Goal: Task Accomplishment & Management: Manage account settings

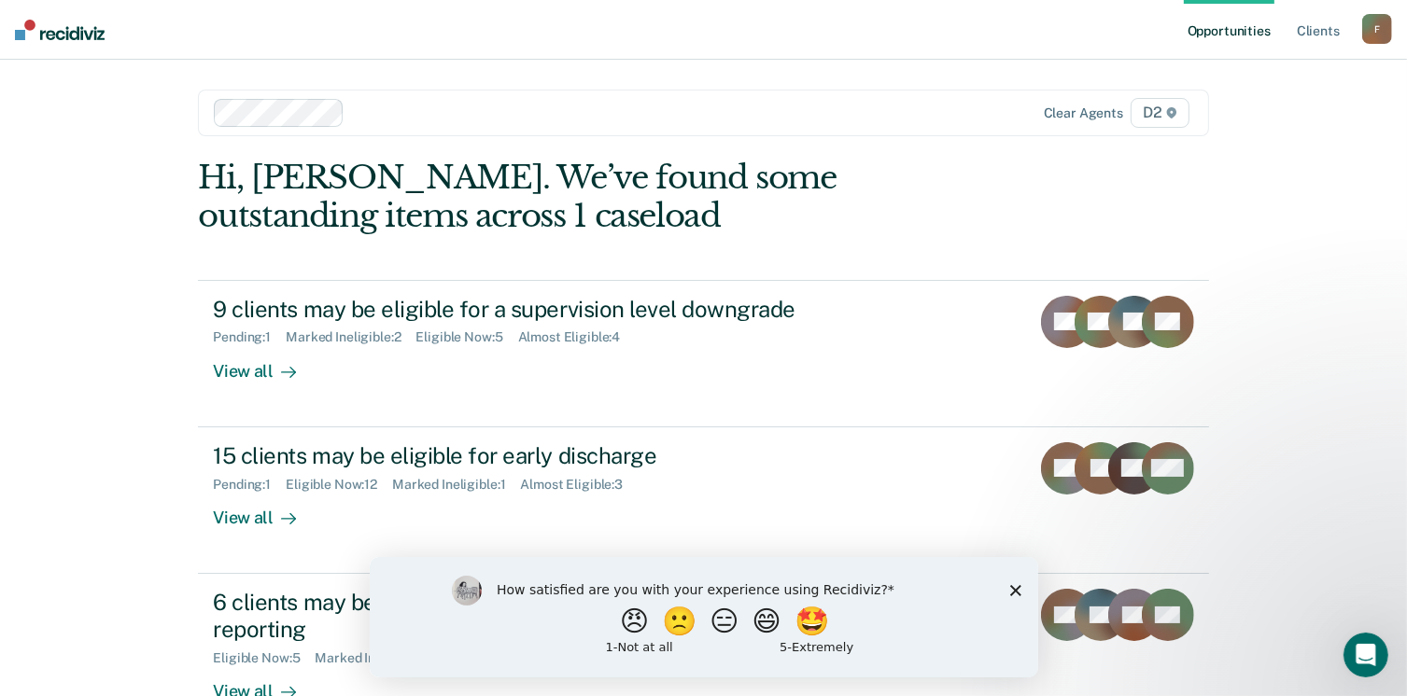
click at [1011, 582] on div "How satisfied are you with your experience using Recidiviz? 😠 🙁 😑 😄 🤩 1 - Not a…" at bounding box center [703, 616] width 668 height 120
click at [1013, 598] on div "How satisfied are you with your experience using Recidiviz? 😠 🙁 😑 😄 🤩 1 - Not a…" at bounding box center [703, 616] width 668 height 120
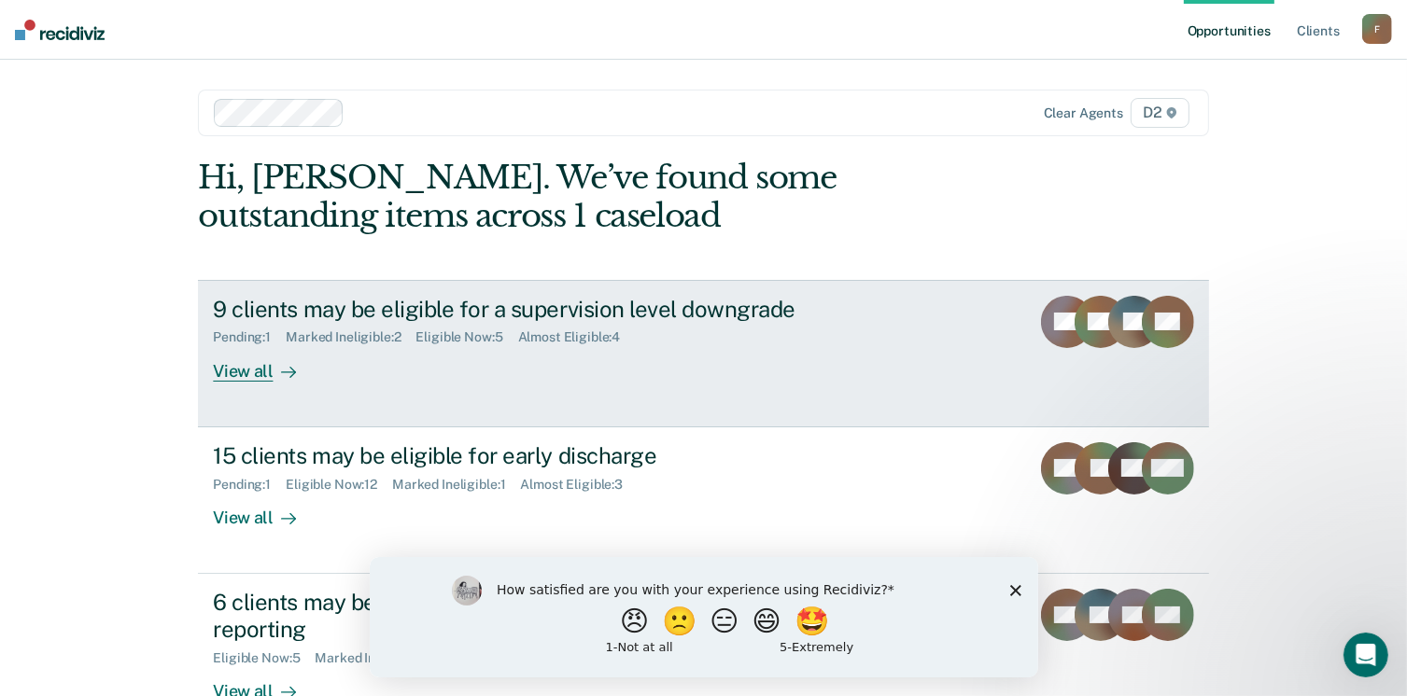
click at [250, 363] on div "View all" at bounding box center [265, 363] width 105 height 36
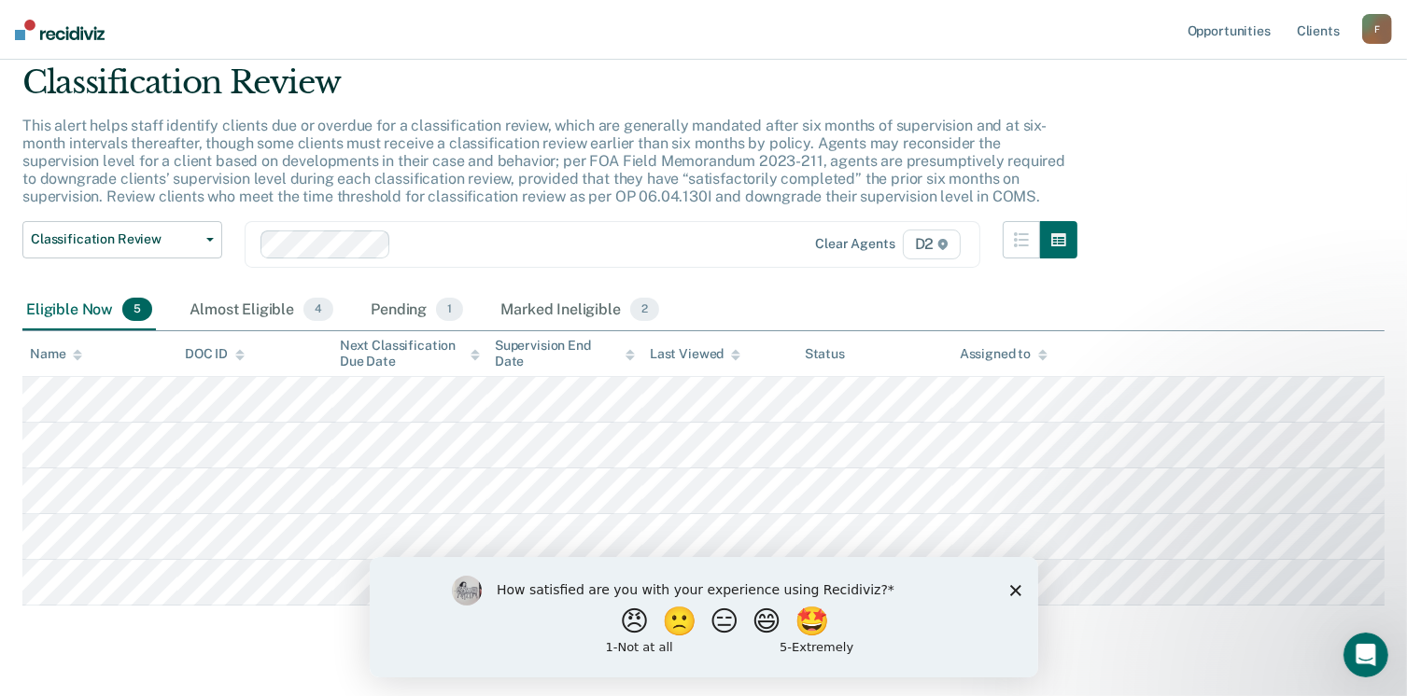
scroll to position [93, 0]
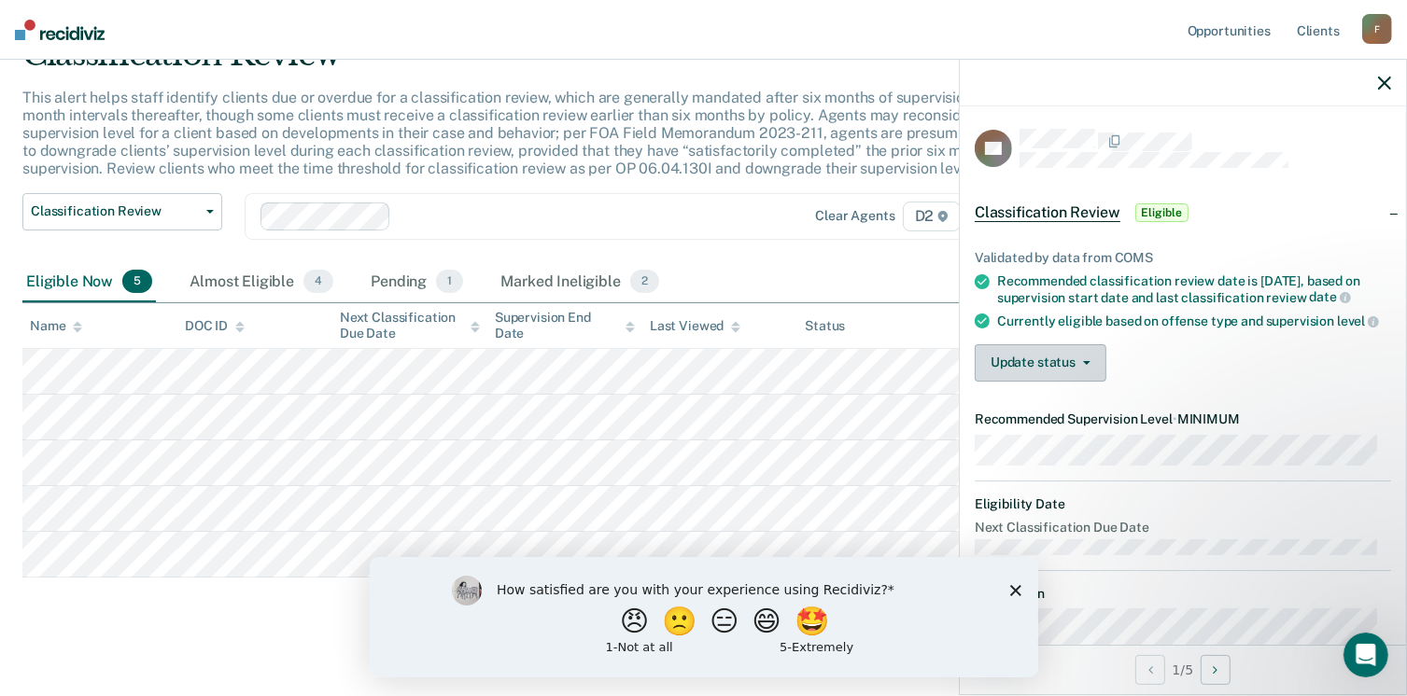
click at [1059, 378] on button "Update status" at bounding box center [1040, 362] width 132 height 37
click at [1189, 305] on ul "Validated by data from COMS Recommended classification review date is Jul 13, 2…" at bounding box center [1182, 289] width 416 height 79
drag, startPoint x: 164, startPoint y: 650, endPoint x: 163, endPoint y: 639, distance: 10.3
click at [164, 650] on main "Classification Review This alert helps staff identify clients due or overdue fo…" at bounding box center [703, 356] width 1407 height 701
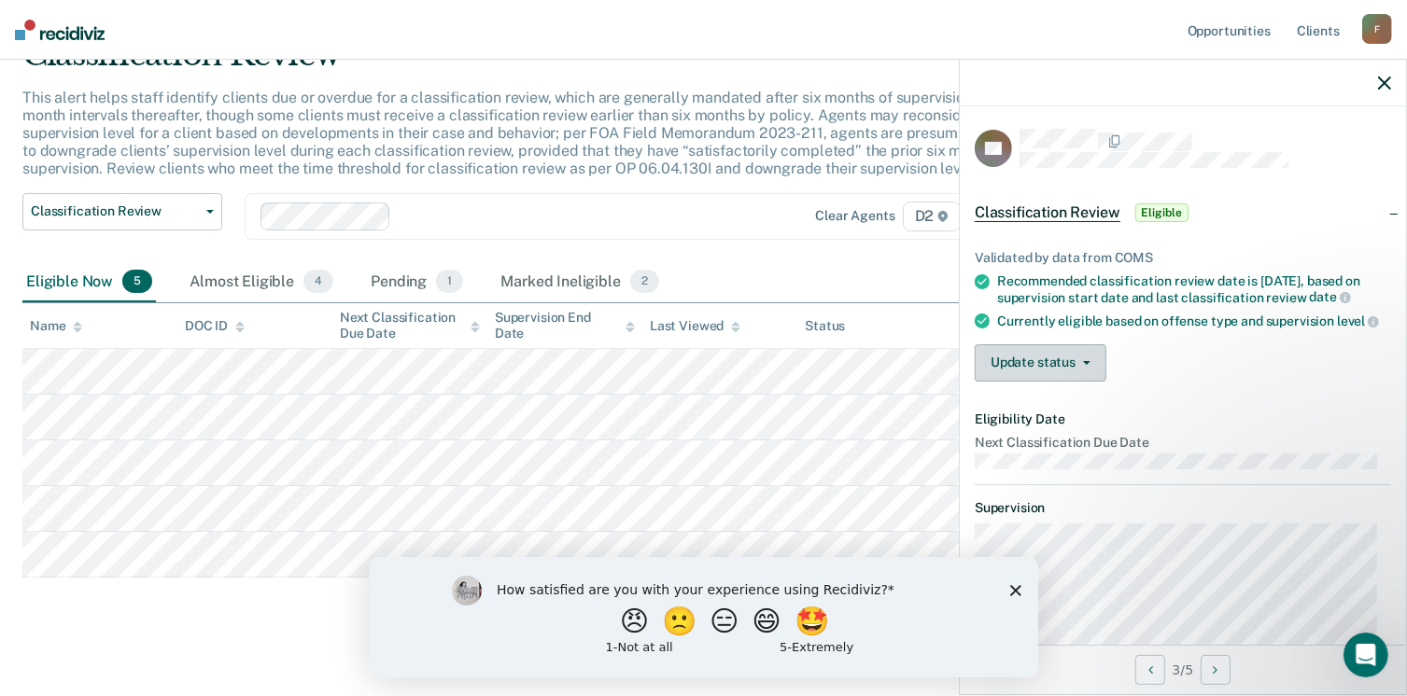
click at [1051, 377] on button "Update status" at bounding box center [1040, 362] width 132 height 37
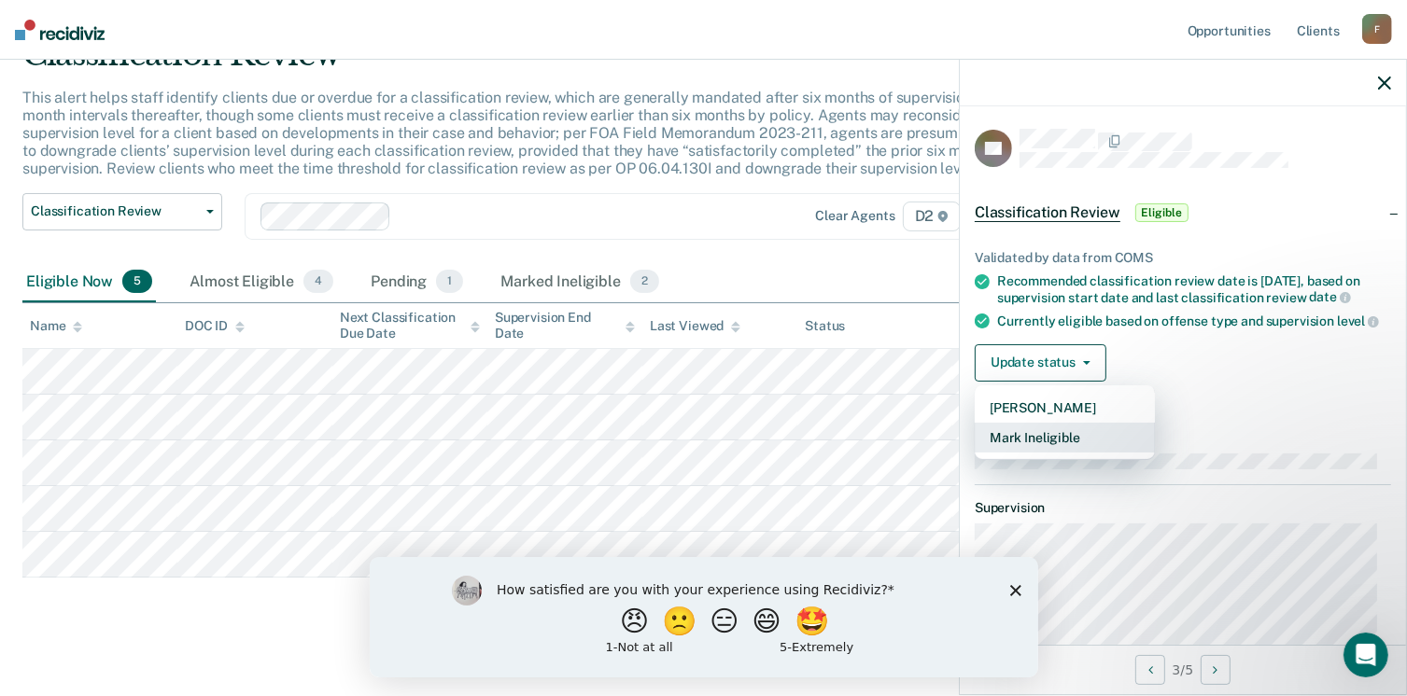
click at [1050, 449] on button "Mark Ineligible" at bounding box center [1064, 438] width 180 height 30
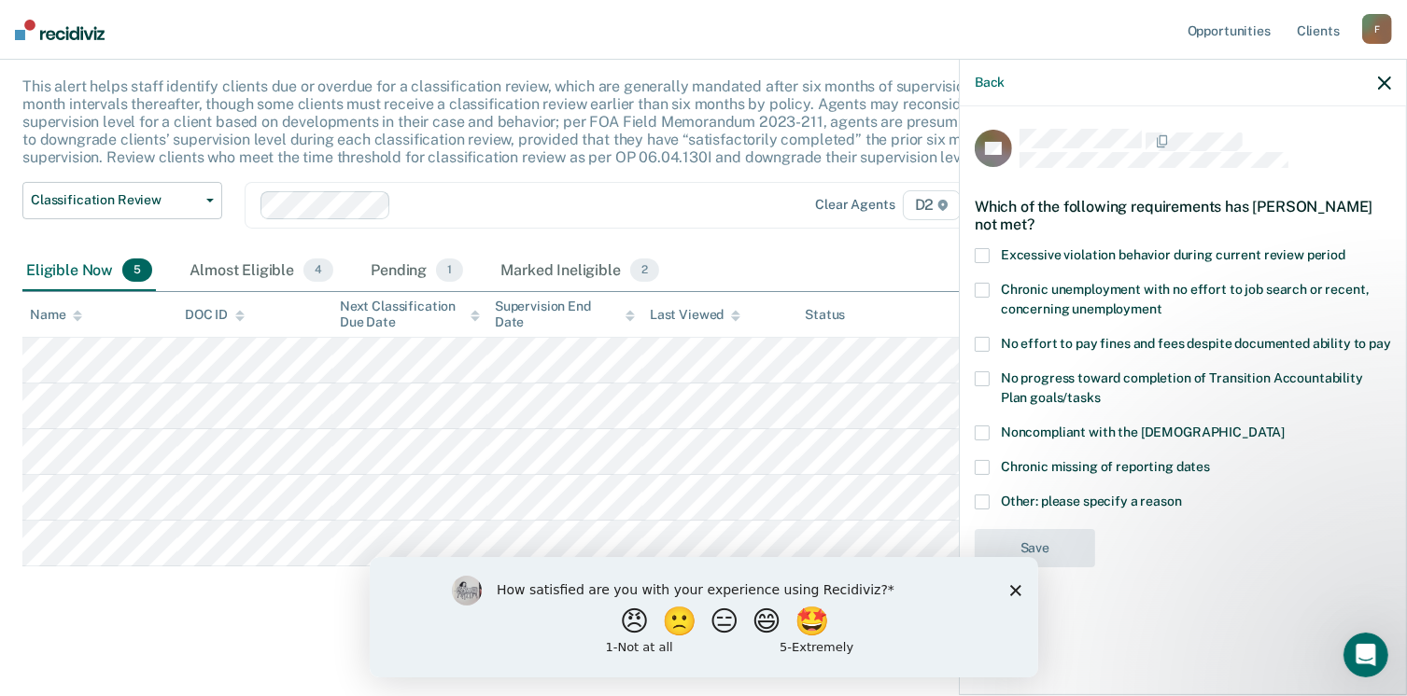
scroll to position [107, 0]
click at [987, 500] on span at bounding box center [981, 502] width 15 height 15
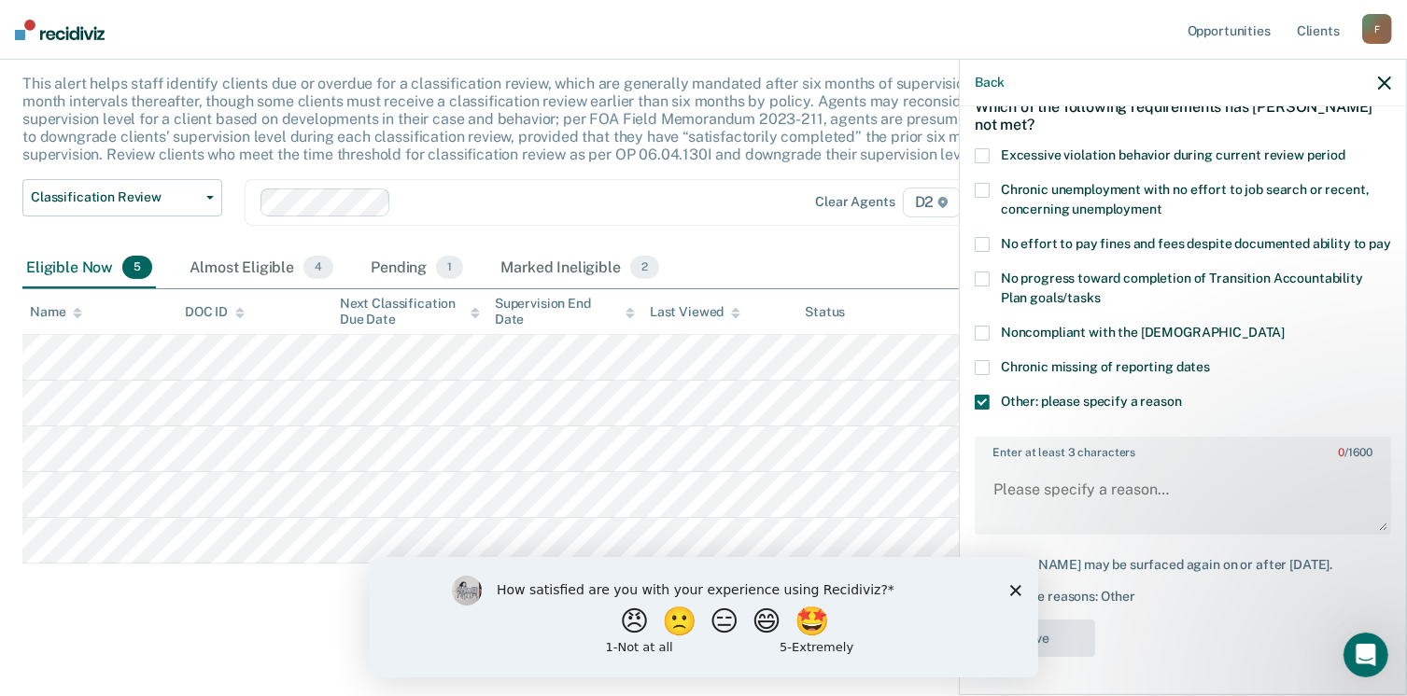
scroll to position [131, 0]
click at [1073, 477] on textarea "Enter at least 3 characters 0 / 1600" at bounding box center [1182, 498] width 413 height 69
type textarea "Judge doesn't support telephone reporting."
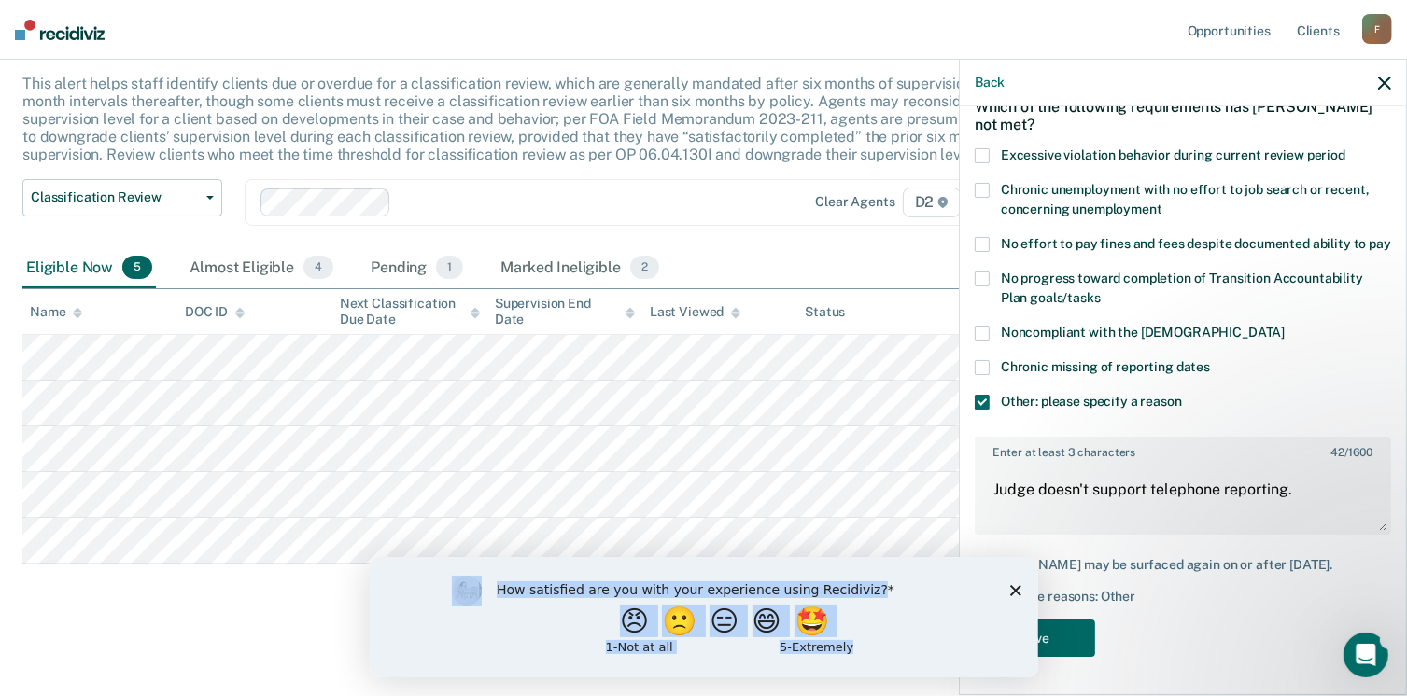
click html "How satisfied are you with your experience using Recidiviz? 😠 🙁 😑 😄 🤩 1 - Not a…"
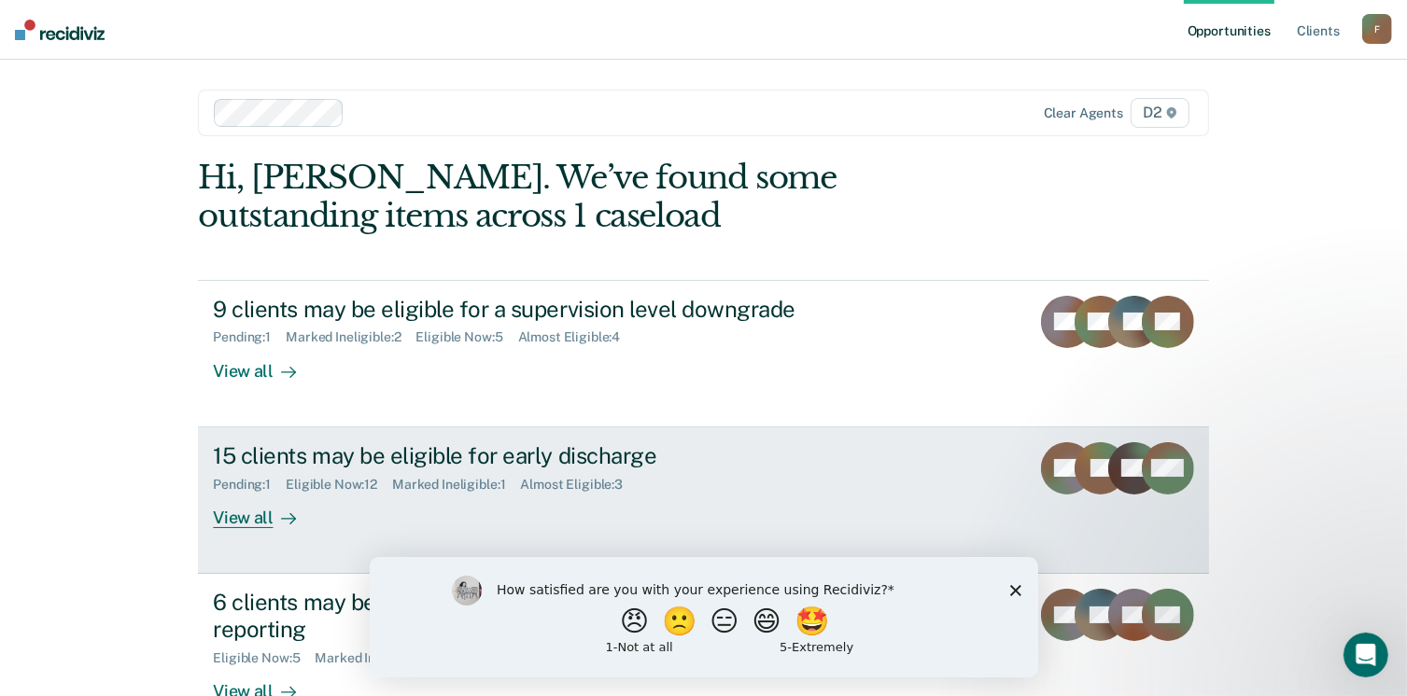
click at [255, 512] on div "View all" at bounding box center [265, 510] width 105 height 36
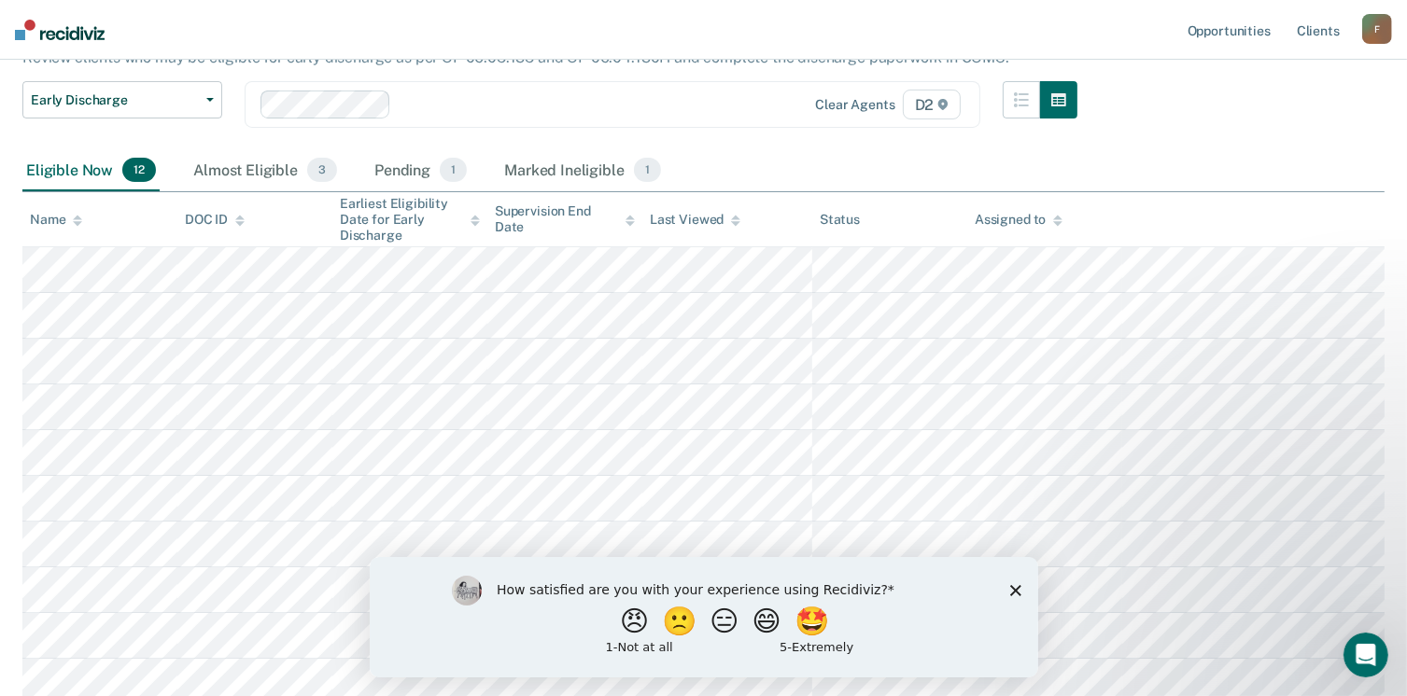
scroll to position [418, 0]
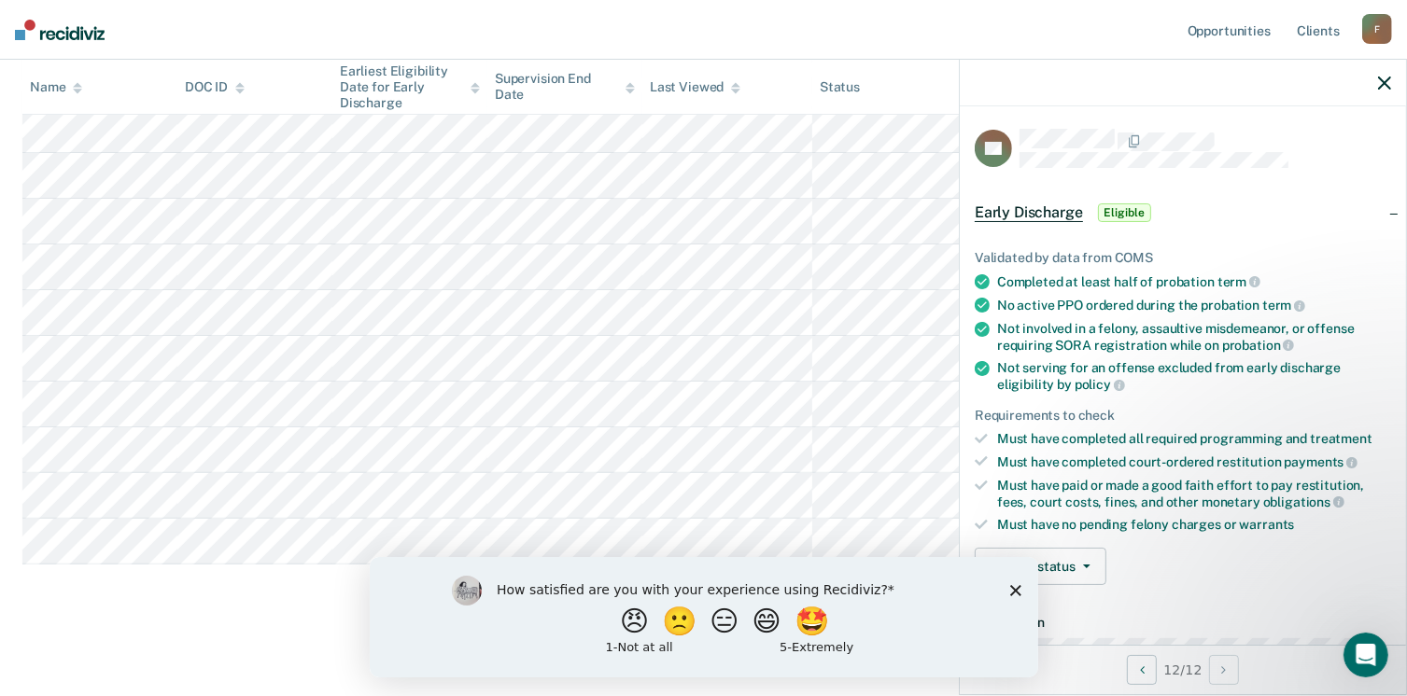
click at [1020, 594] on div "How satisfied are you with your experience using Recidiviz? 😠 🙁 😑 😄 🤩 1 - Not a…" at bounding box center [703, 616] width 668 height 120
click at [1010, 587] on icon "Close survey" at bounding box center [1014, 589] width 11 height 11
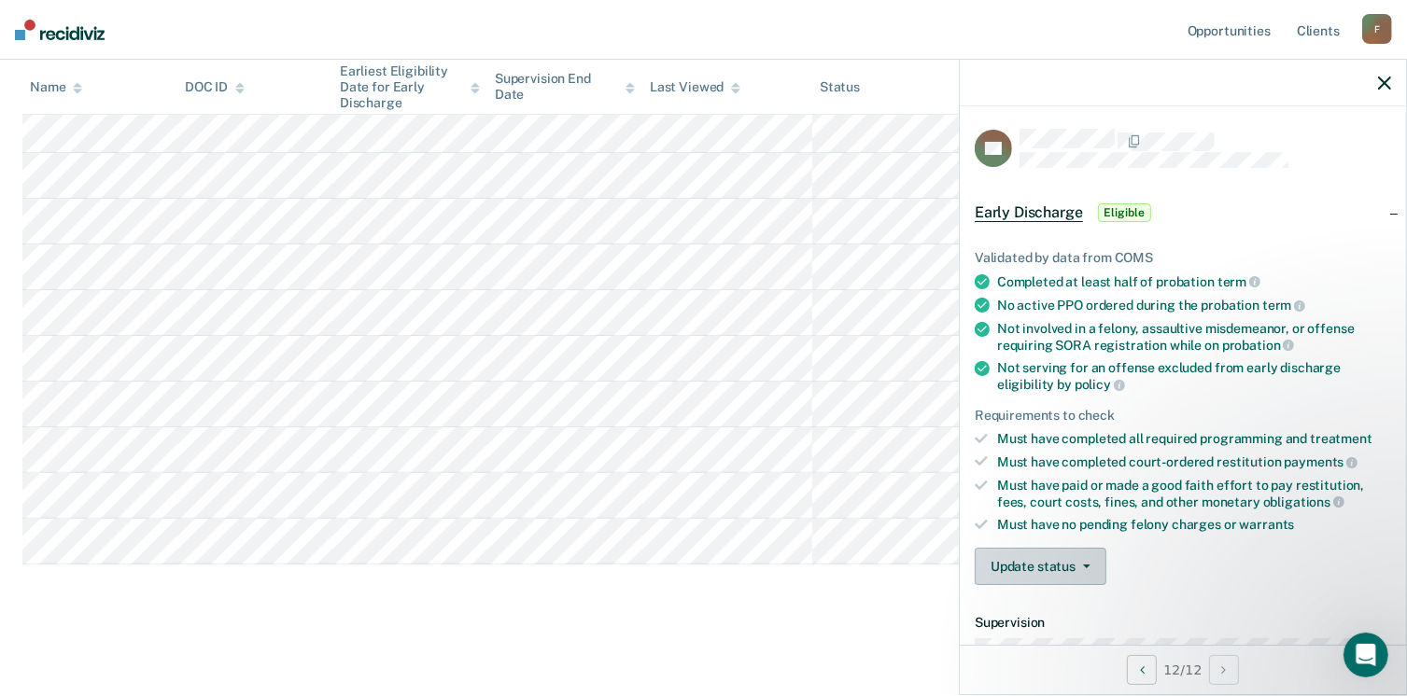
click at [1055, 555] on button "Update status" at bounding box center [1040, 566] width 132 height 37
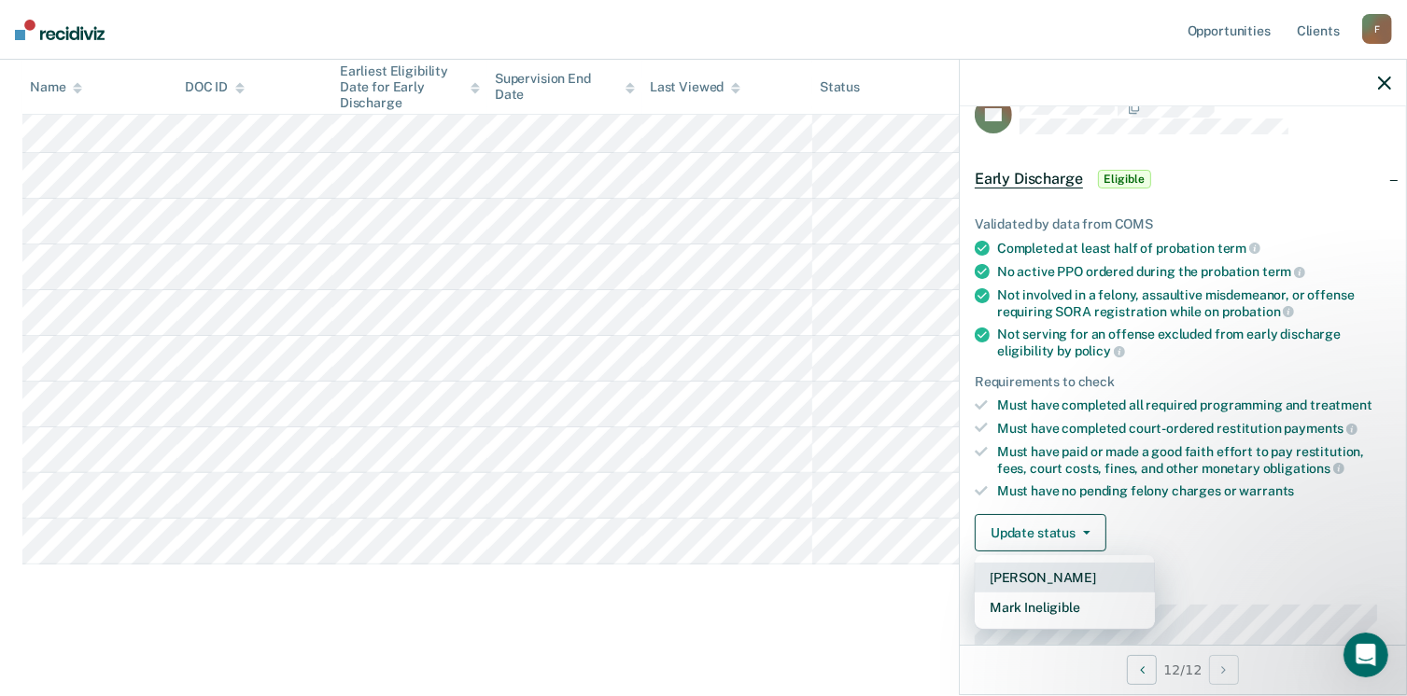
scroll to position [93, 0]
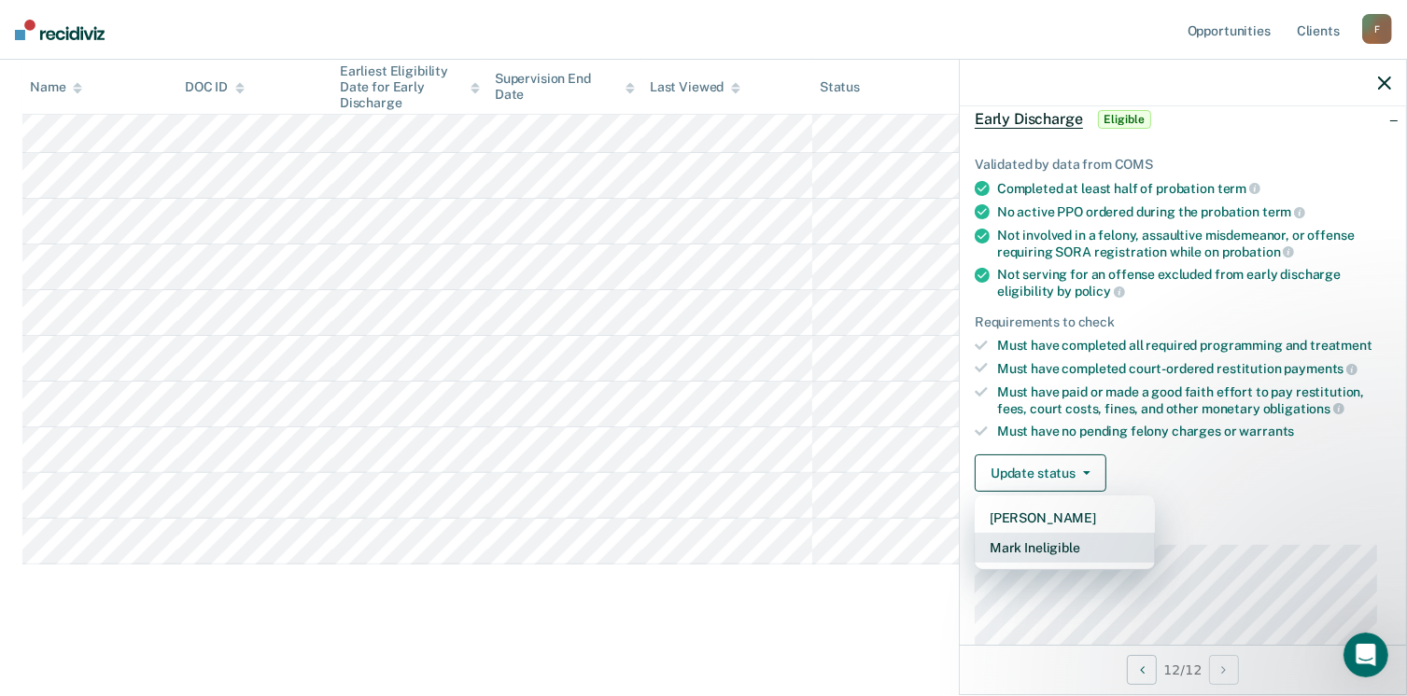
click at [1070, 542] on button "Mark Ineligible" at bounding box center [1064, 548] width 180 height 30
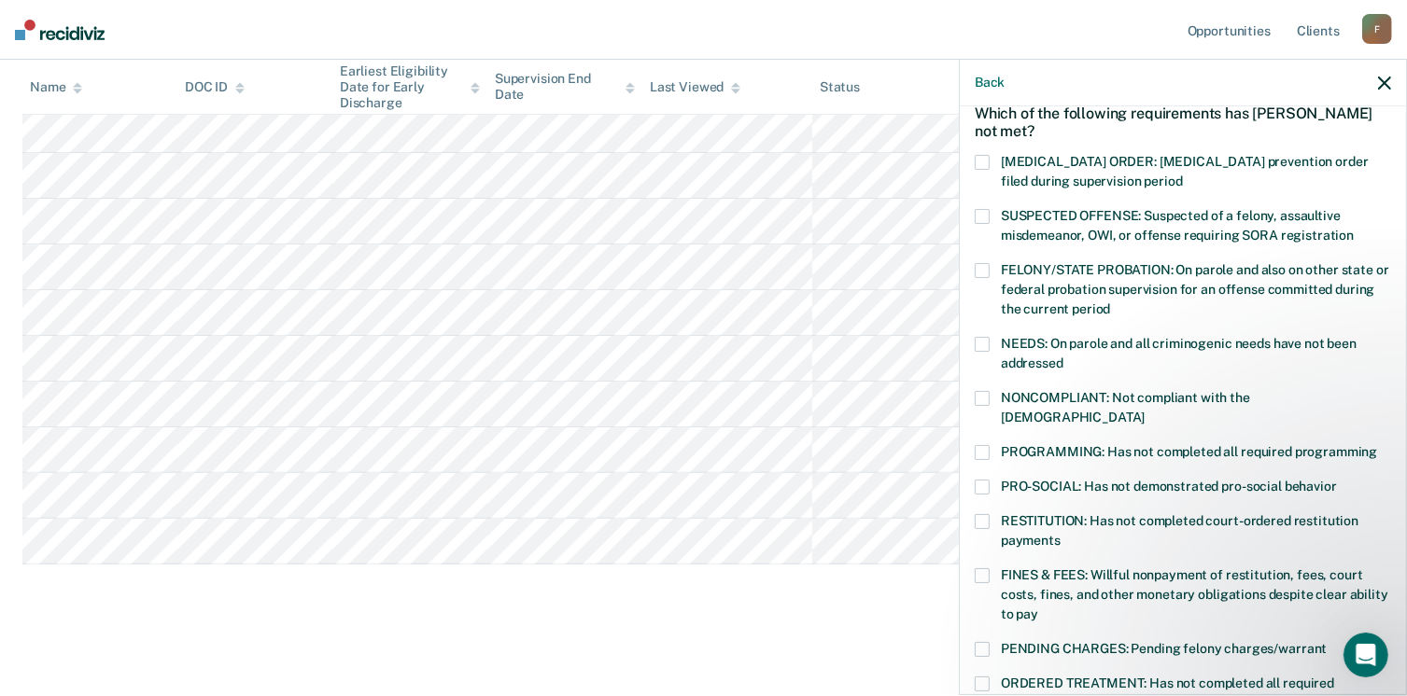
click at [983, 396] on span at bounding box center [981, 398] width 15 height 15
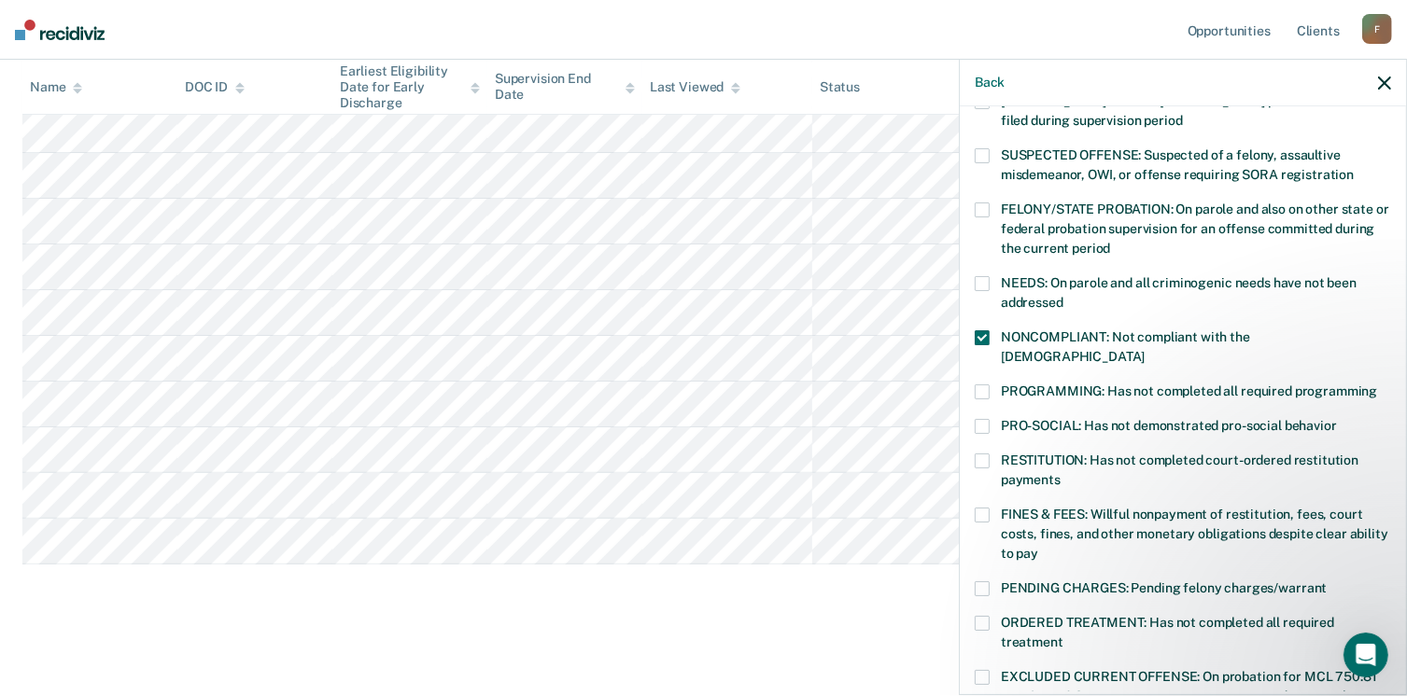
scroll to position [187, 0]
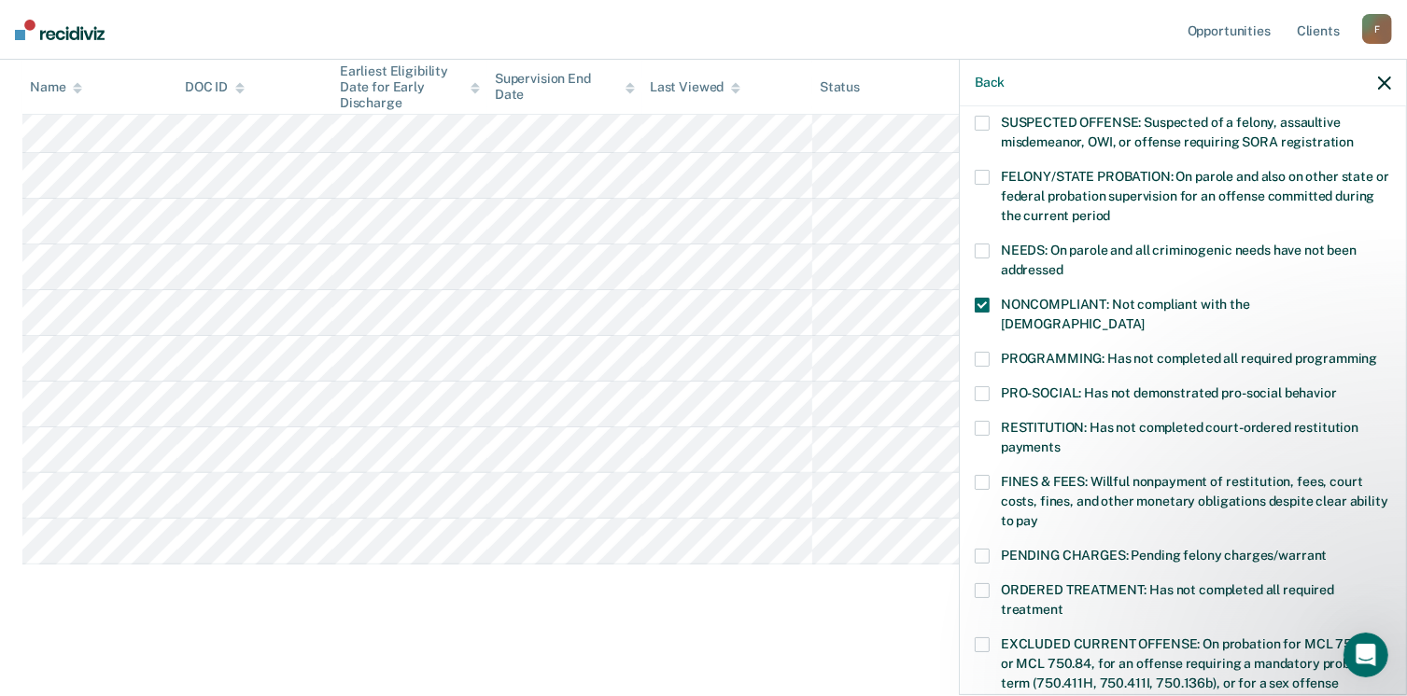
click at [984, 549] on span at bounding box center [981, 556] width 15 height 15
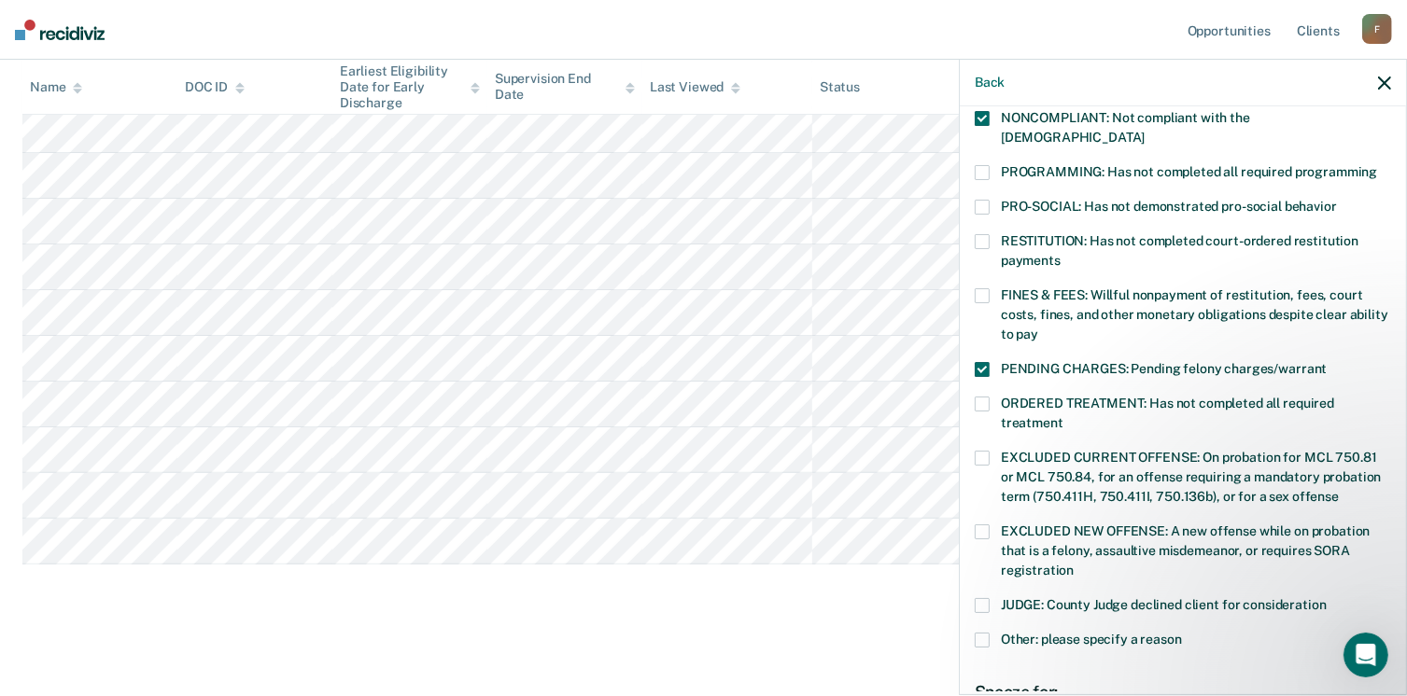
scroll to position [560, 0]
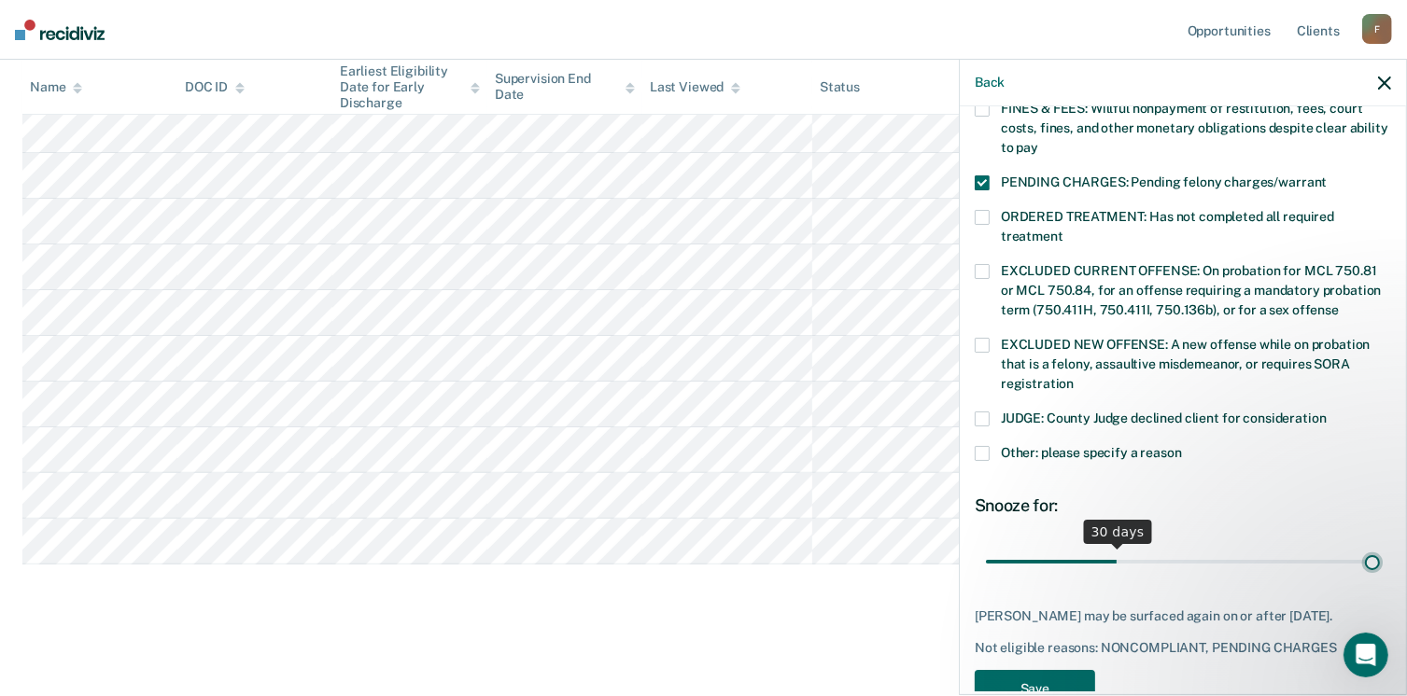
type input "90"
click at [1359, 546] on input "range" at bounding box center [1183, 562] width 394 height 33
click at [1067, 680] on button "Save" at bounding box center [1034, 689] width 120 height 38
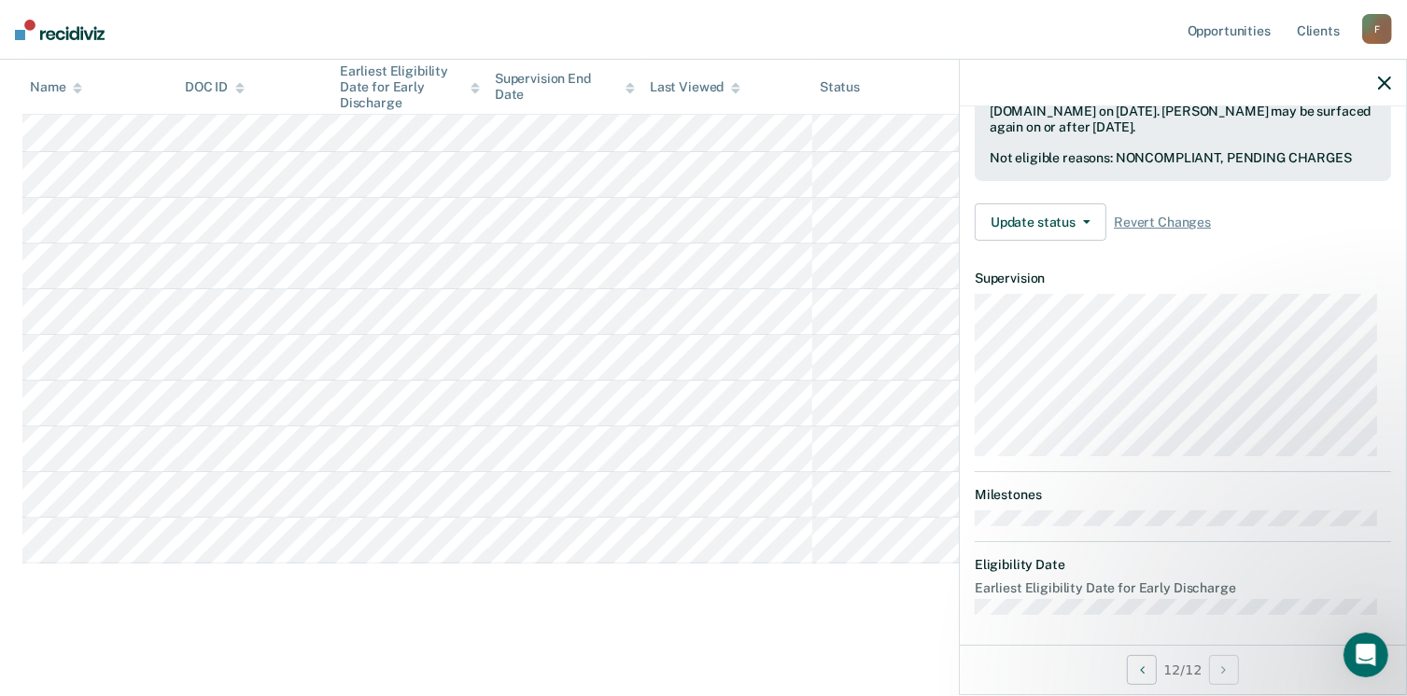
scroll to position [484, 0]
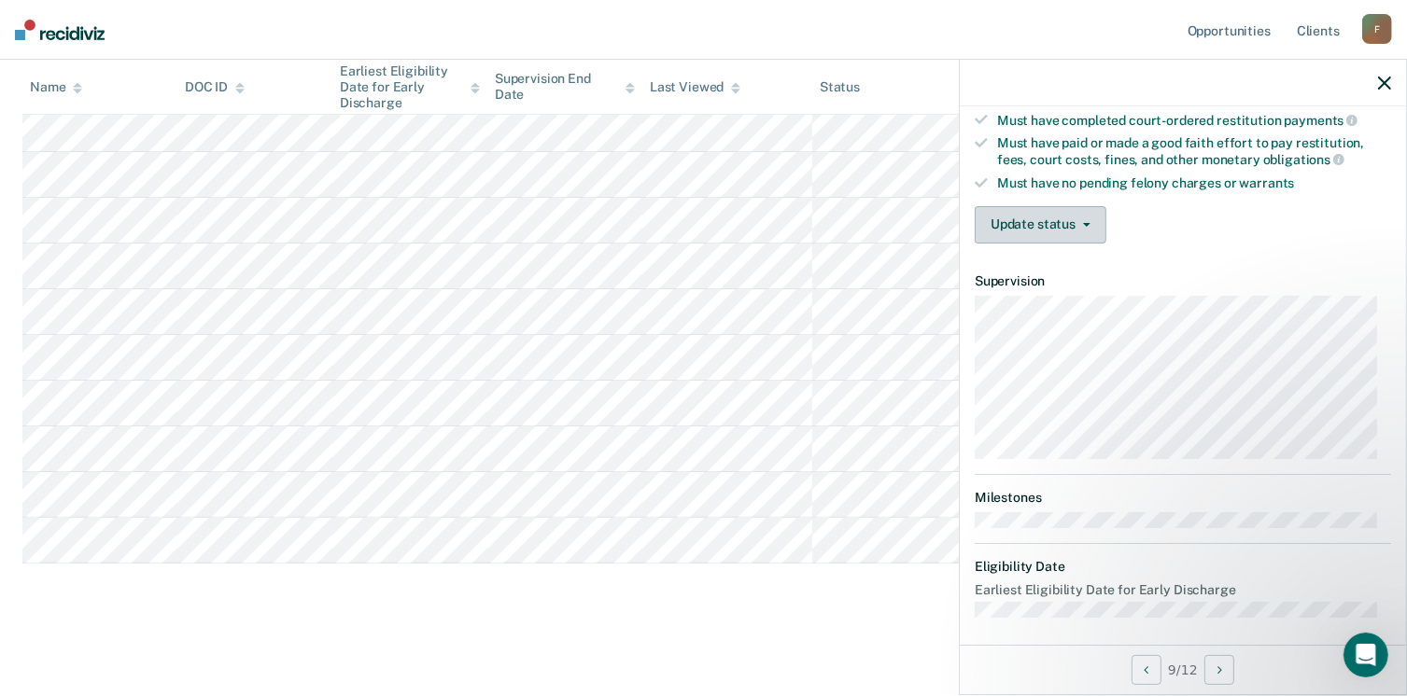
click at [1045, 228] on button "Update status" at bounding box center [1040, 224] width 132 height 37
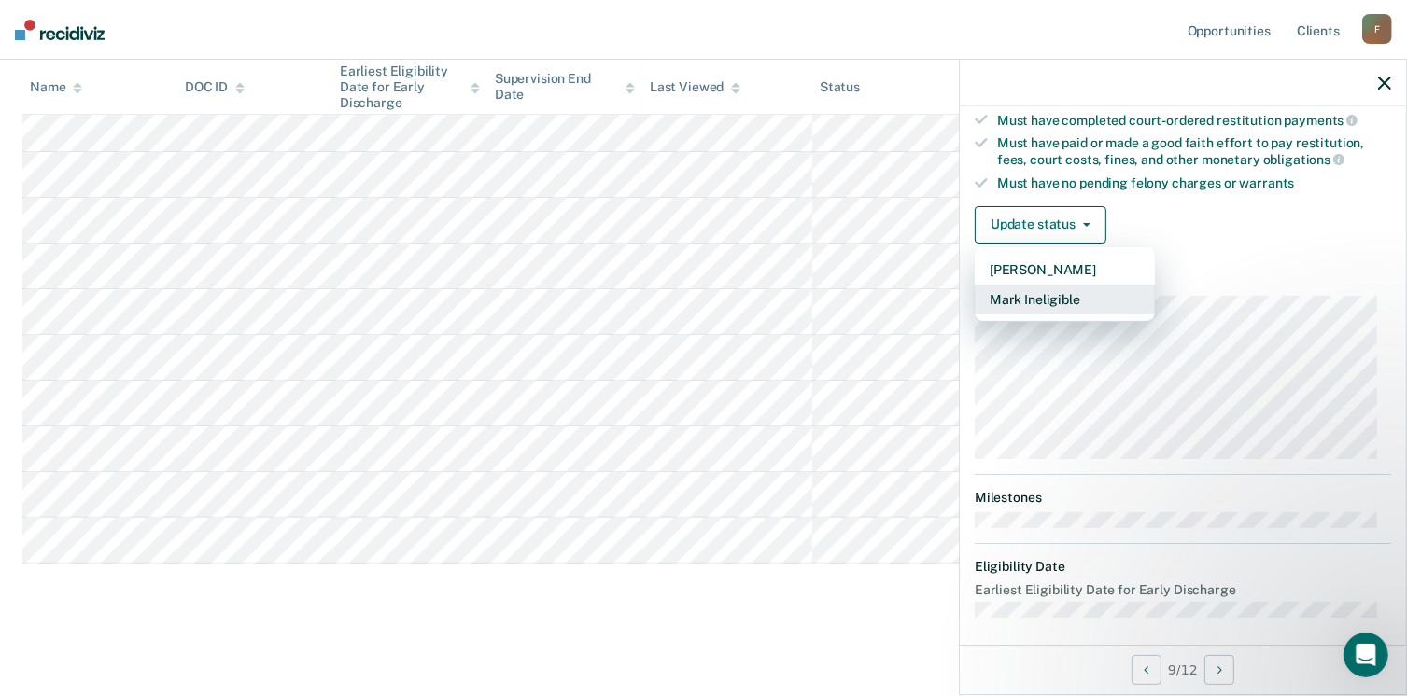
click at [1050, 291] on button "Mark Ineligible" at bounding box center [1064, 300] width 180 height 30
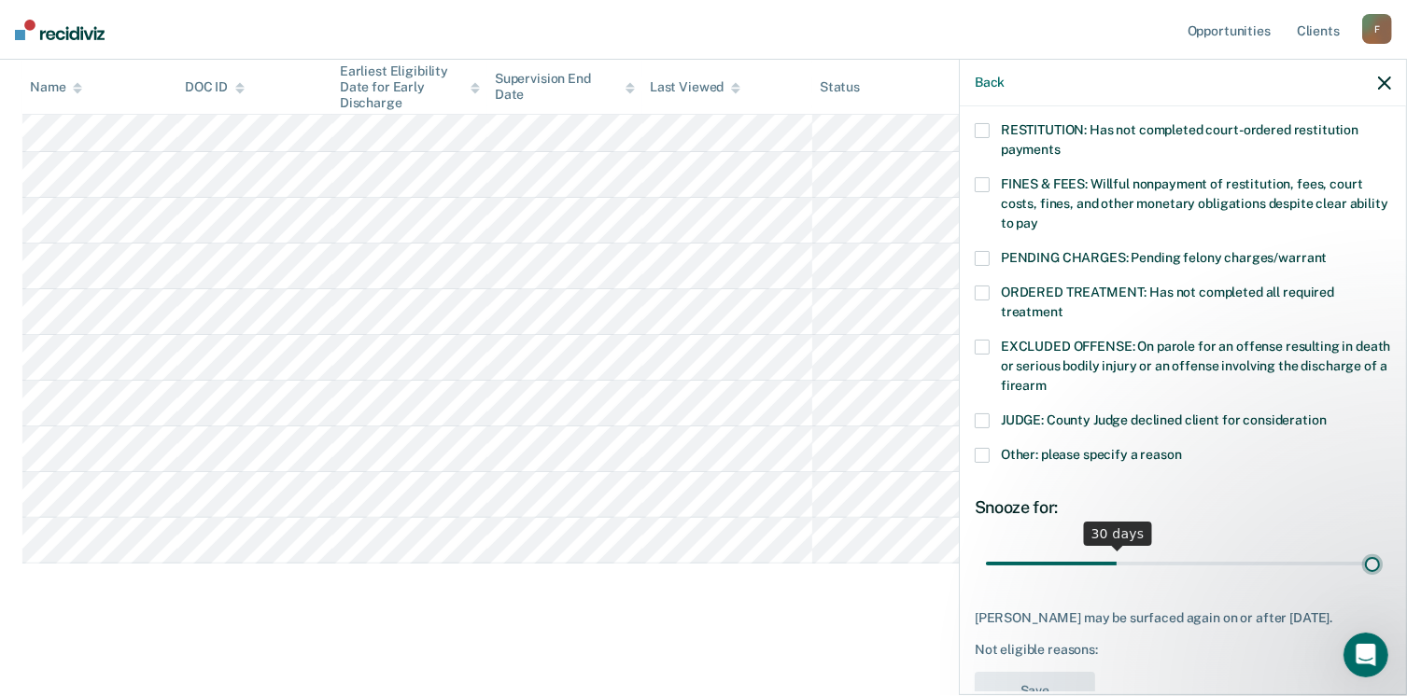
type input "90"
click at [1363, 548] on input "range" at bounding box center [1183, 564] width 394 height 33
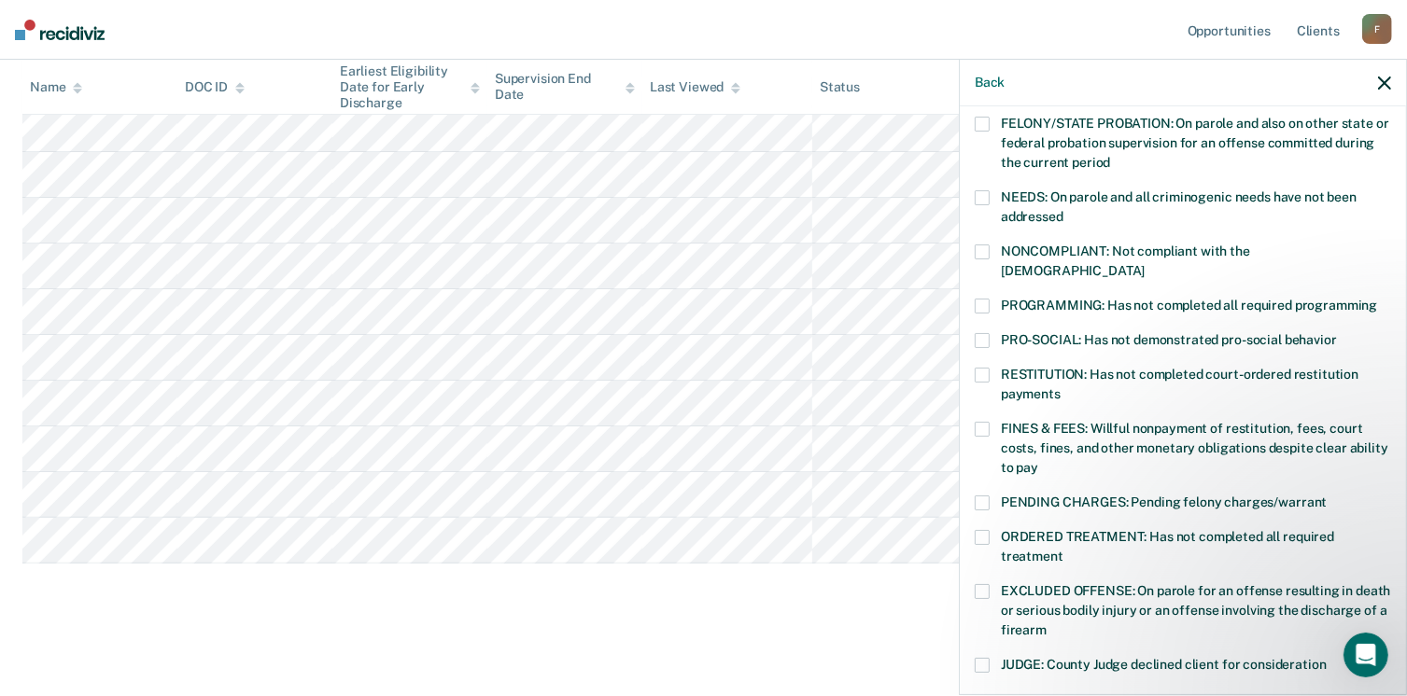
scroll to position [298, 0]
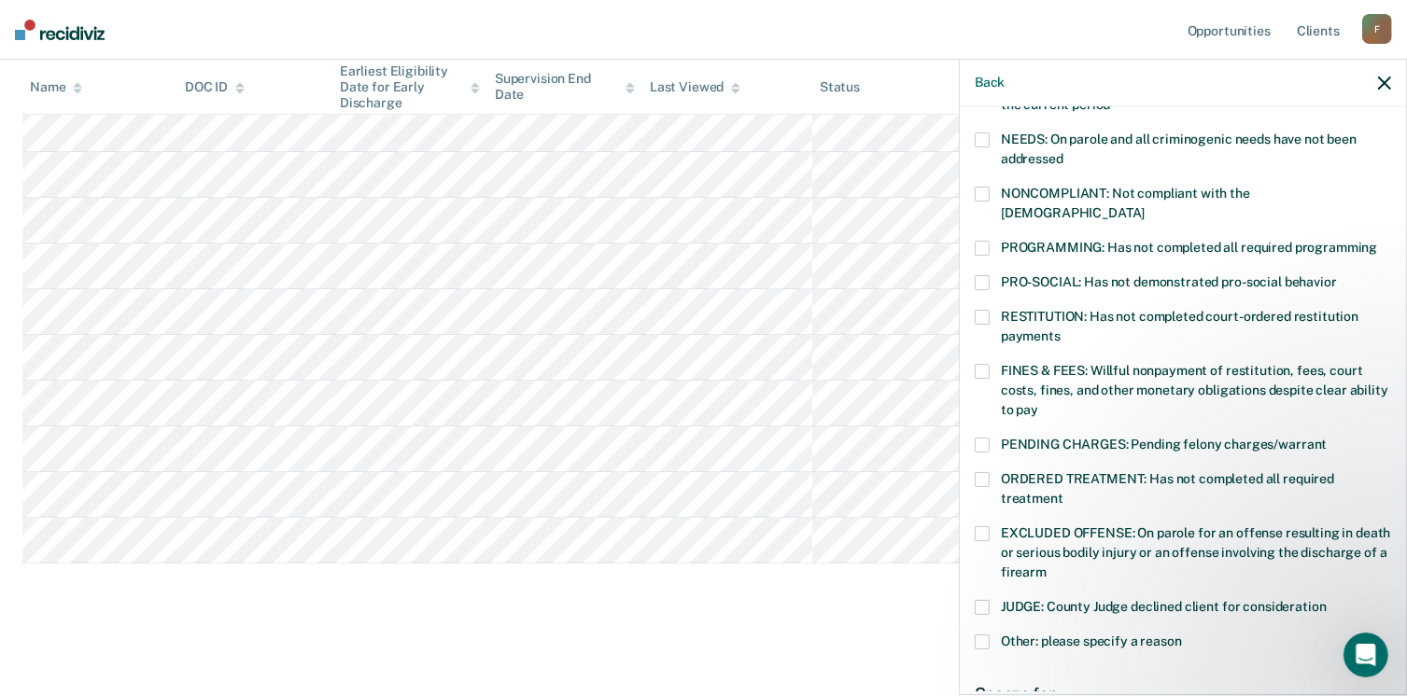
click at [988, 241] on span at bounding box center [981, 248] width 15 height 15
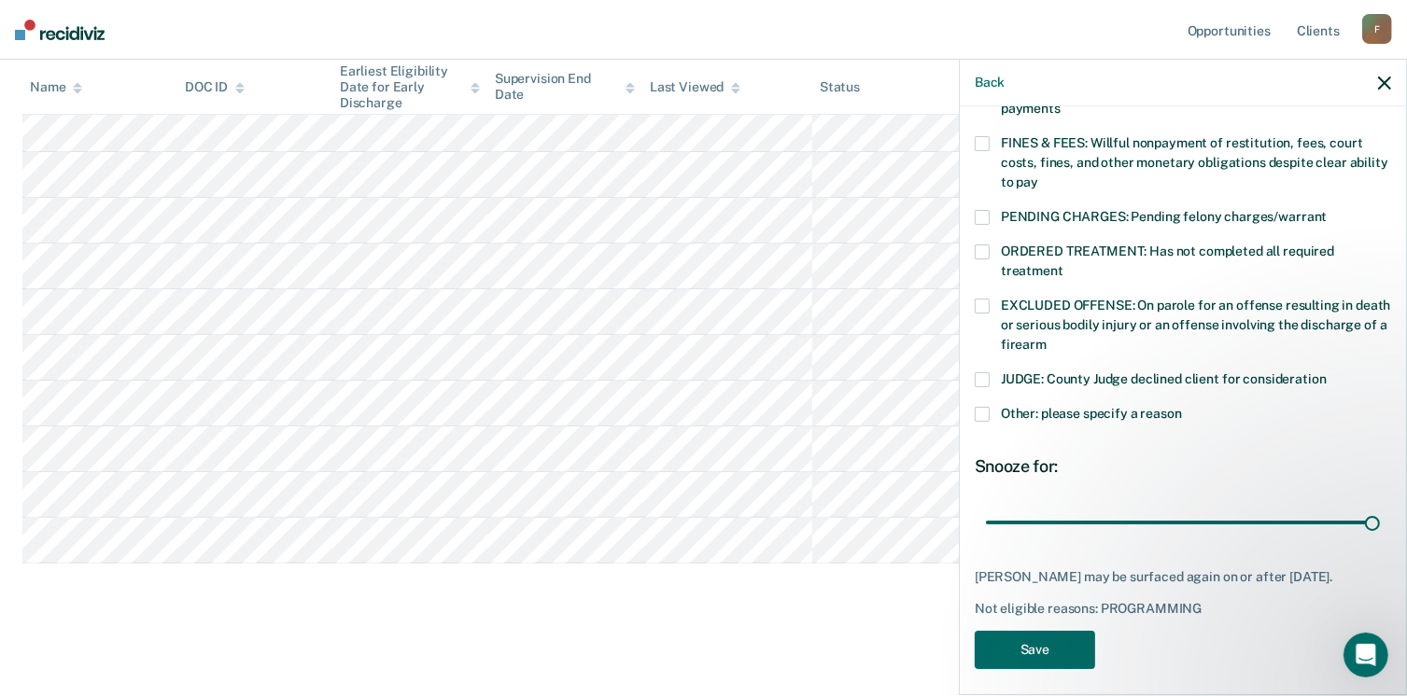
scroll to position [530, 0]
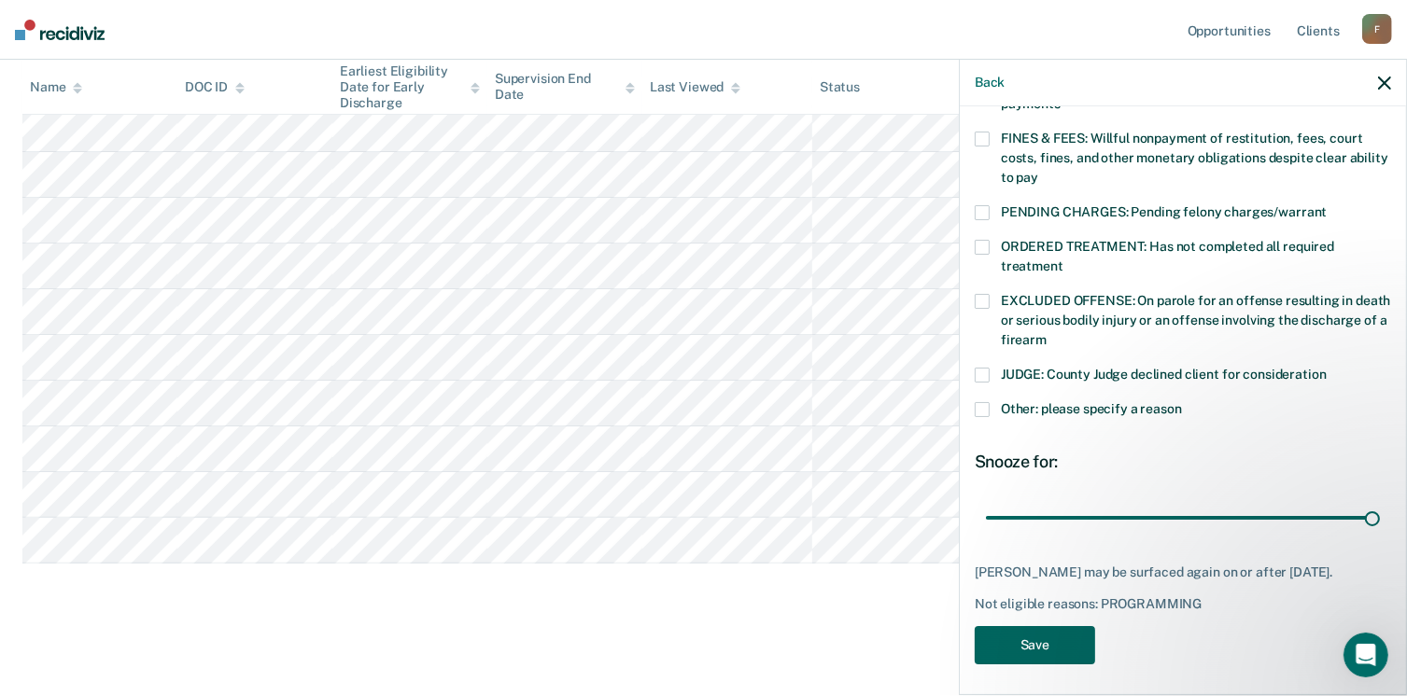
click at [1064, 634] on button "Save" at bounding box center [1034, 645] width 120 height 38
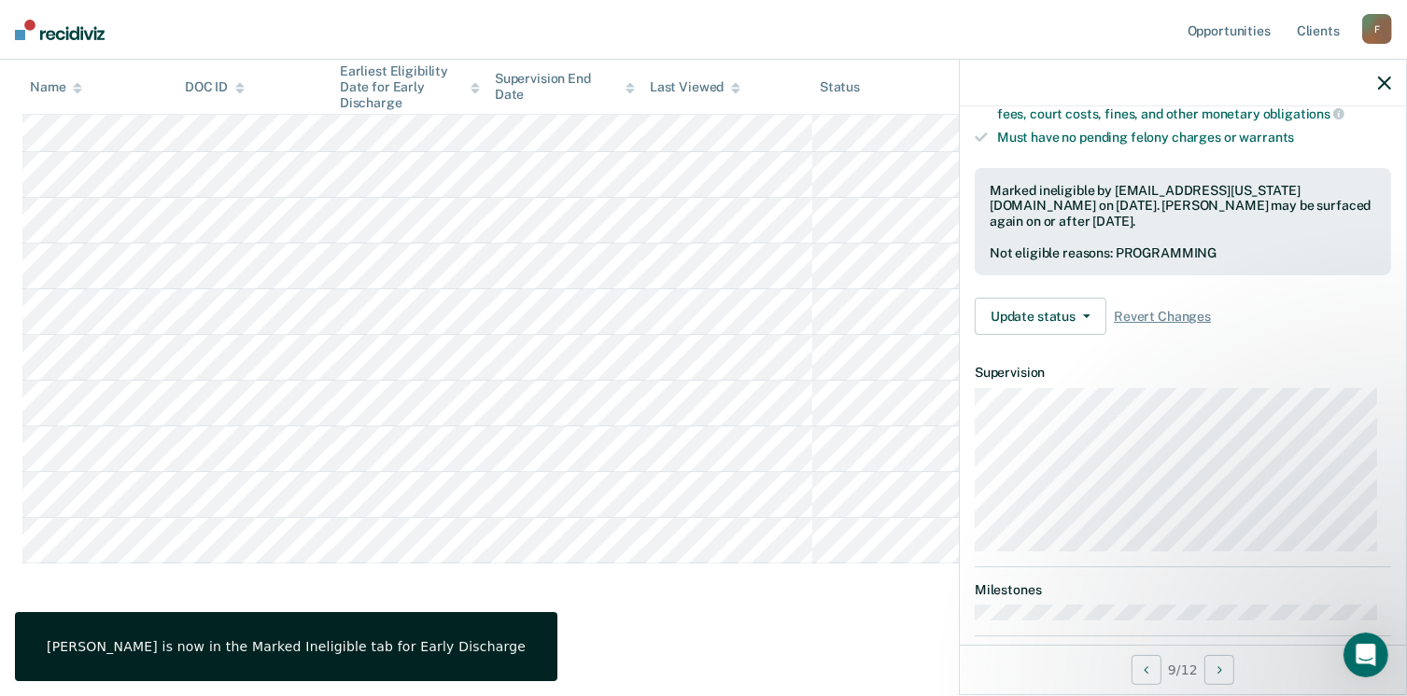
scroll to position [344, 0]
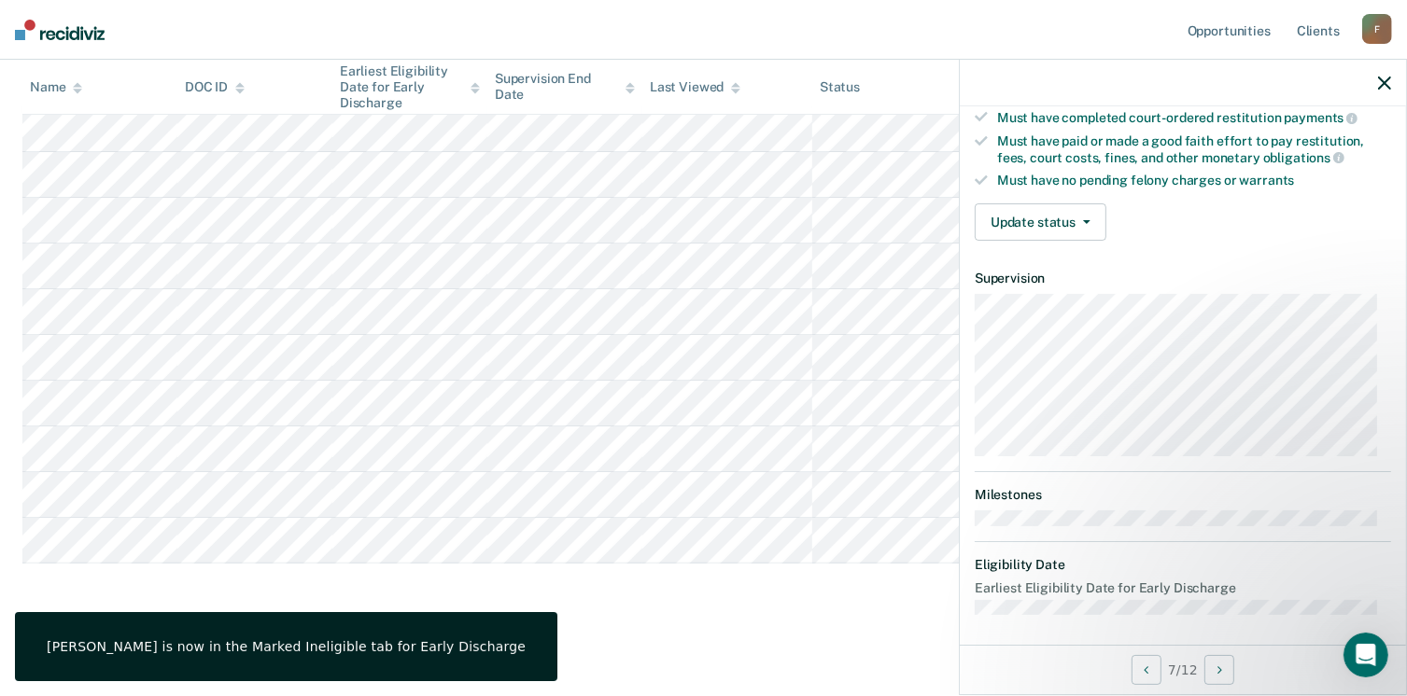
click at [1026, 184] on div "Validated by data from COMS Completed at least half of probation term No active…" at bounding box center [1183, 66] width 446 height 380
click at [1037, 230] on button "Update status" at bounding box center [1040, 221] width 132 height 37
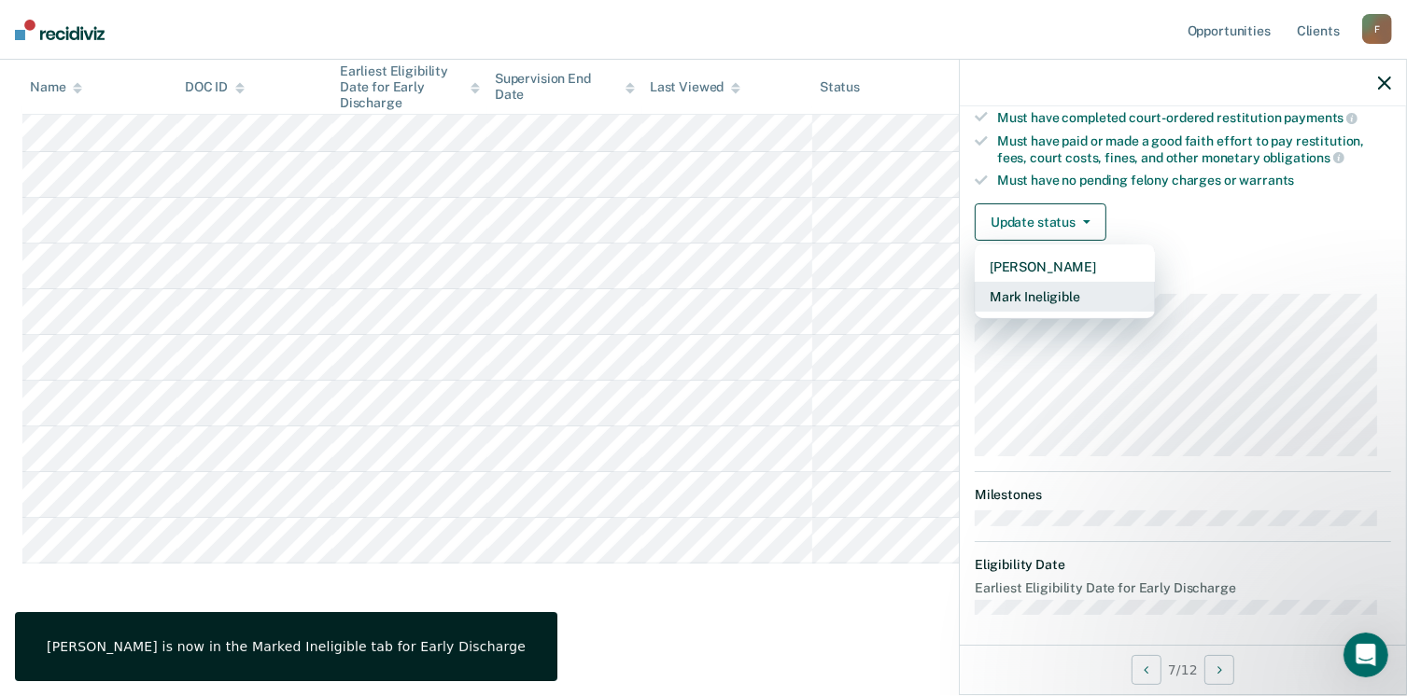
click at [1065, 288] on button "Mark Ineligible" at bounding box center [1064, 297] width 180 height 30
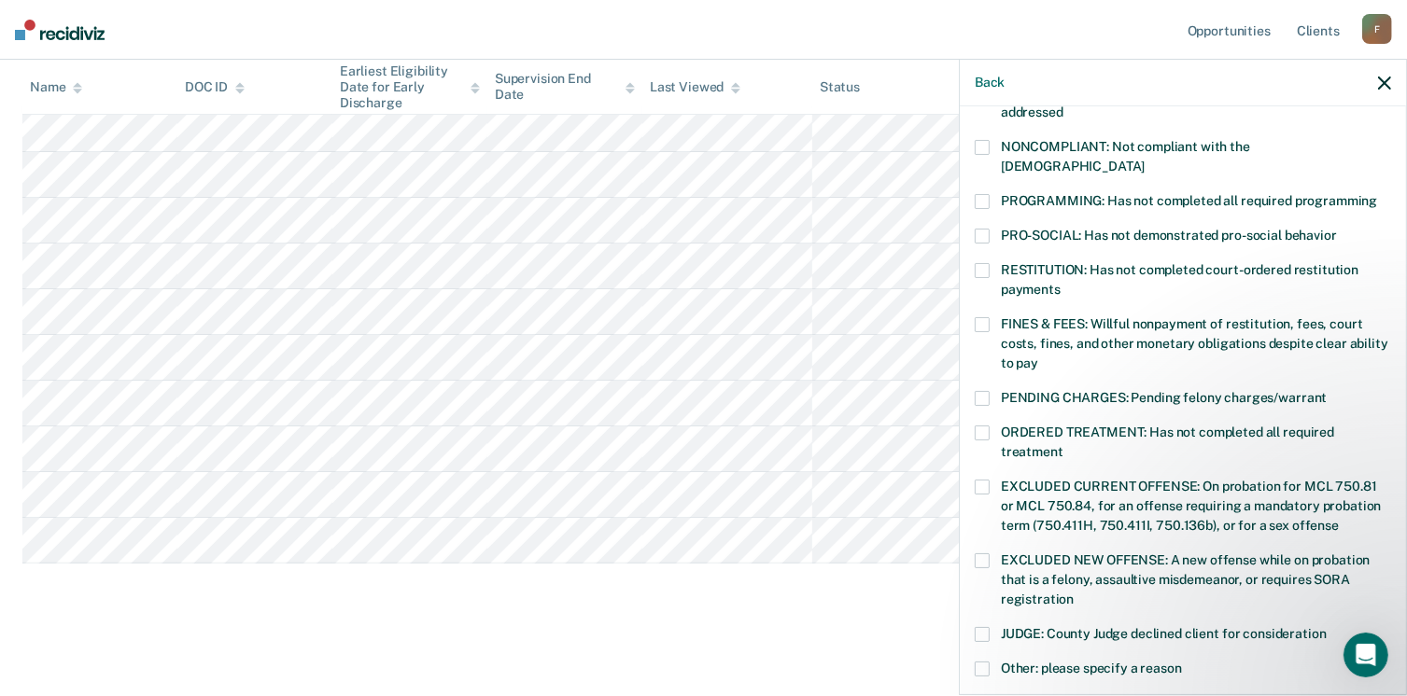
click at [985, 140] on span at bounding box center [981, 147] width 15 height 15
click at [988, 426] on span at bounding box center [981, 433] width 15 height 15
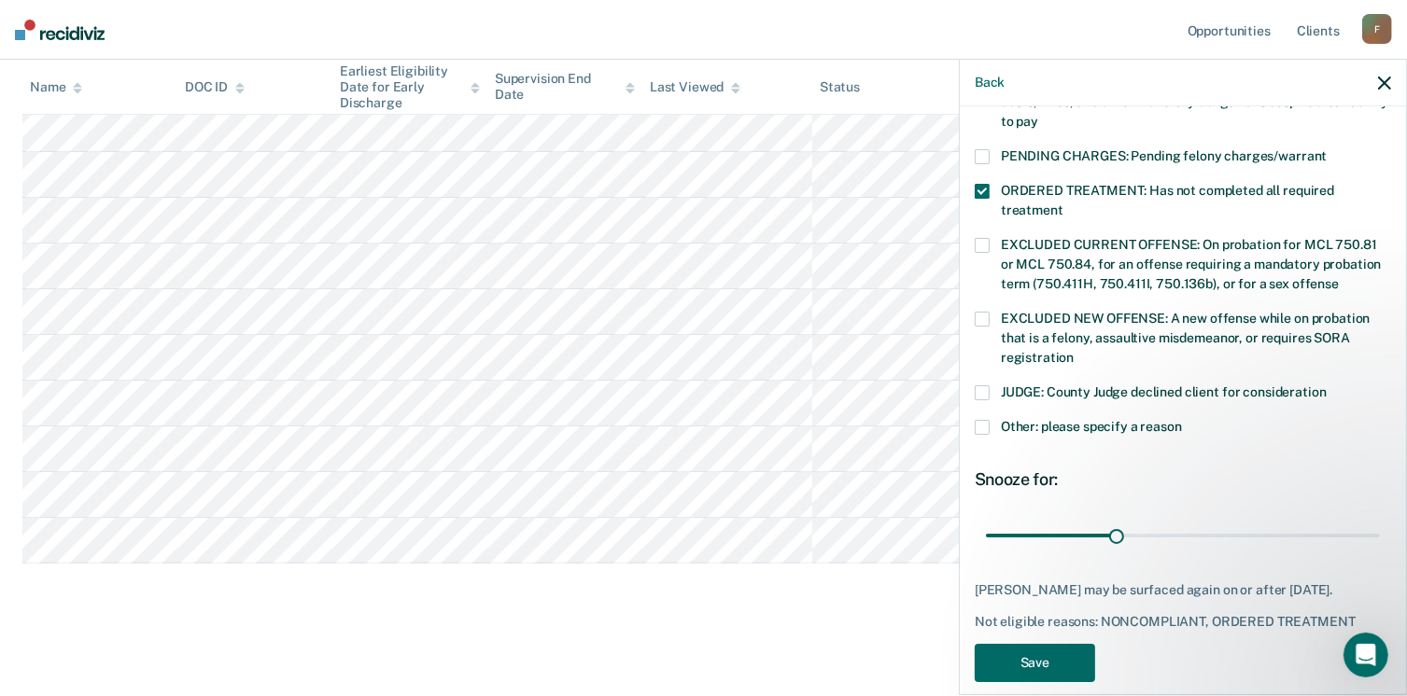
scroll to position [588, 0]
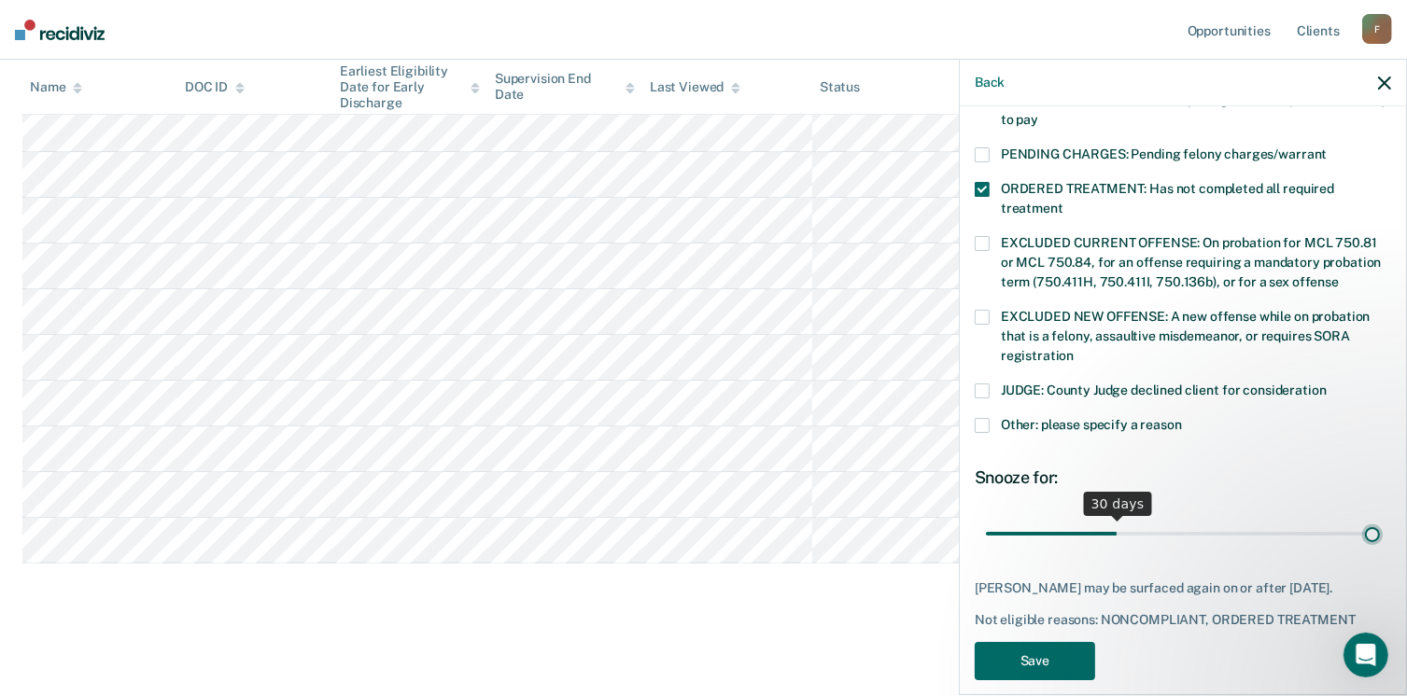
type input "90"
click at [1362, 518] on input "range" at bounding box center [1183, 534] width 394 height 33
click at [1042, 647] on button "Save" at bounding box center [1034, 661] width 120 height 38
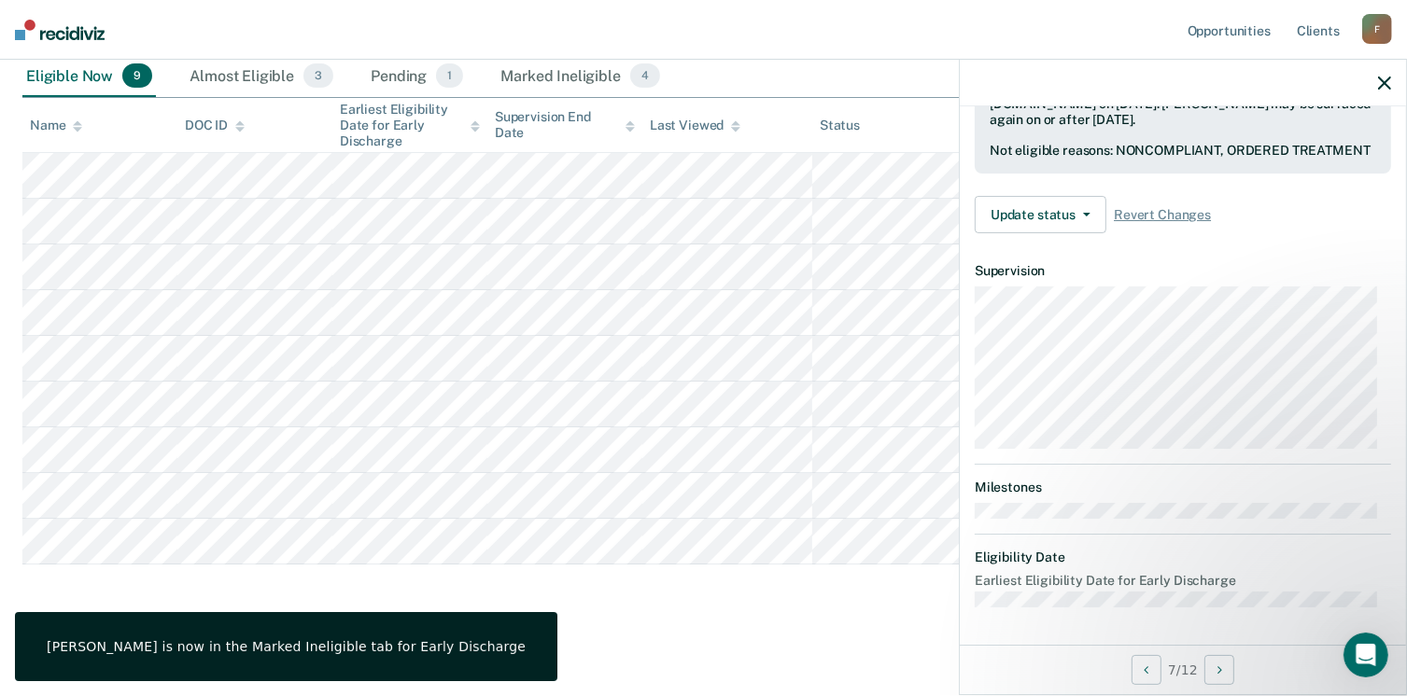
scroll to position [344, 0]
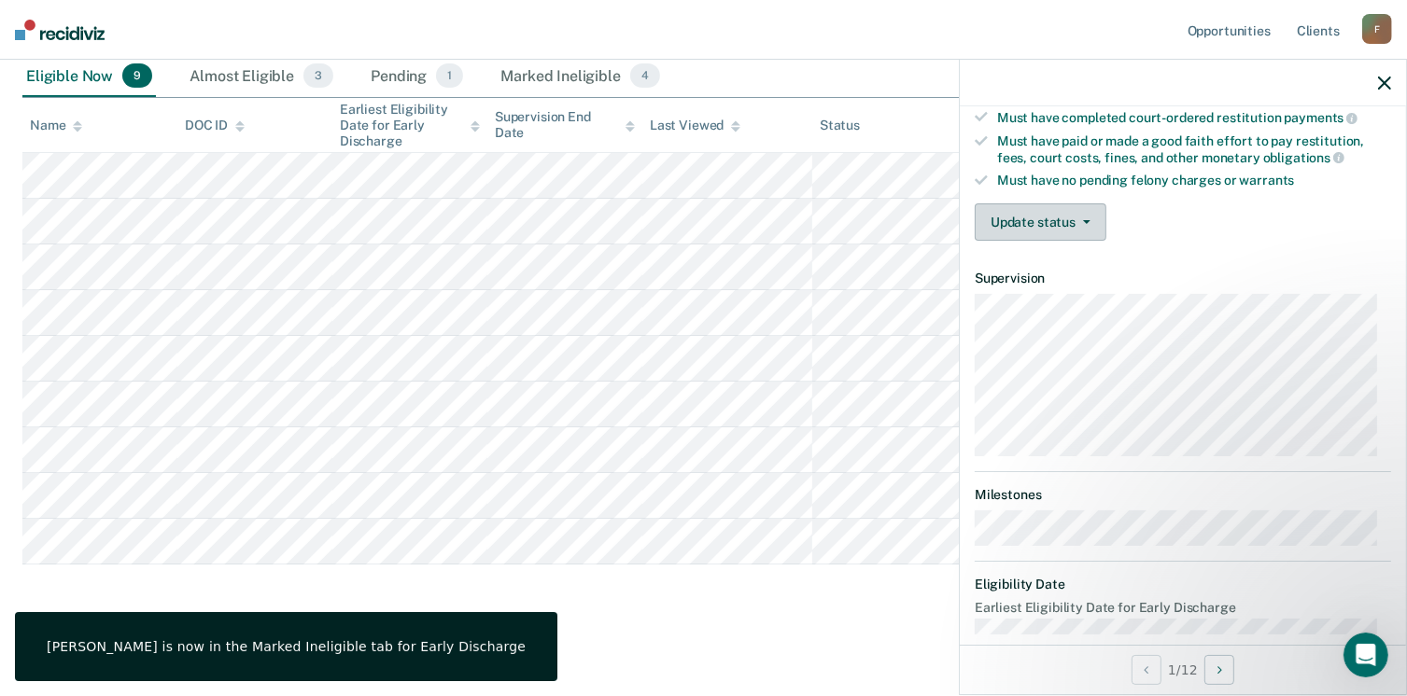
click at [1072, 221] on button "Update status" at bounding box center [1040, 221] width 132 height 37
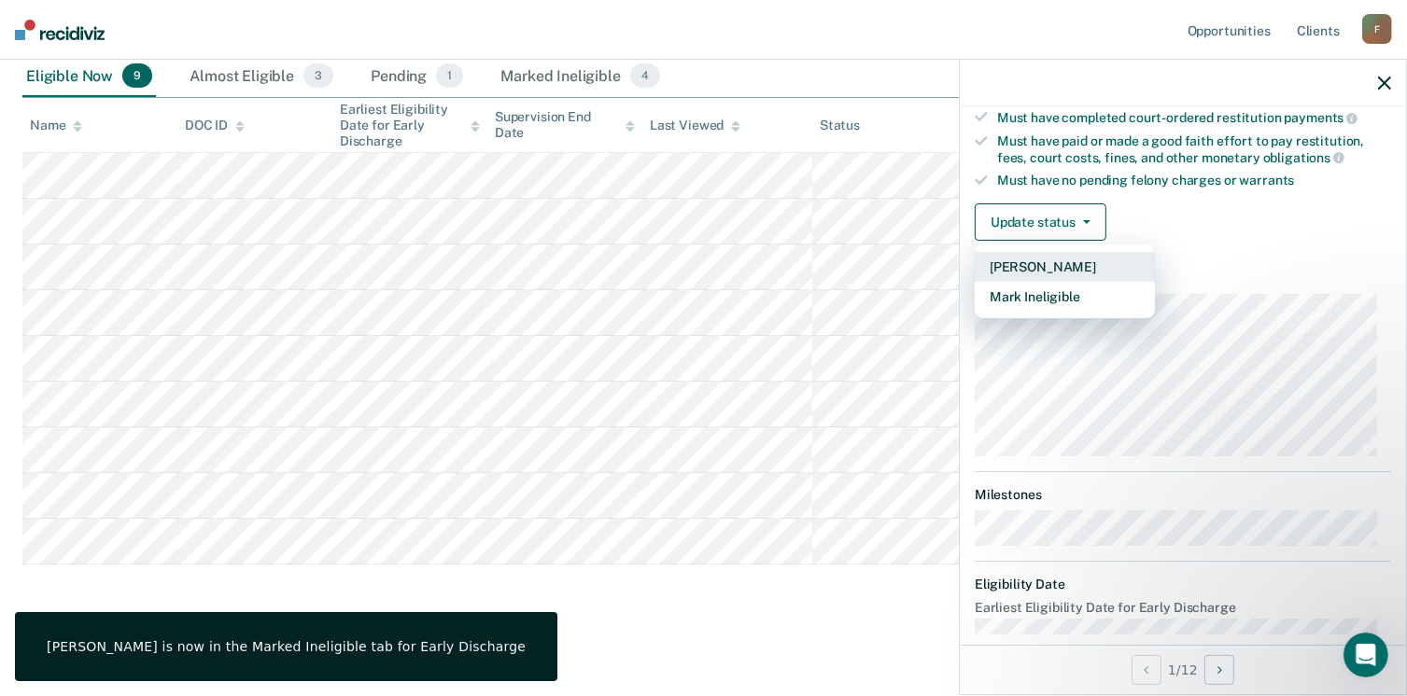
click at [1069, 259] on button "[PERSON_NAME]" at bounding box center [1064, 267] width 180 height 30
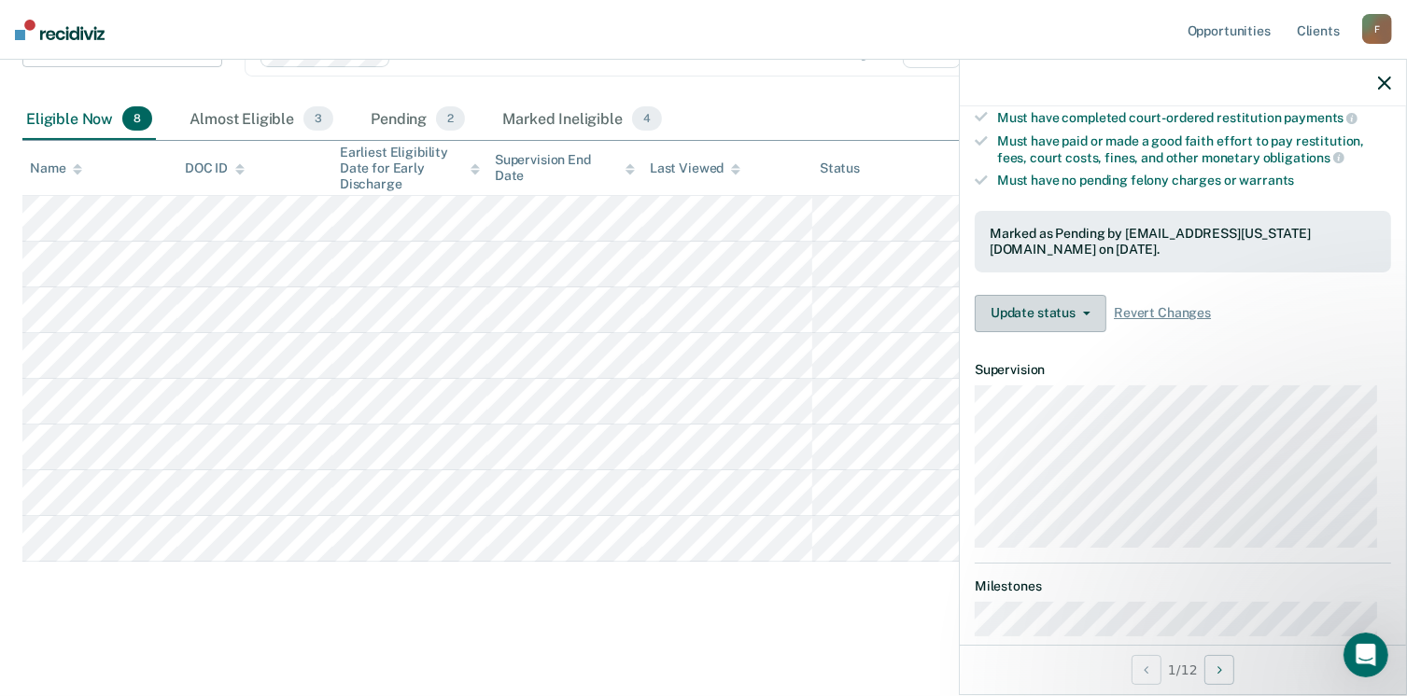
scroll to position [235, 0]
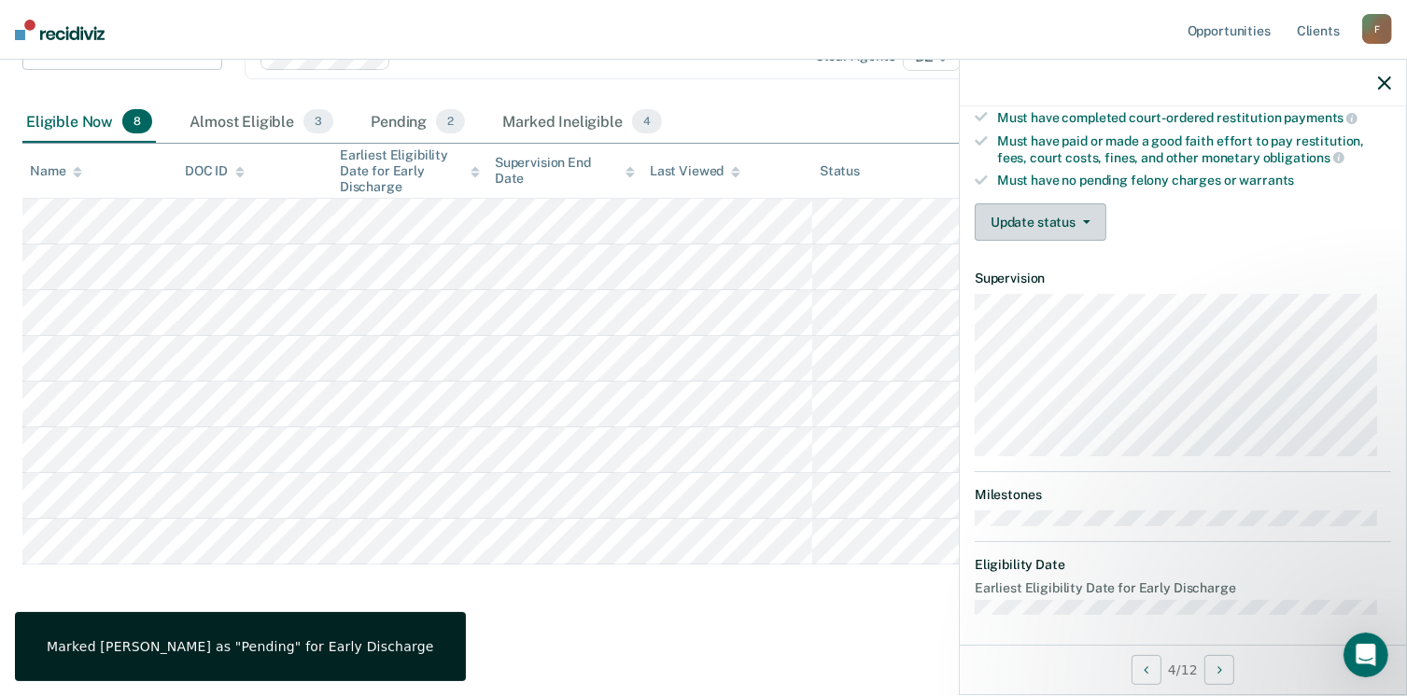
click at [1051, 226] on button "Update status" at bounding box center [1040, 221] width 132 height 37
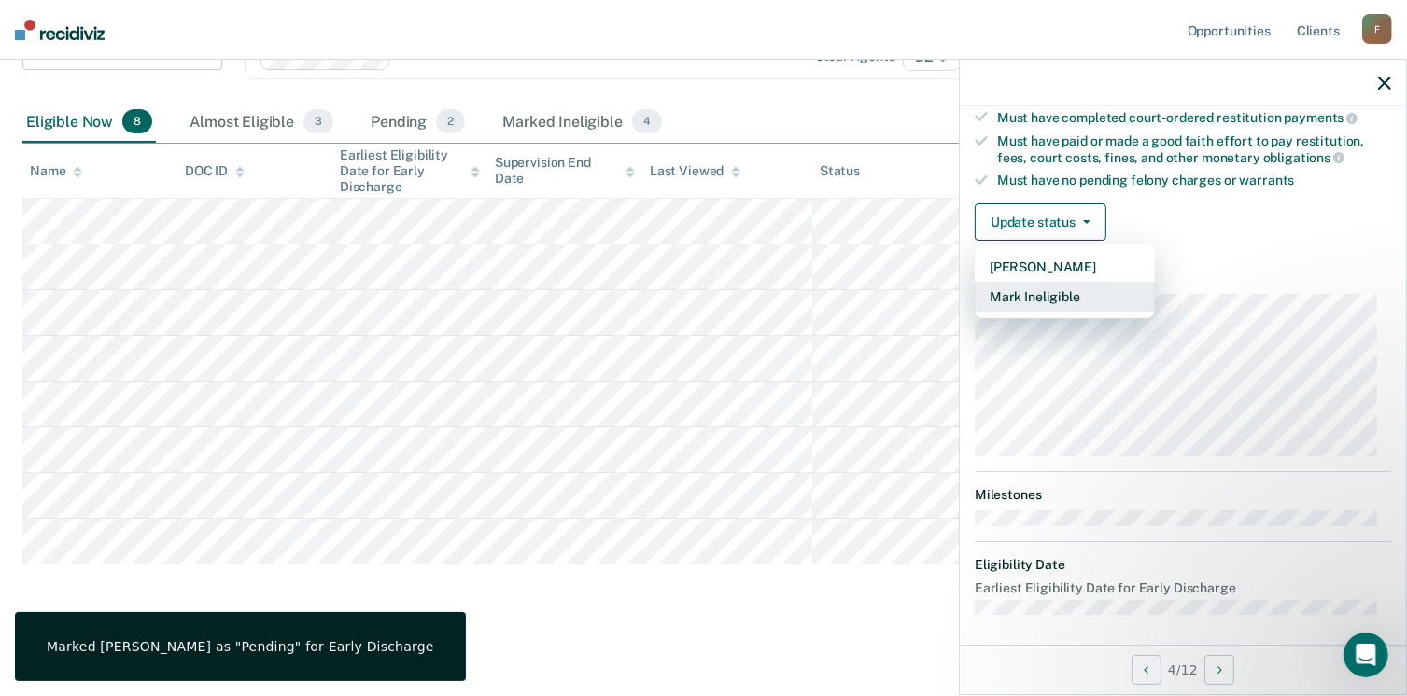
click at [1063, 296] on button "Mark Ineligible" at bounding box center [1064, 297] width 180 height 30
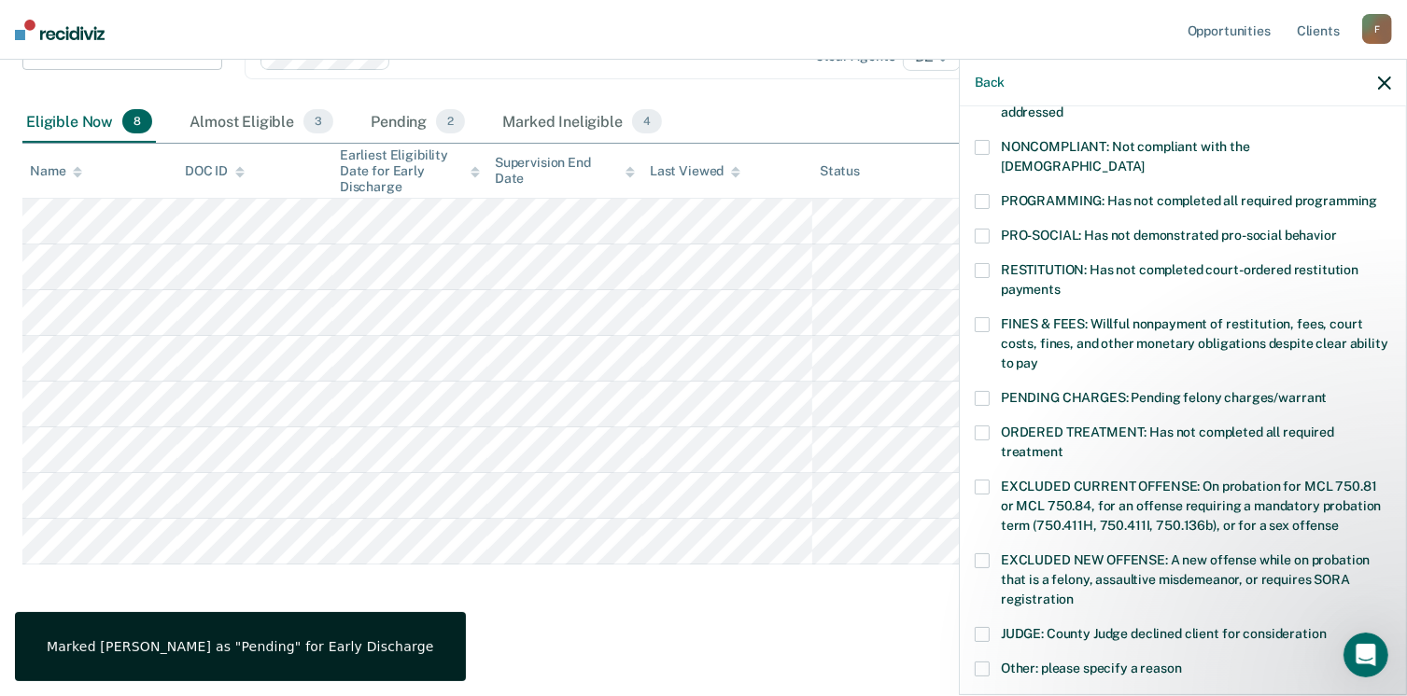
click at [984, 627] on span at bounding box center [981, 634] width 15 height 15
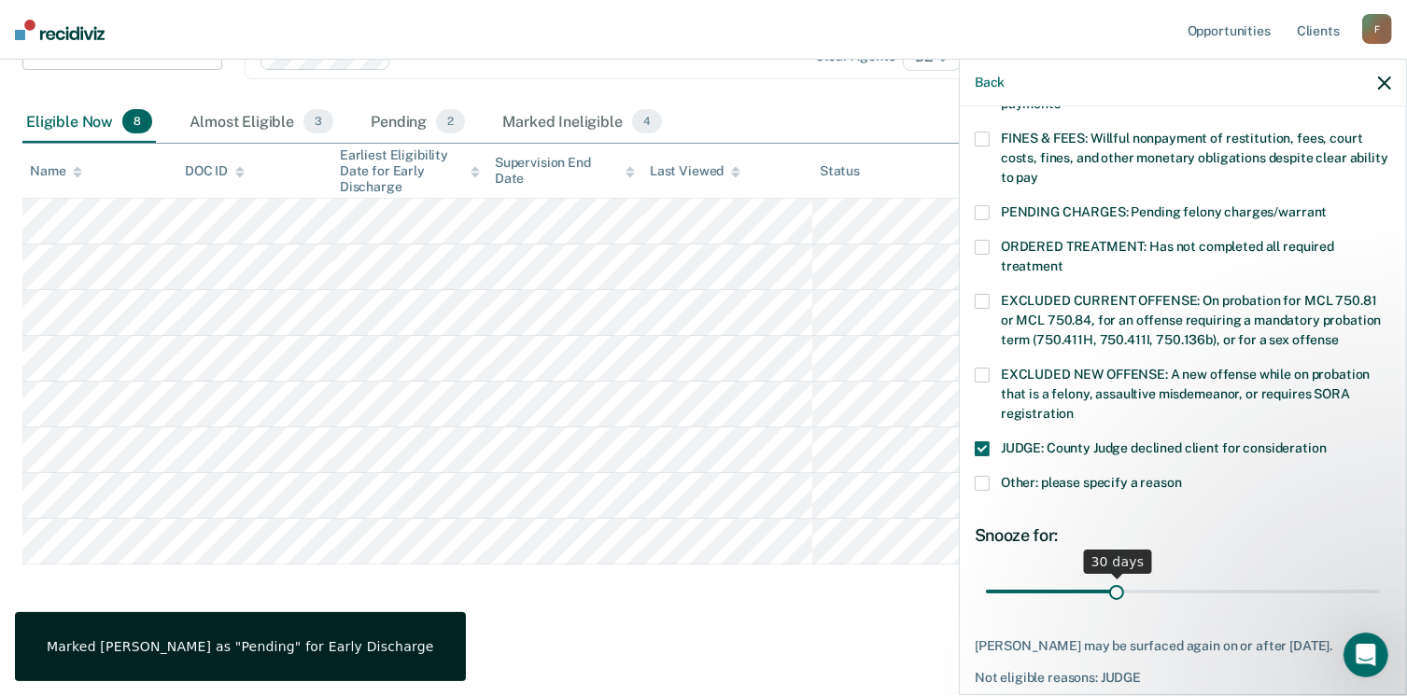
scroll to position [531, 0]
type input "90"
click at [1359, 575] on input "range" at bounding box center [1183, 591] width 394 height 33
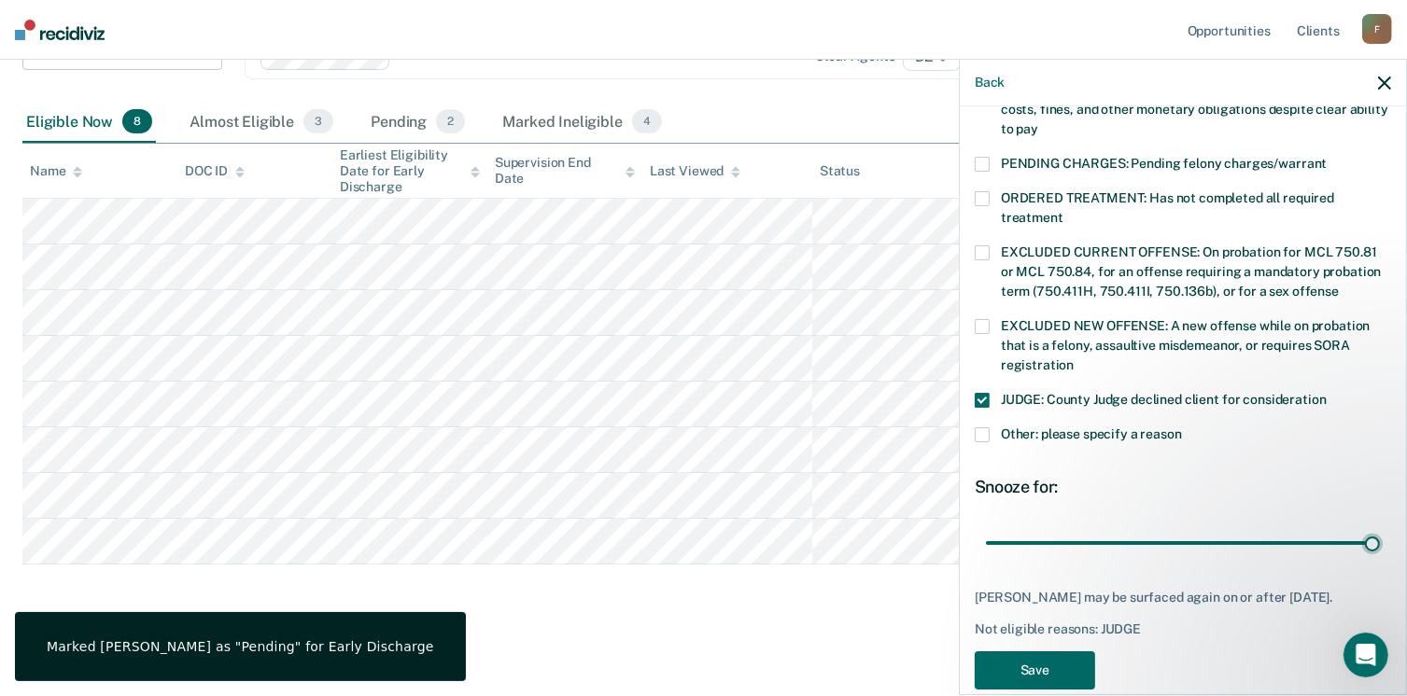
scroll to position [604, 0]
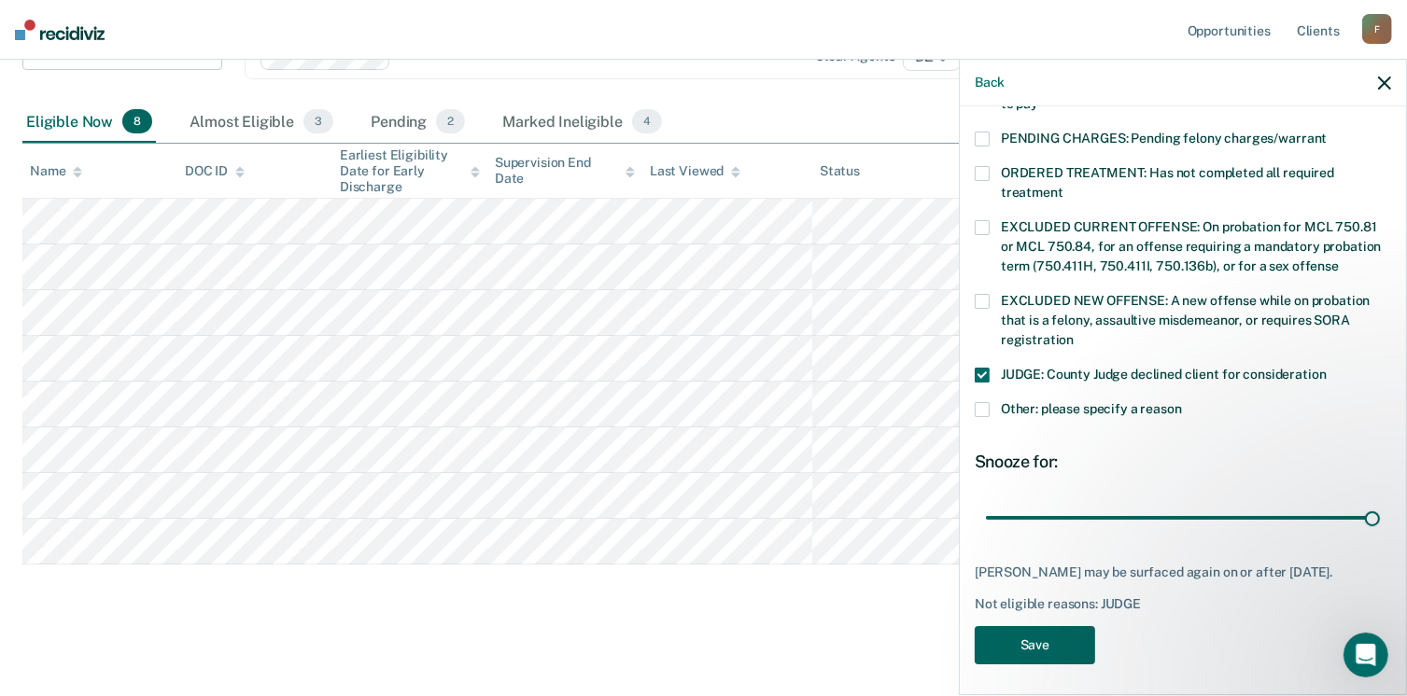
click at [1052, 640] on button "Save" at bounding box center [1034, 645] width 120 height 38
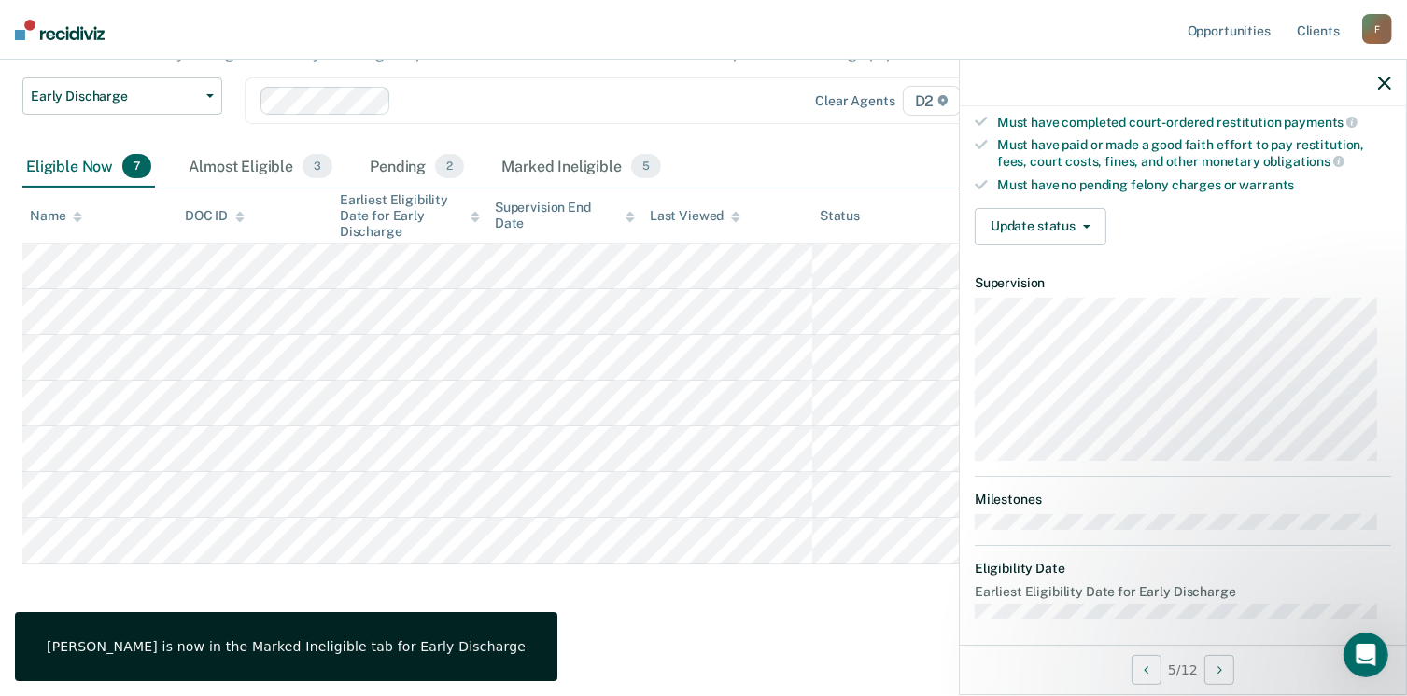
scroll to position [484, 0]
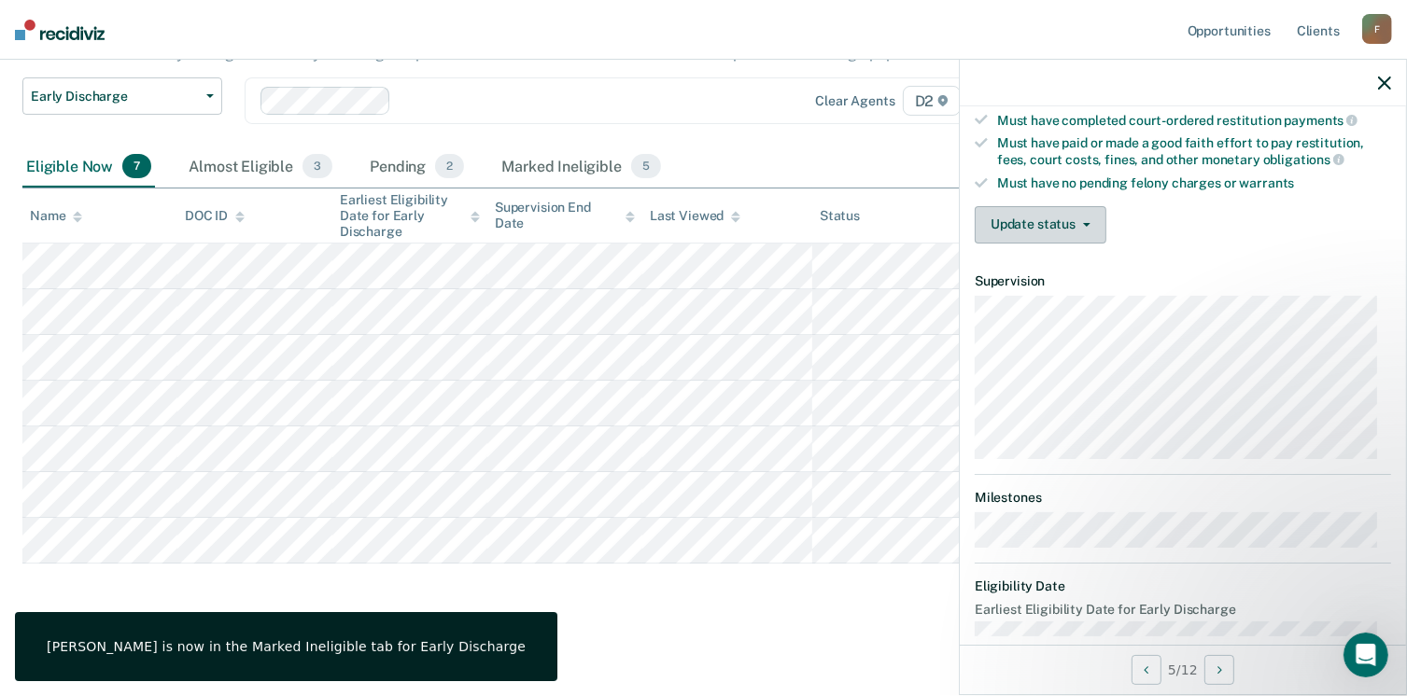
click at [1083, 230] on button "Update status" at bounding box center [1040, 224] width 132 height 37
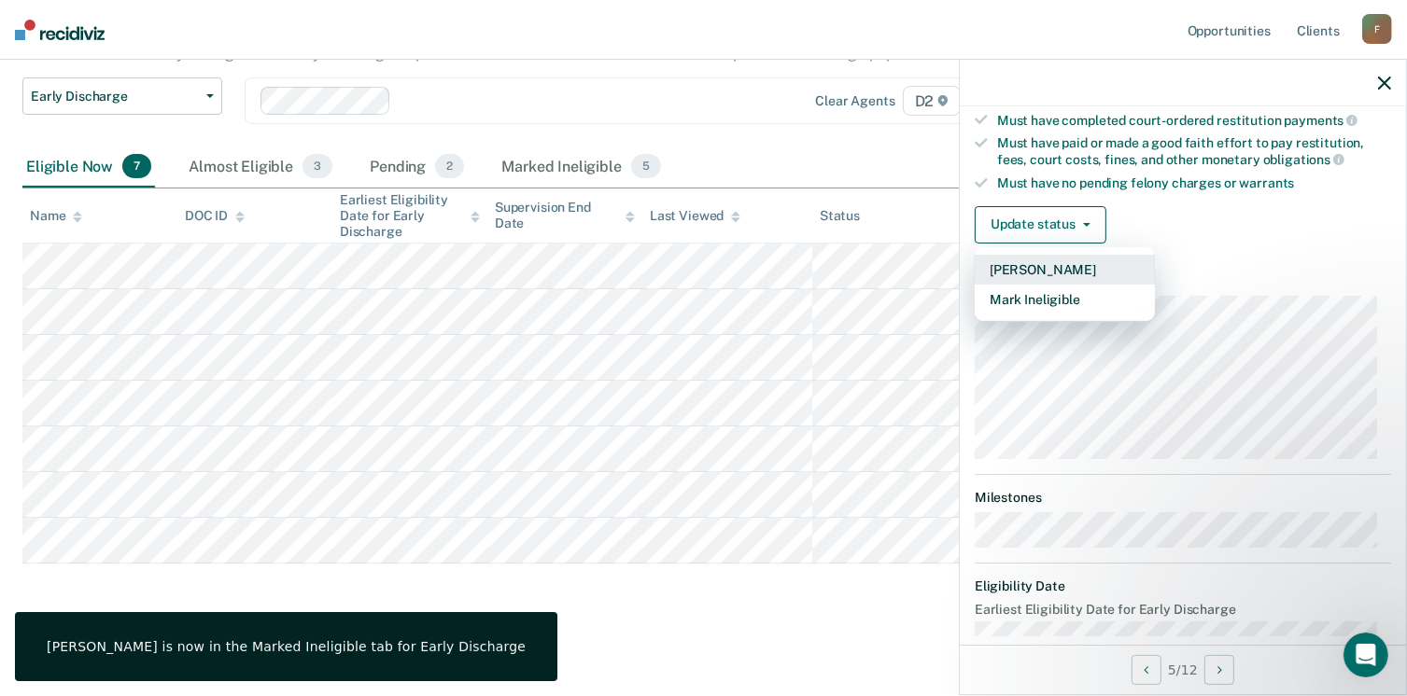
click at [1072, 260] on button "[PERSON_NAME]" at bounding box center [1064, 270] width 180 height 30
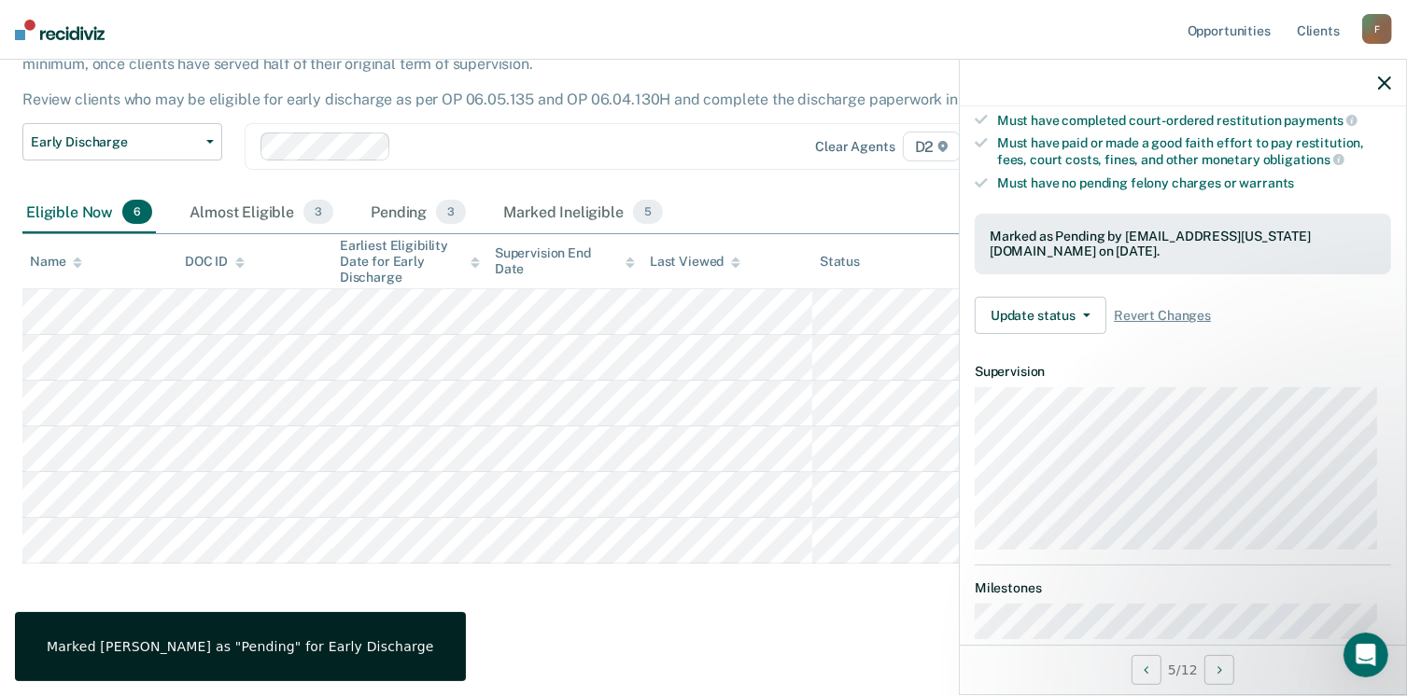
click at [1380, 77] on icon "button" at bounding box center [1384, 83] width 13 height 13
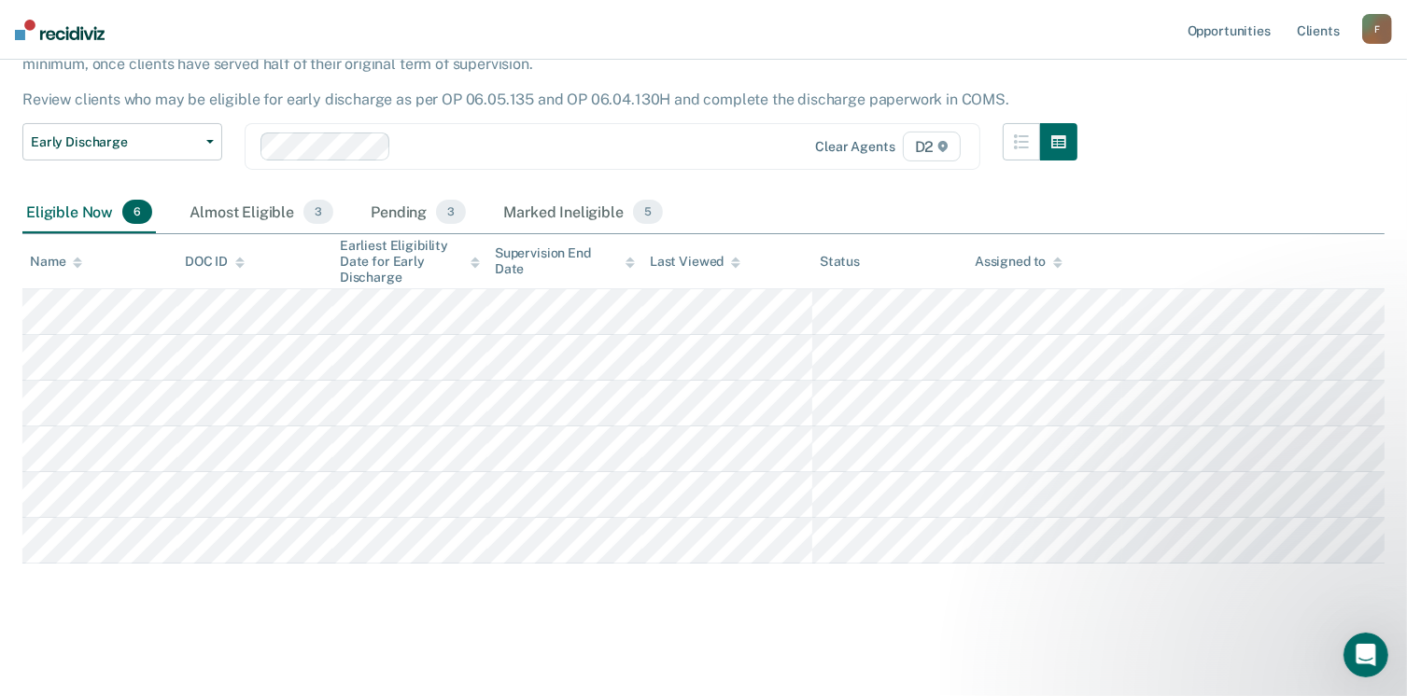
click at [248, 22] on nav "Opportunities Client s [EMAIL_ADDRESS][US_STATE][DOMAIN_NAME] F Profile How it …" at bounding box center [703, 30] width 1407 height 60
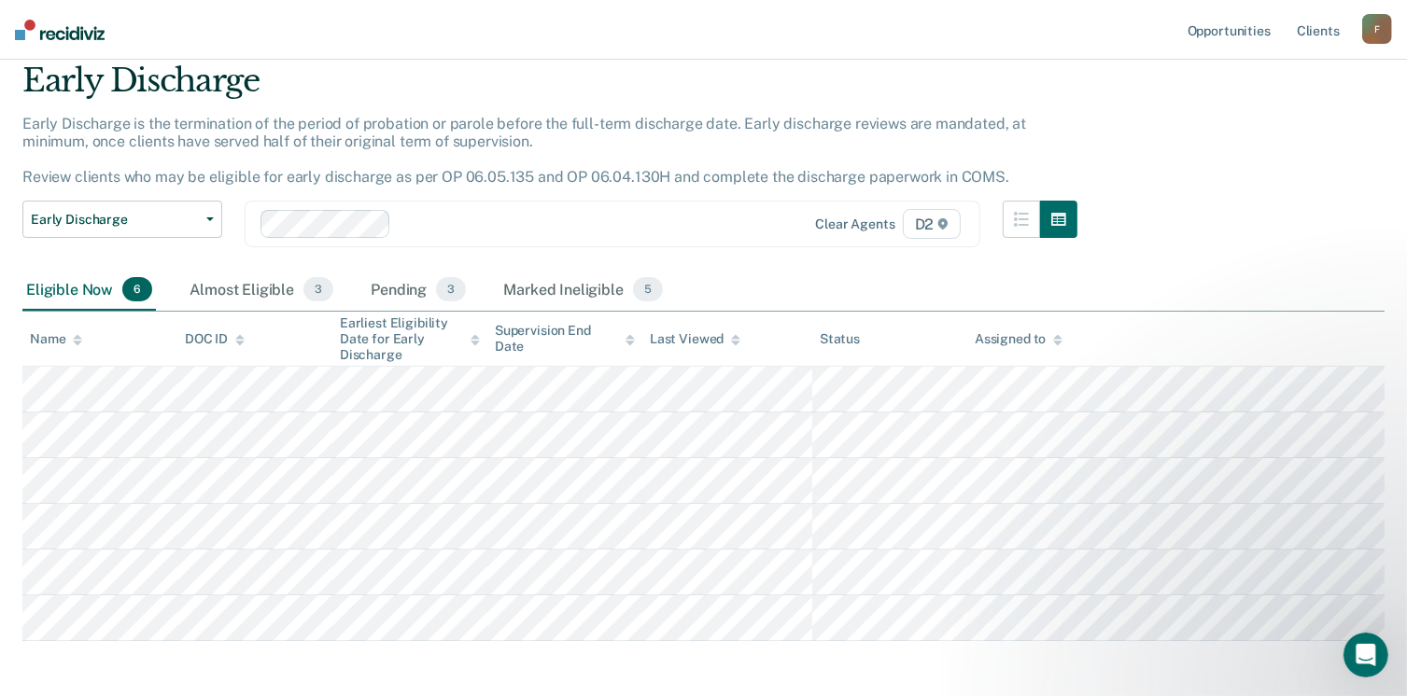
scroll to position [0, 0]
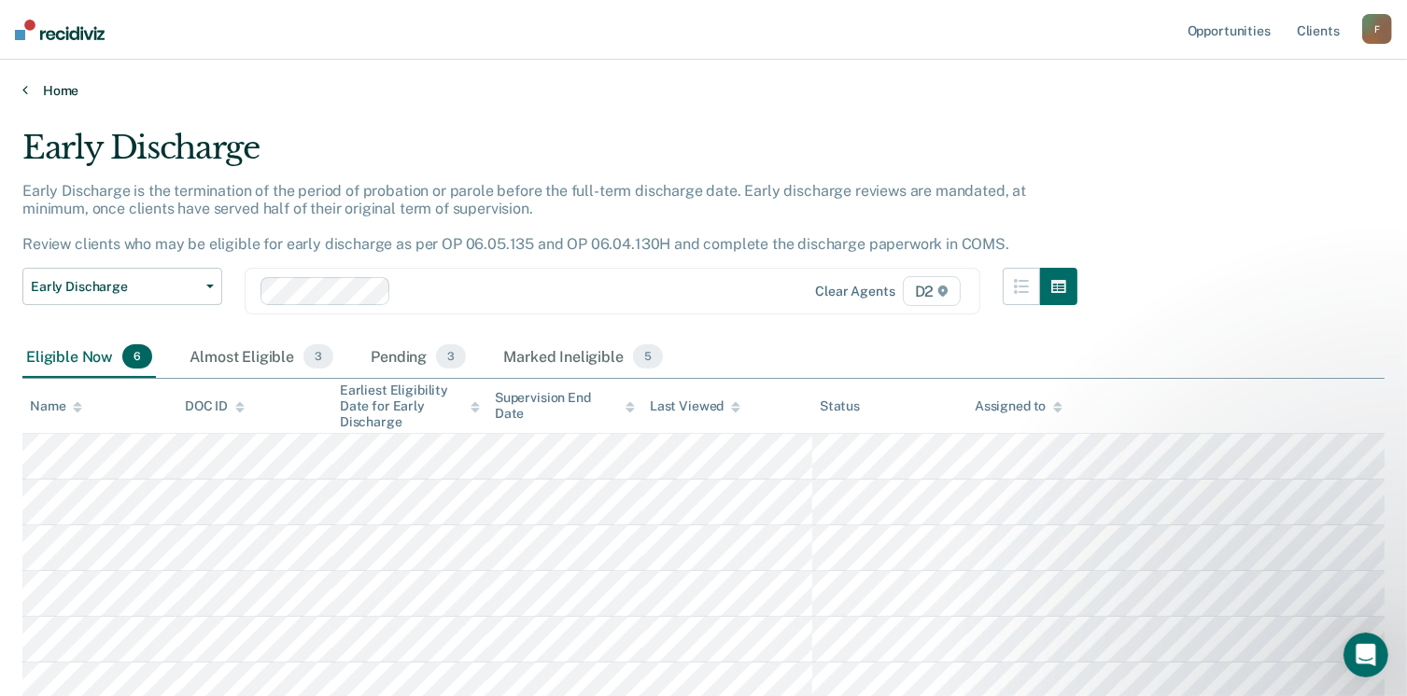
click at [71, 87] on link "Home" at bounding box center [703, 90] width 1362 height 17
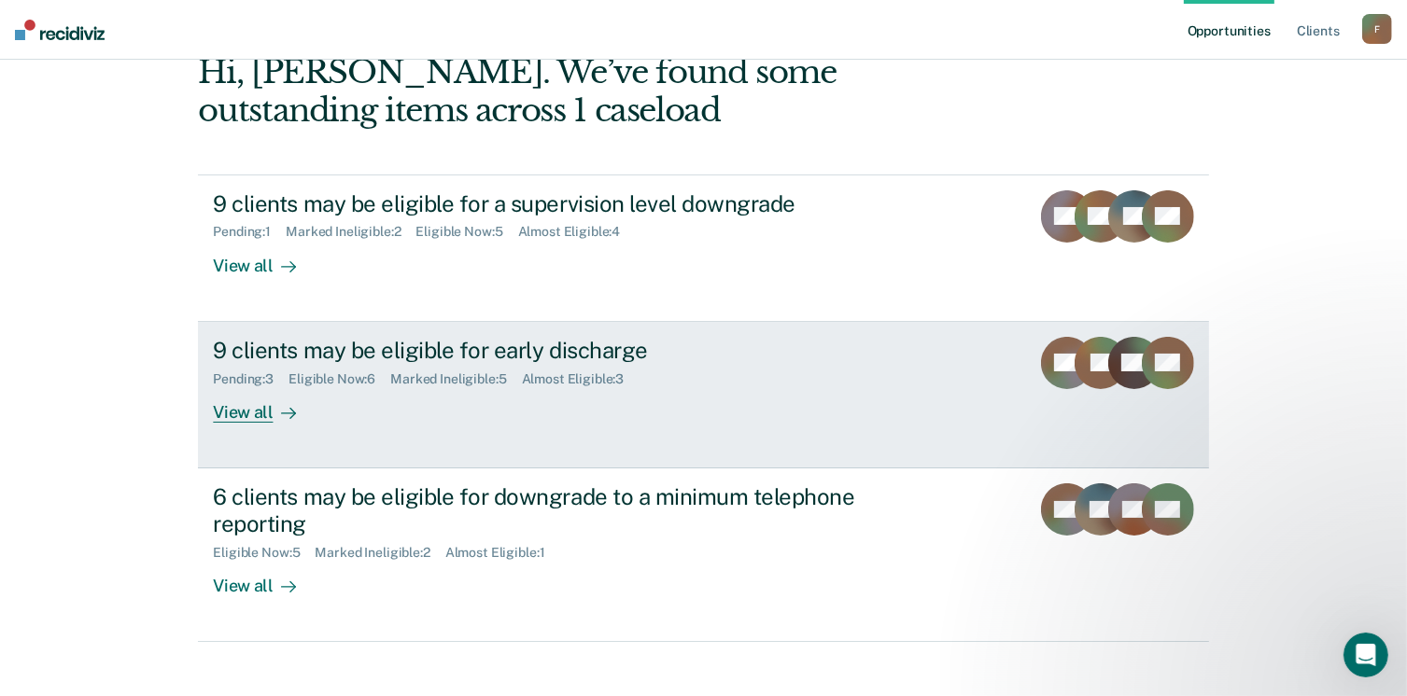
scroll to position [124, 0]
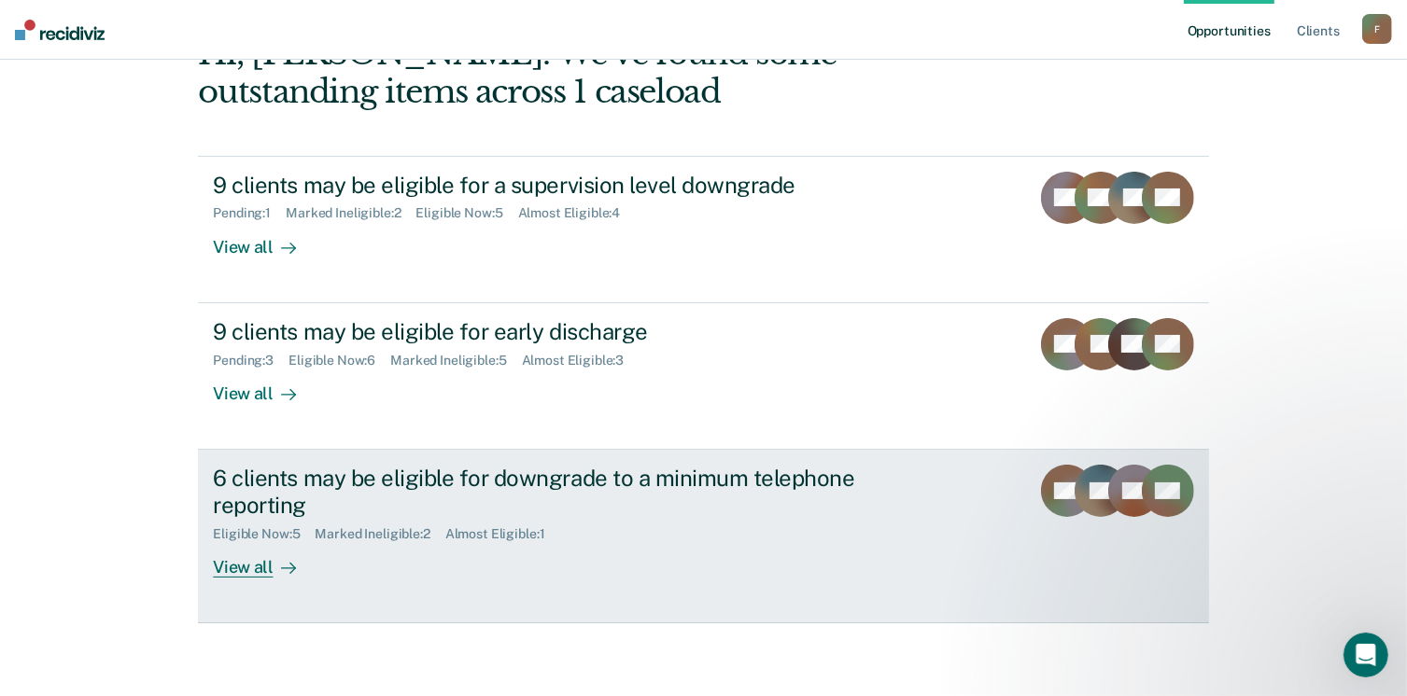
click at [240, 556] on div "View all" at bounding box center [265, 559] width 105 height 36
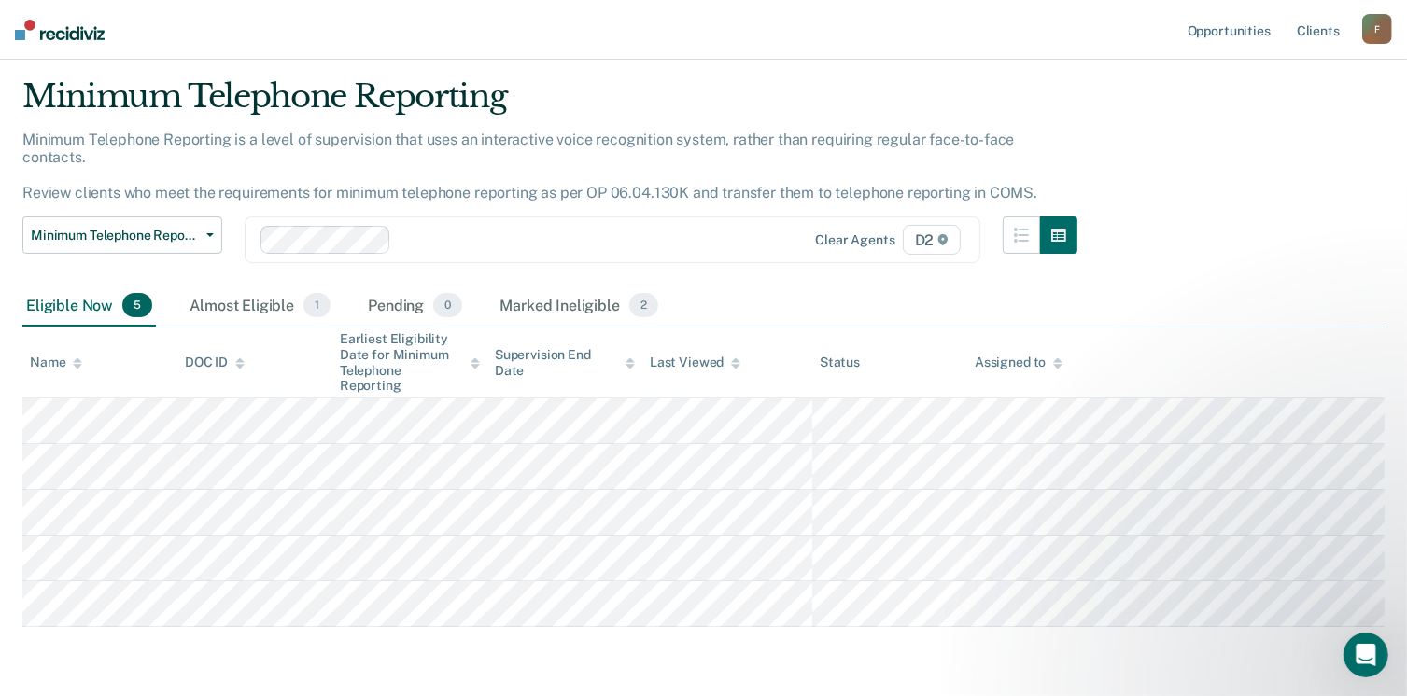
scroll to position [93, 0]
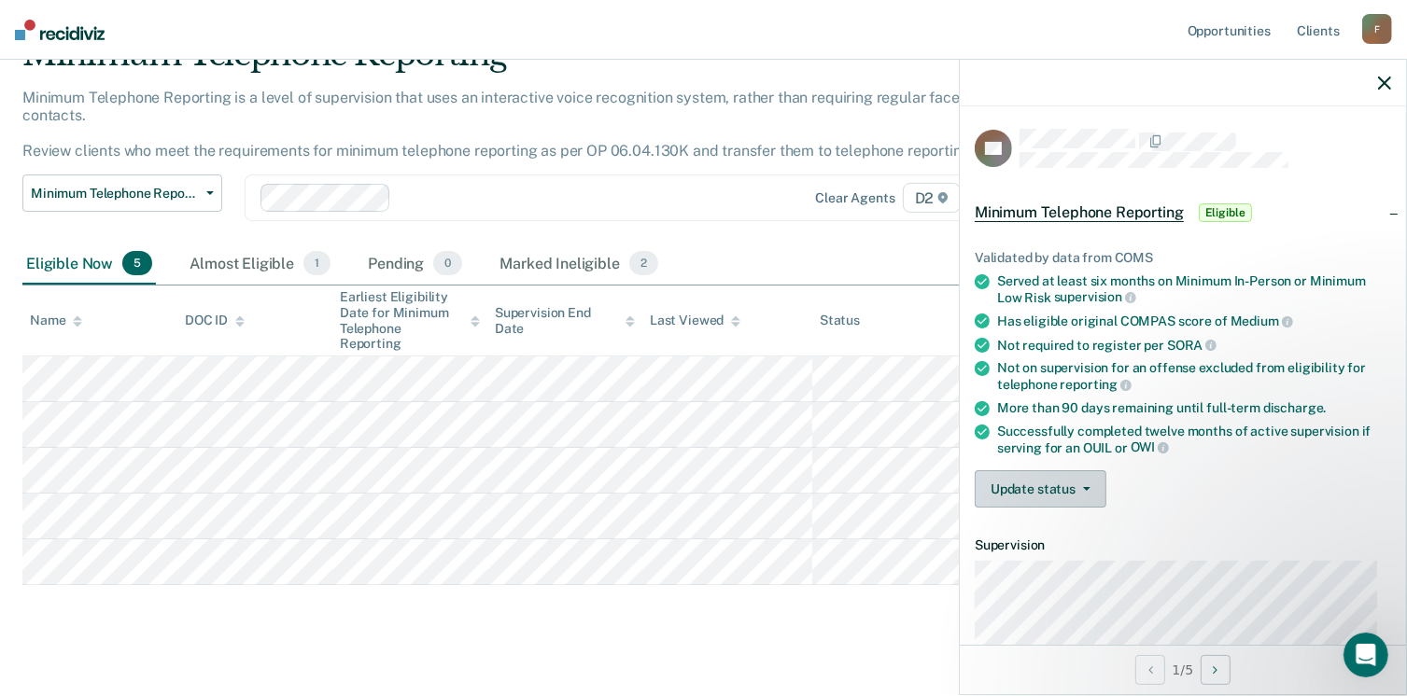
click at [1064, 484] on button "Update status" at bounding box center [1040, 488] width 132 height 37
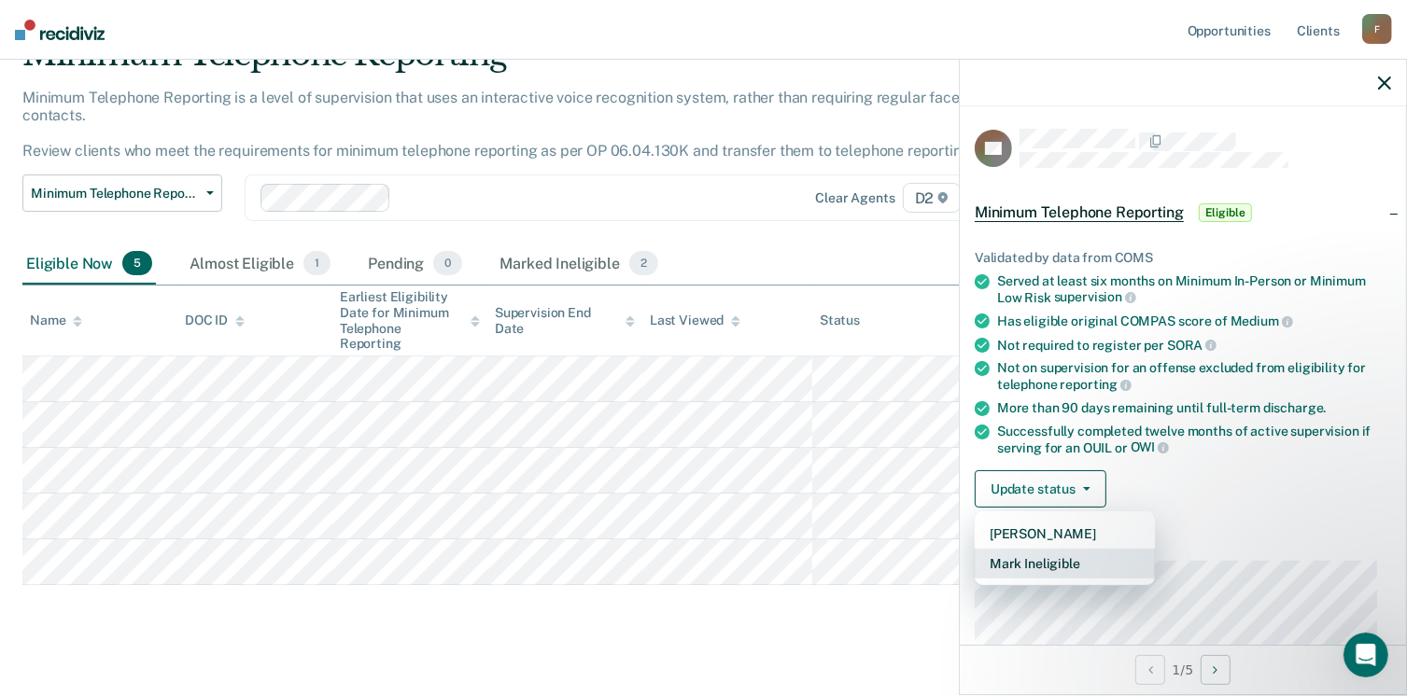
click at [1043, 564] on button "Mark Ineligible" at bounding box center [1064, 564] width 180 height 30
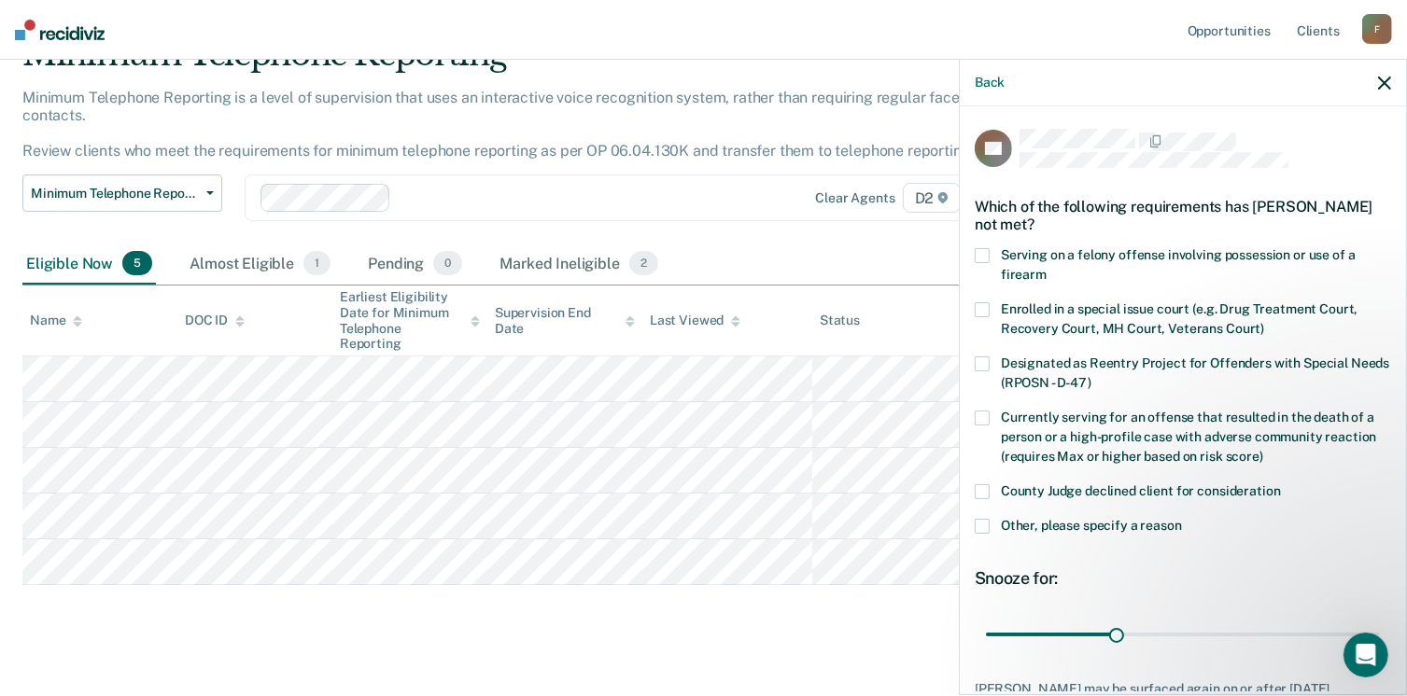
click at [989, 488] on label "County Judge declined client for consideration" at bounding box center [1182, 494] width 416 height 20
type input "90"
click at [1359, 626] on input "range" at bounding box center [1183, 635] width 394 height 33
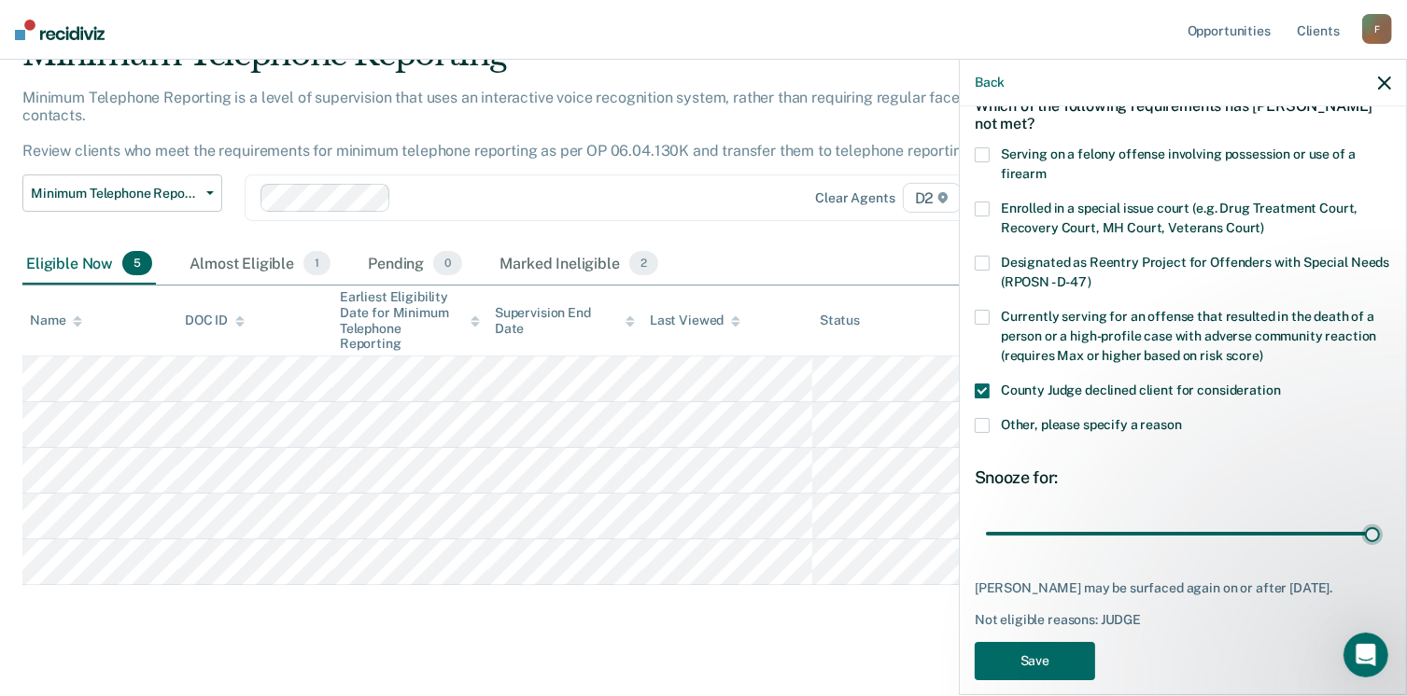
scroll to position [136, 0]
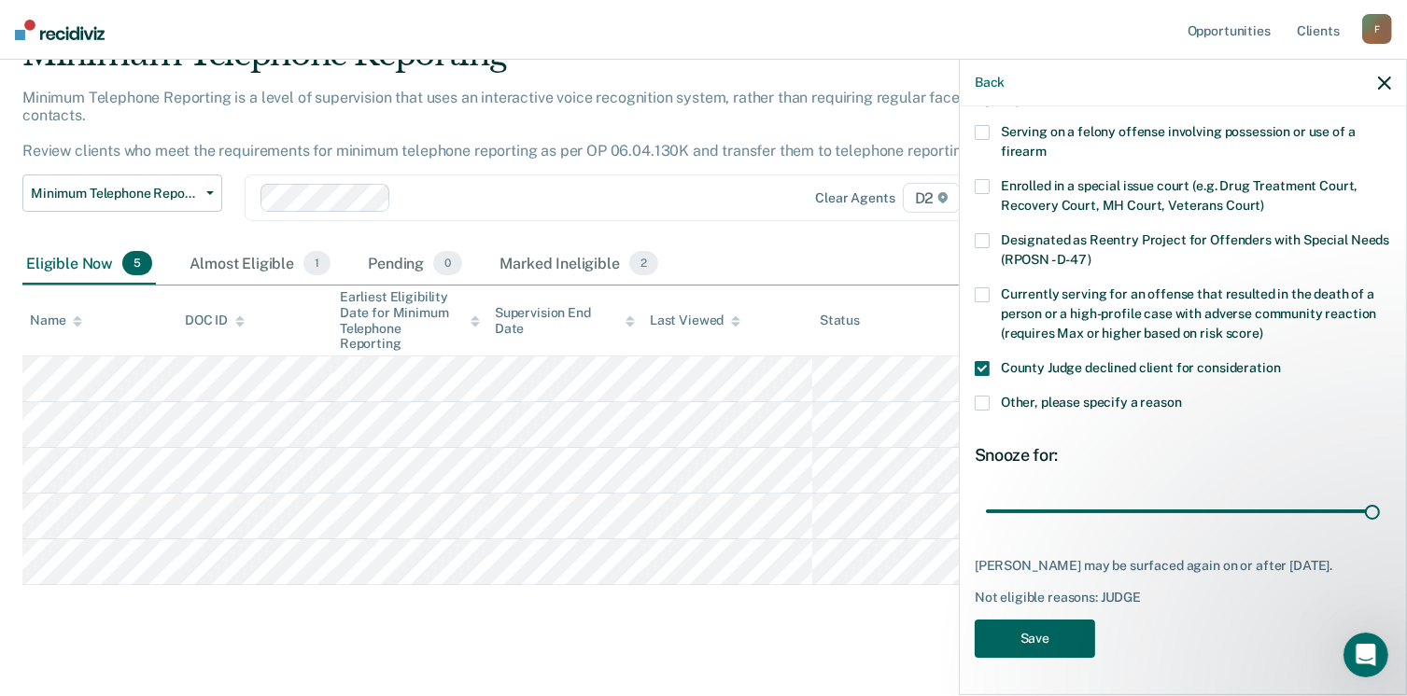
click at [1016, 641] on button "Save" at bounding box center [1034, 639] width 120 height 38
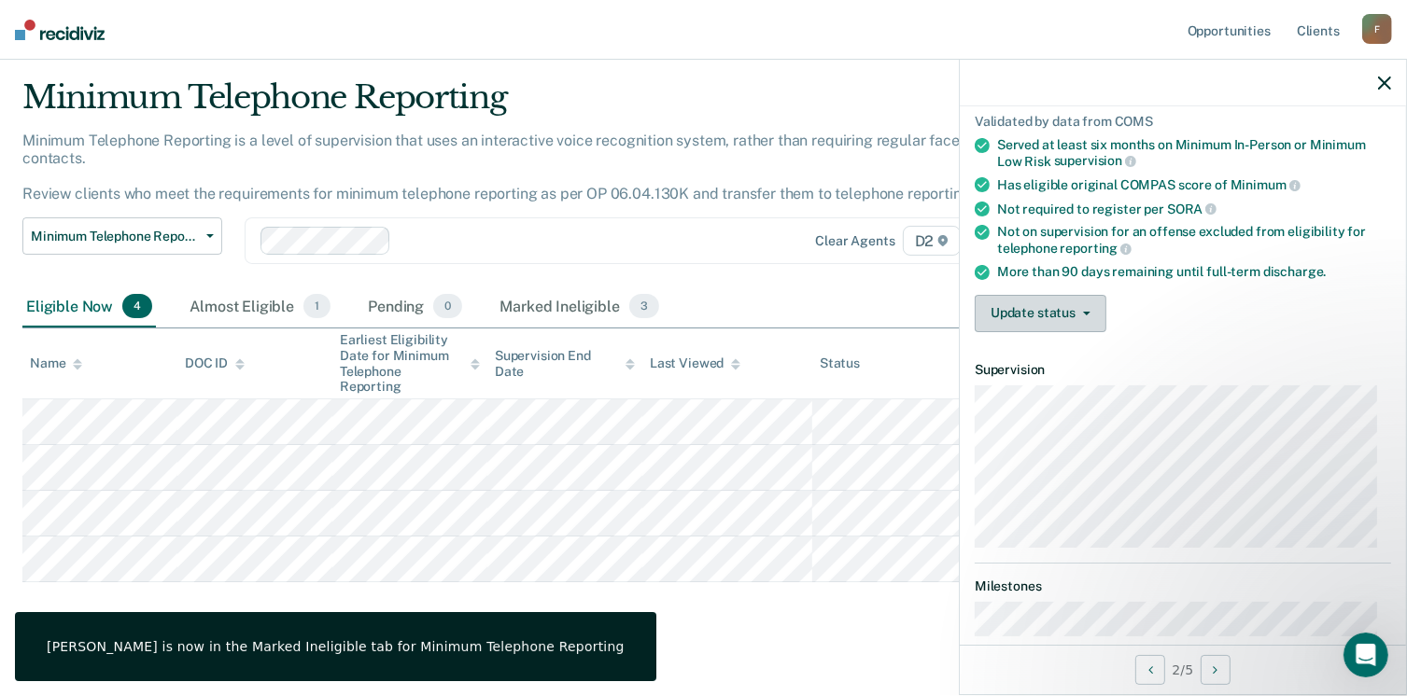
click at [1031, 315] on button "Update status" at bounding box center [1040, 313] width 132 height 37
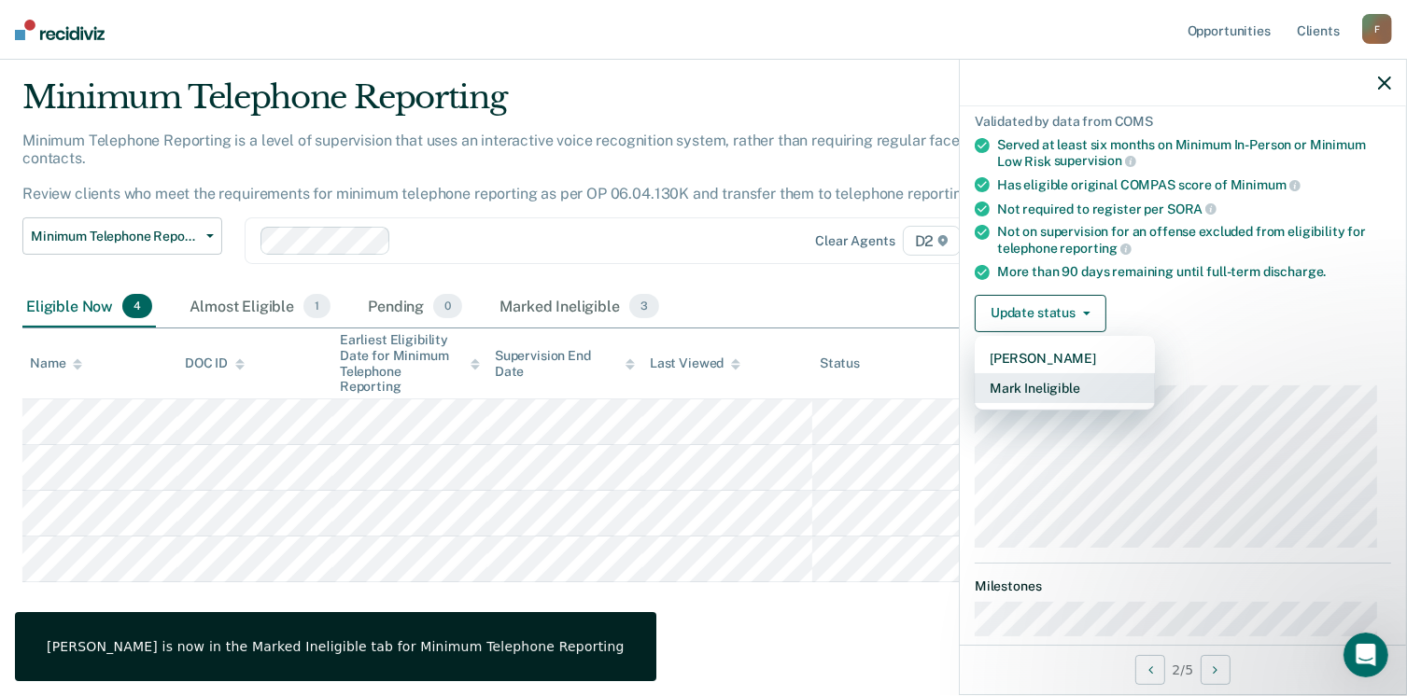
click at [1081, 383] on button "Mark Ineligible" at bounding box center [1064, 388] width 180 height 30
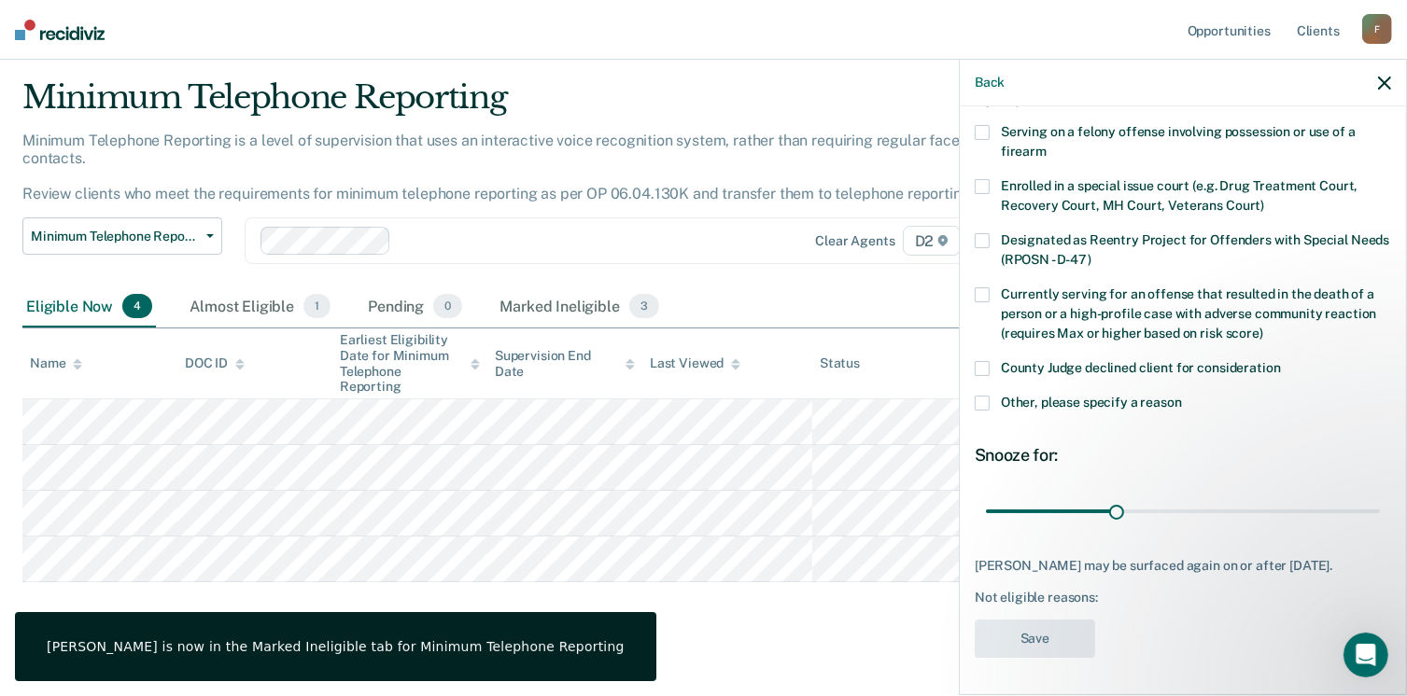
click at [987, 361] on span at bounding box center [981, 368] width 15 height 15
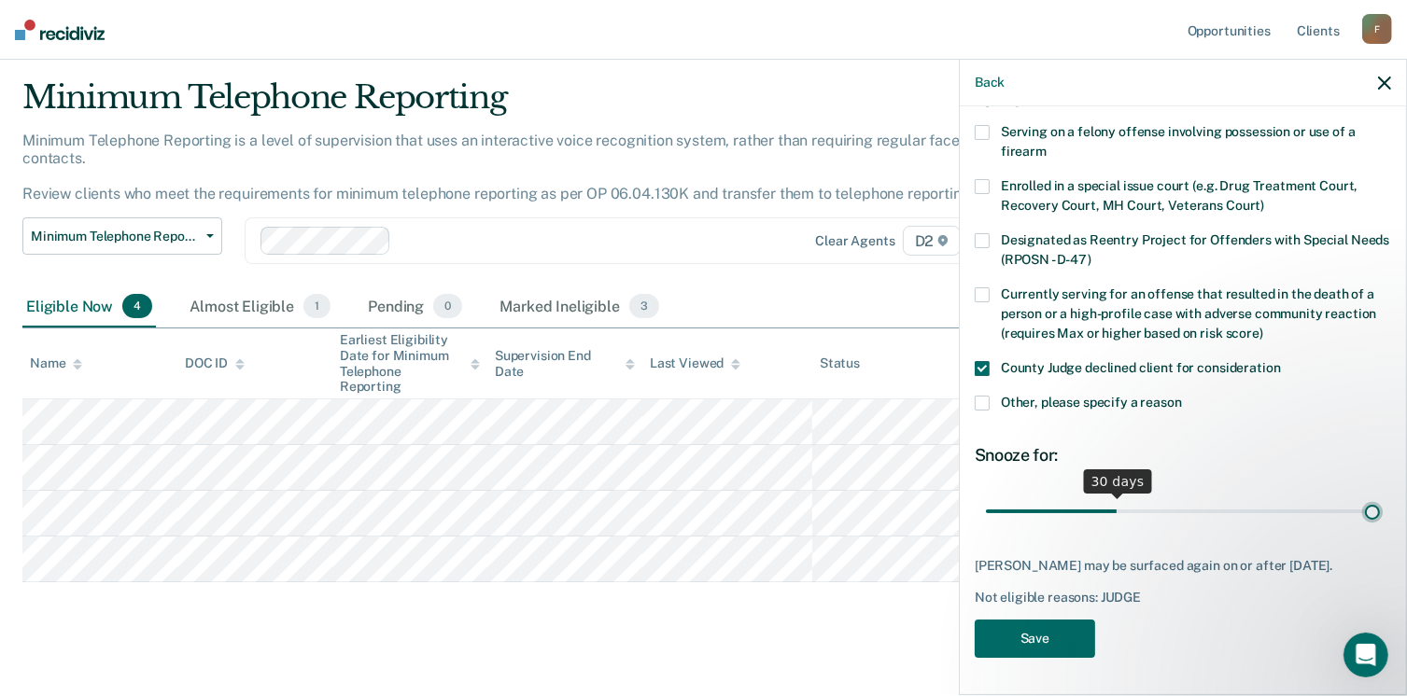
type input "90"
click at [1358, 501] on input "range" at bounding box center [1183, 512] width 394 height 33
click at [1054, 636] on button "Save" at bounding box center [1034, 639] width 120 height 38
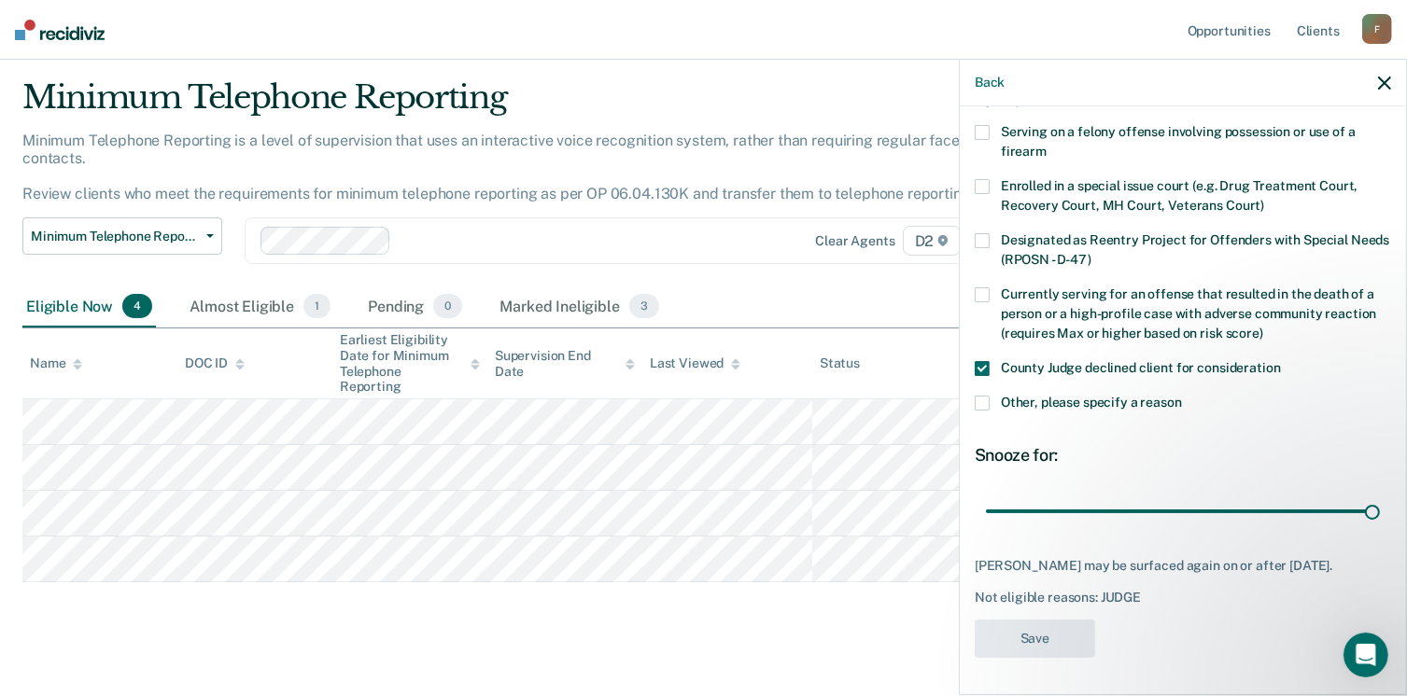
scroll to position [5, 0]
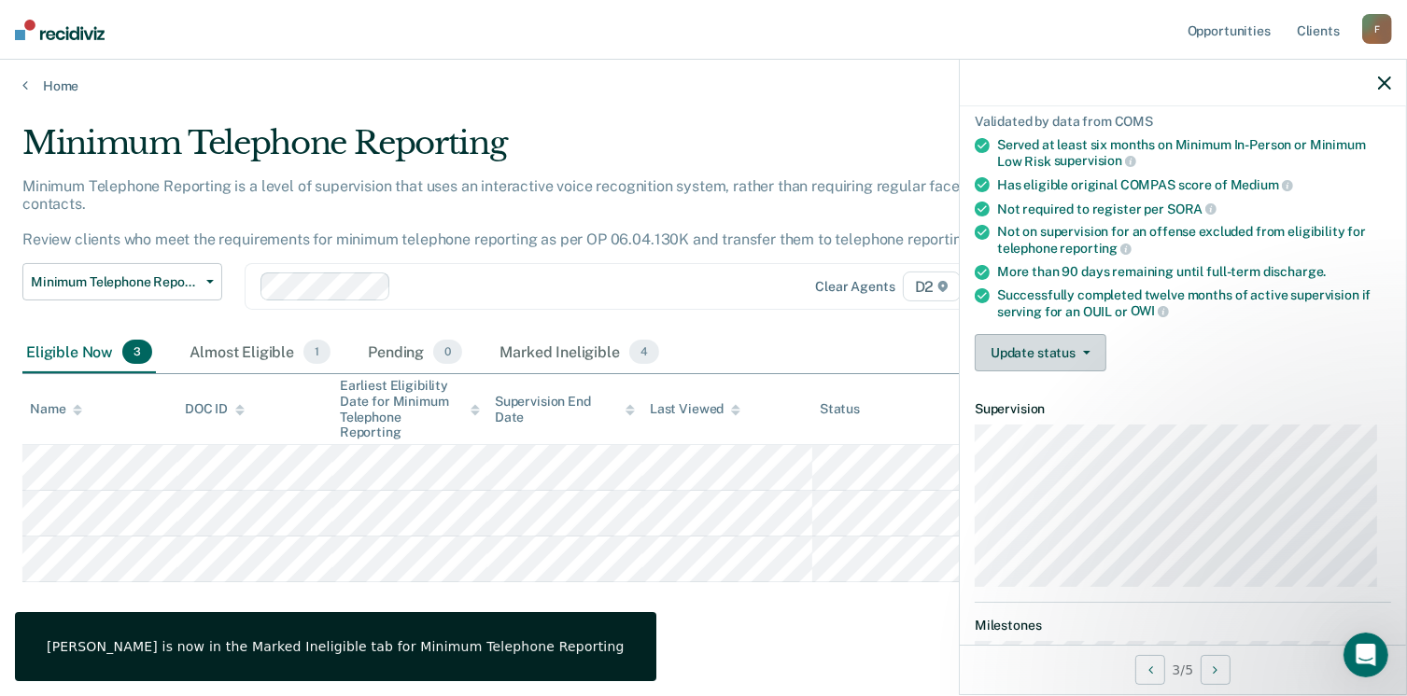
click at [1056, 340] on button "Update status" at bounding box center [1040, 352] width 132 height 37
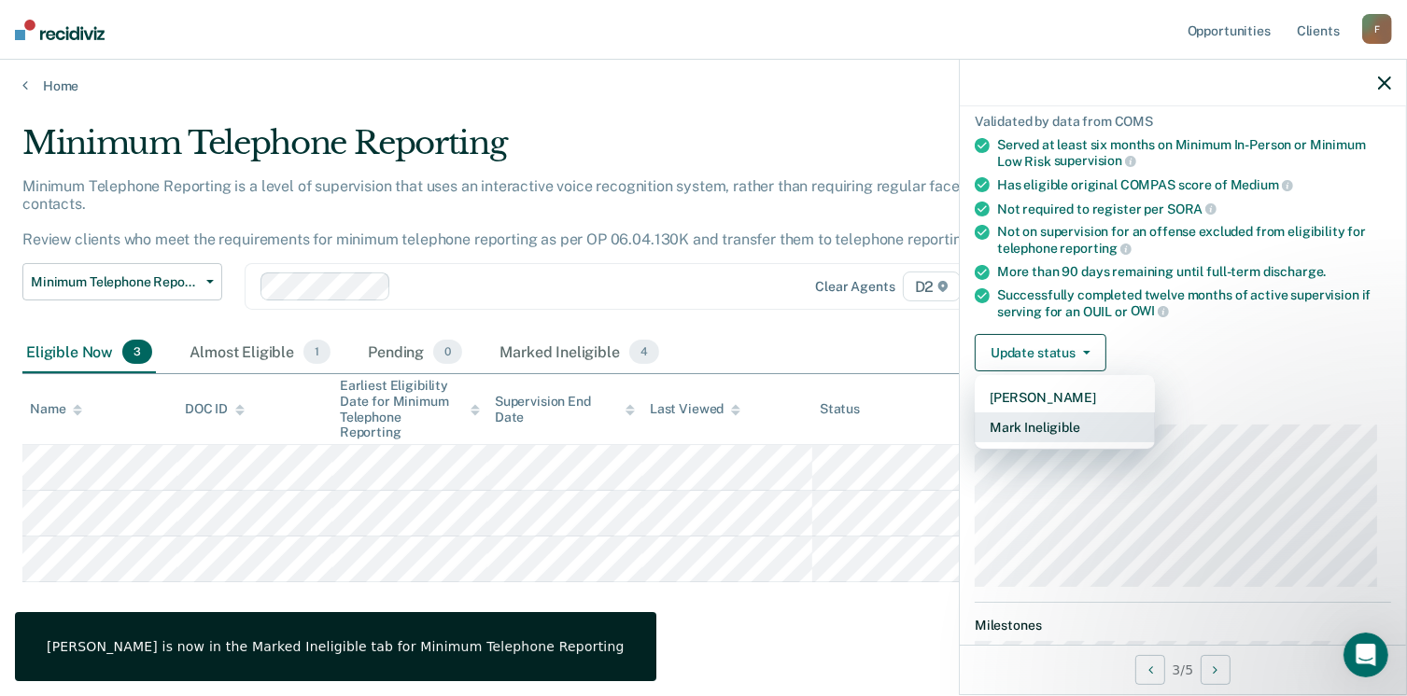
click at [1071, 419] on button "Mark Ineligible" at bounding box center [1064, 428] width 180 height 30
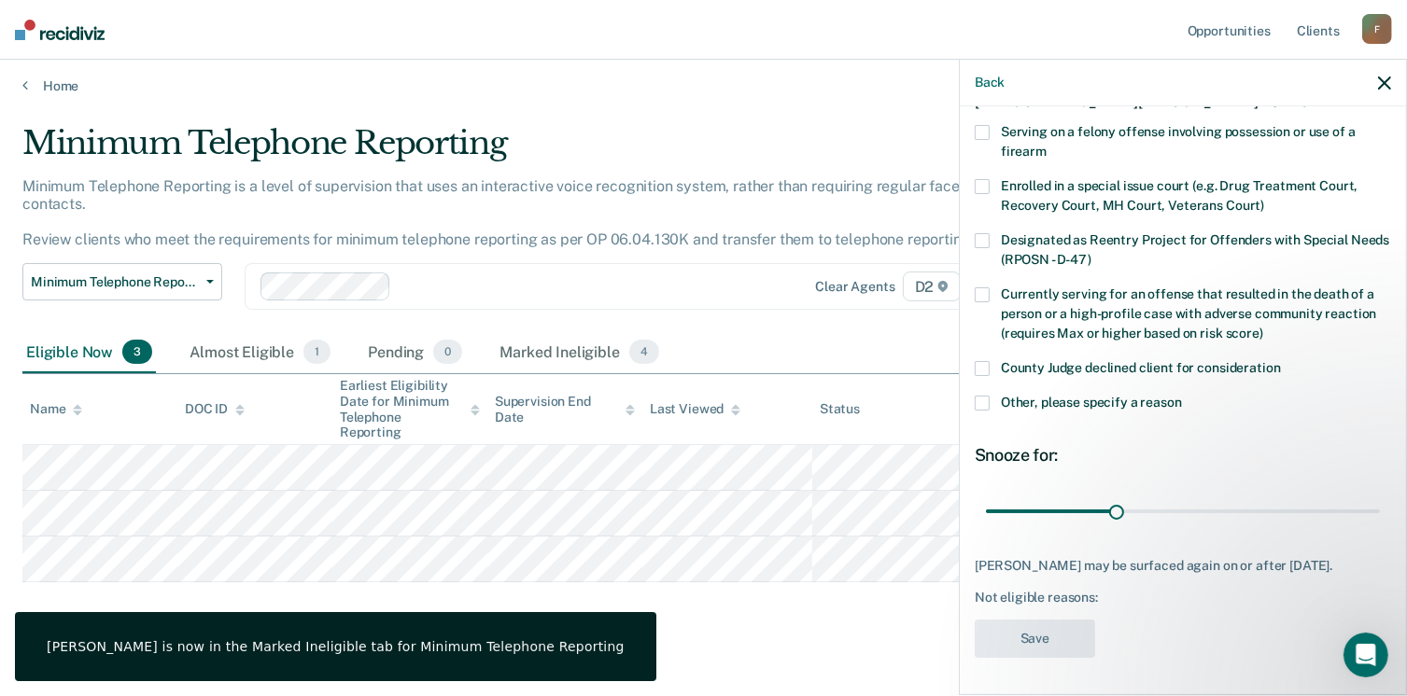
click at [1021, 377] on div "County Judge declined client for consideration" at bounding box center [1182, 378] width 416 height 35
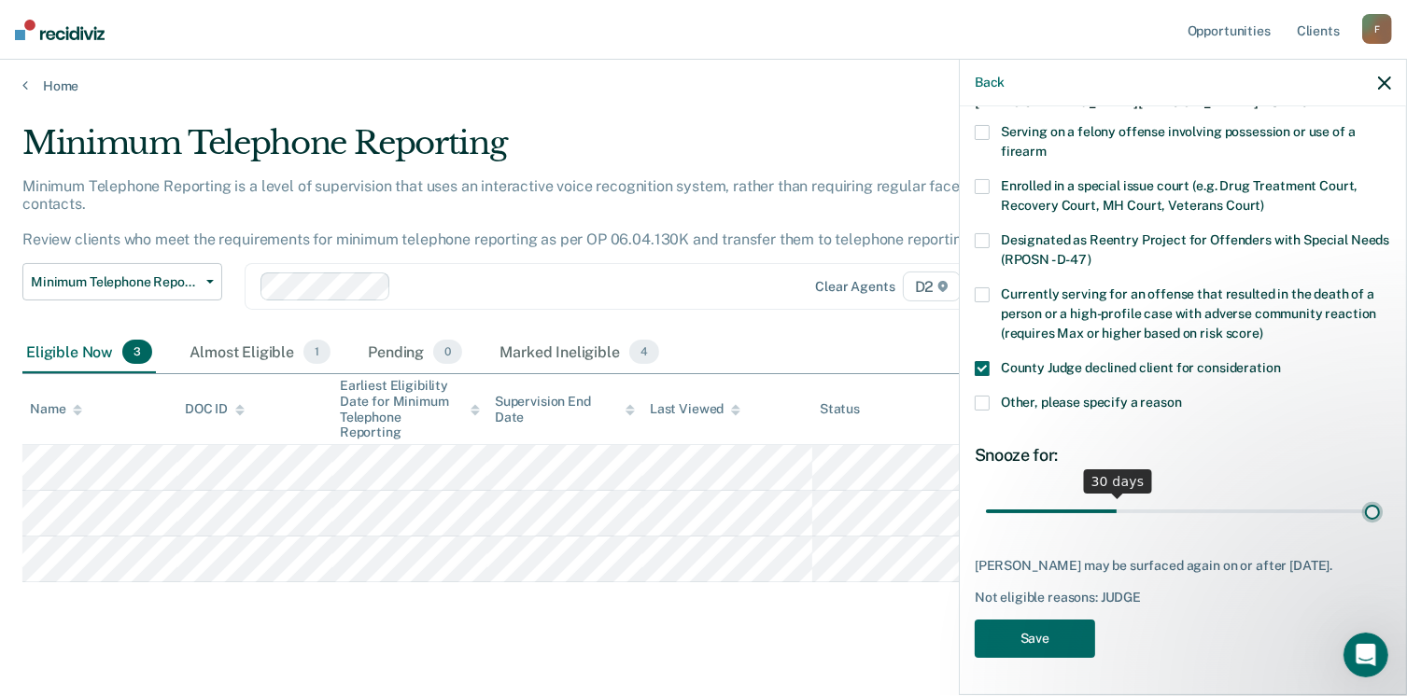
type input "90"
click at [1359, 498] on input "range" at bounding box center [1183, 512] width 394 height 33
click at [1061, 635] on button "Save" at bounding box center [1034, 639] width 120 height 38
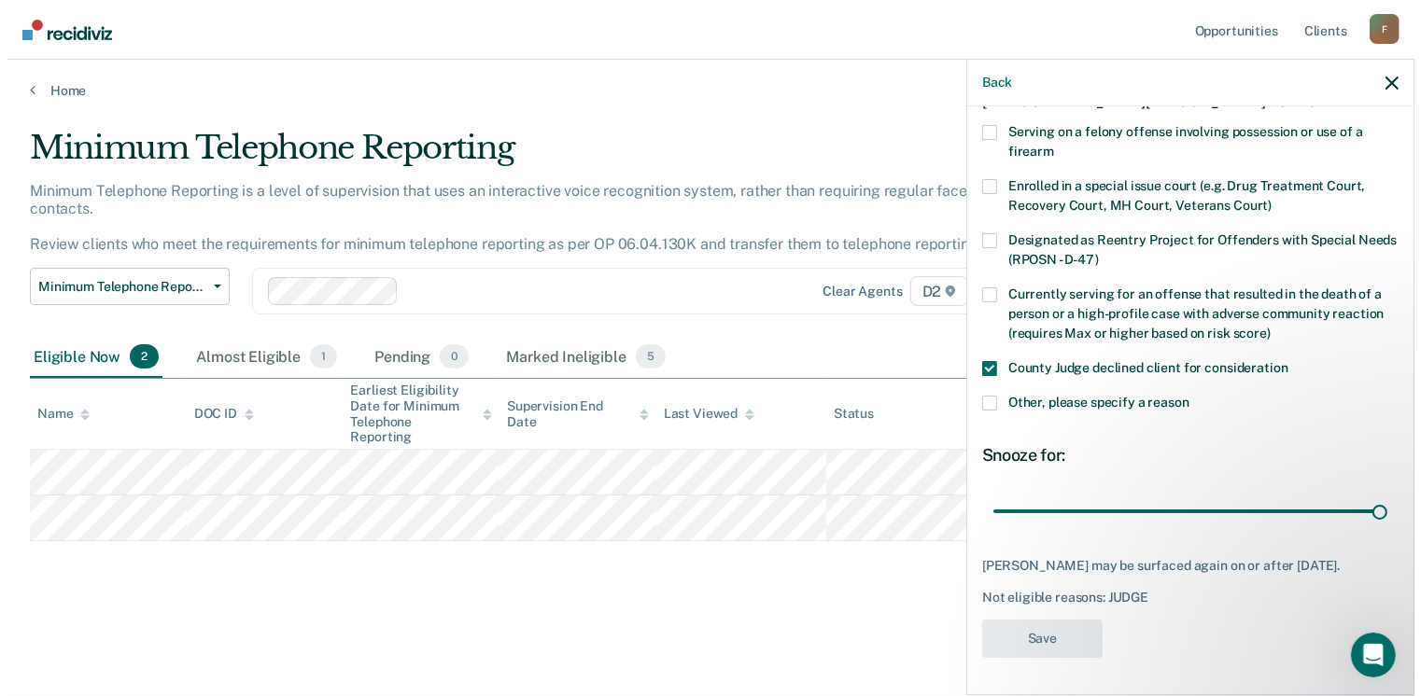
scroll to position [0, 0]
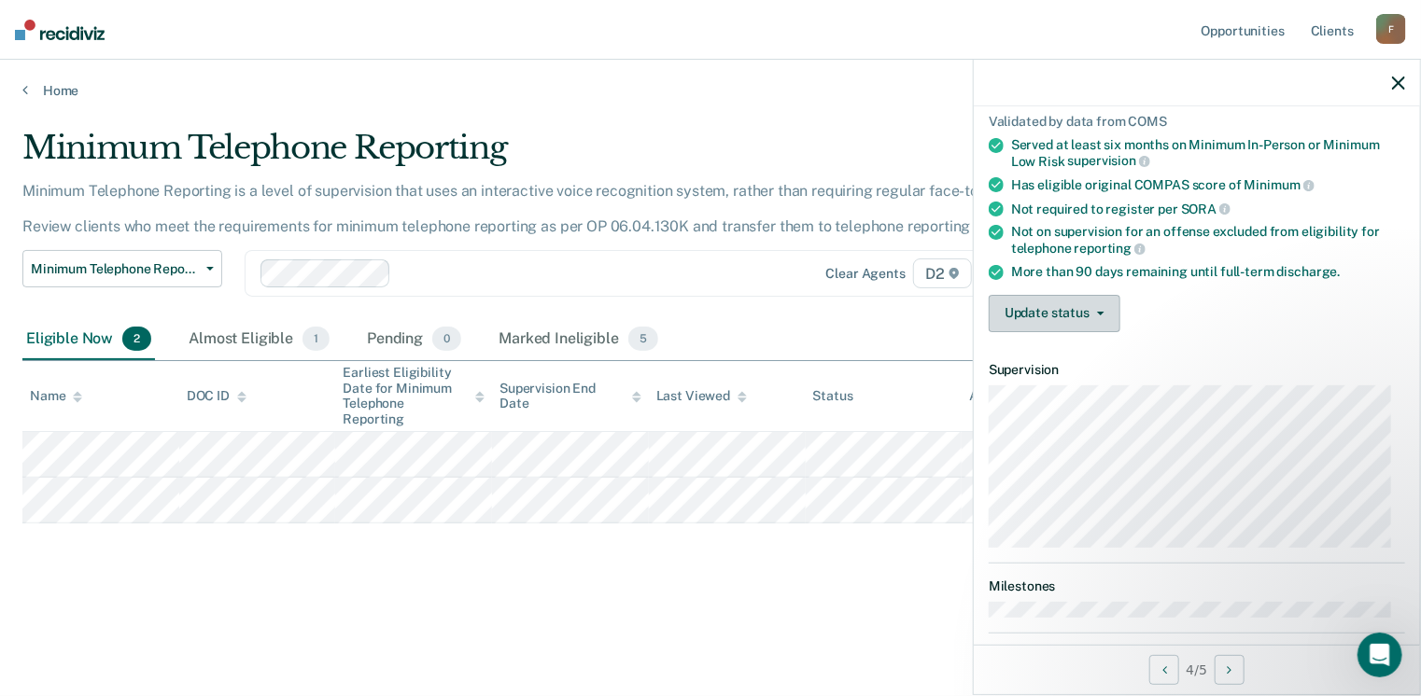
click at [1051, 318] on button "Update status" at bounding box center [1054, 313] width 132 height 37
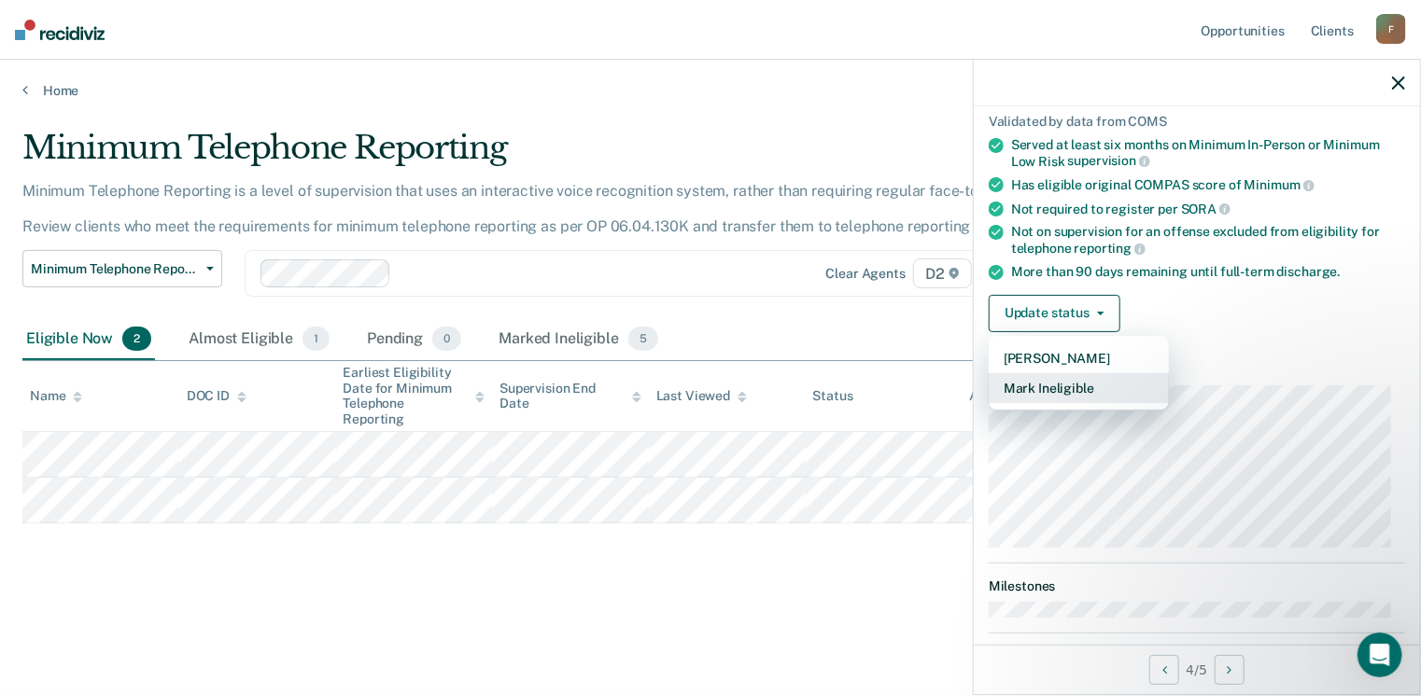
click at [1075, 385] on button "Mark Ineligible" at bounding box center [1078, 388] width 180 height 30
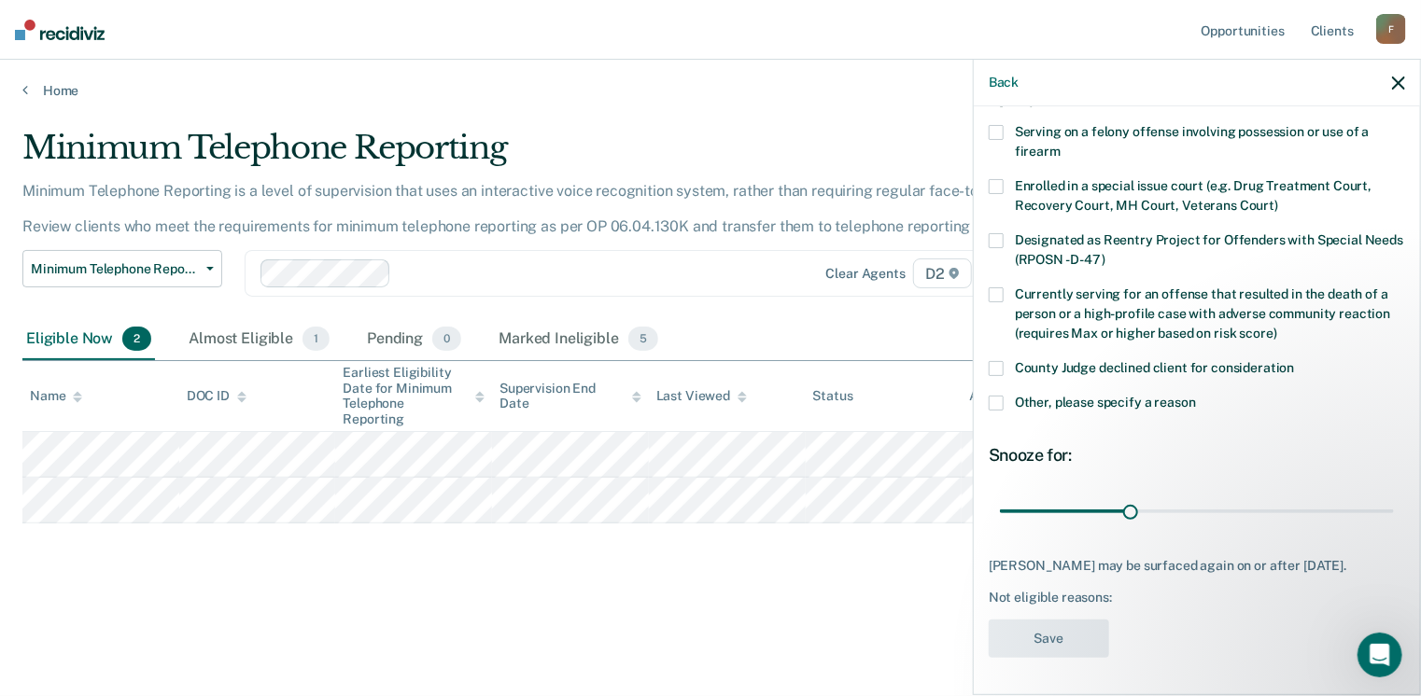
click at [1074, 360] on span "County Judge declined client for consideration" at bounding box center [1155, 367] width 280 height 15
click at [1381, 496] on div "30 days" at bounding box center [1196, 512] width 416 height 33
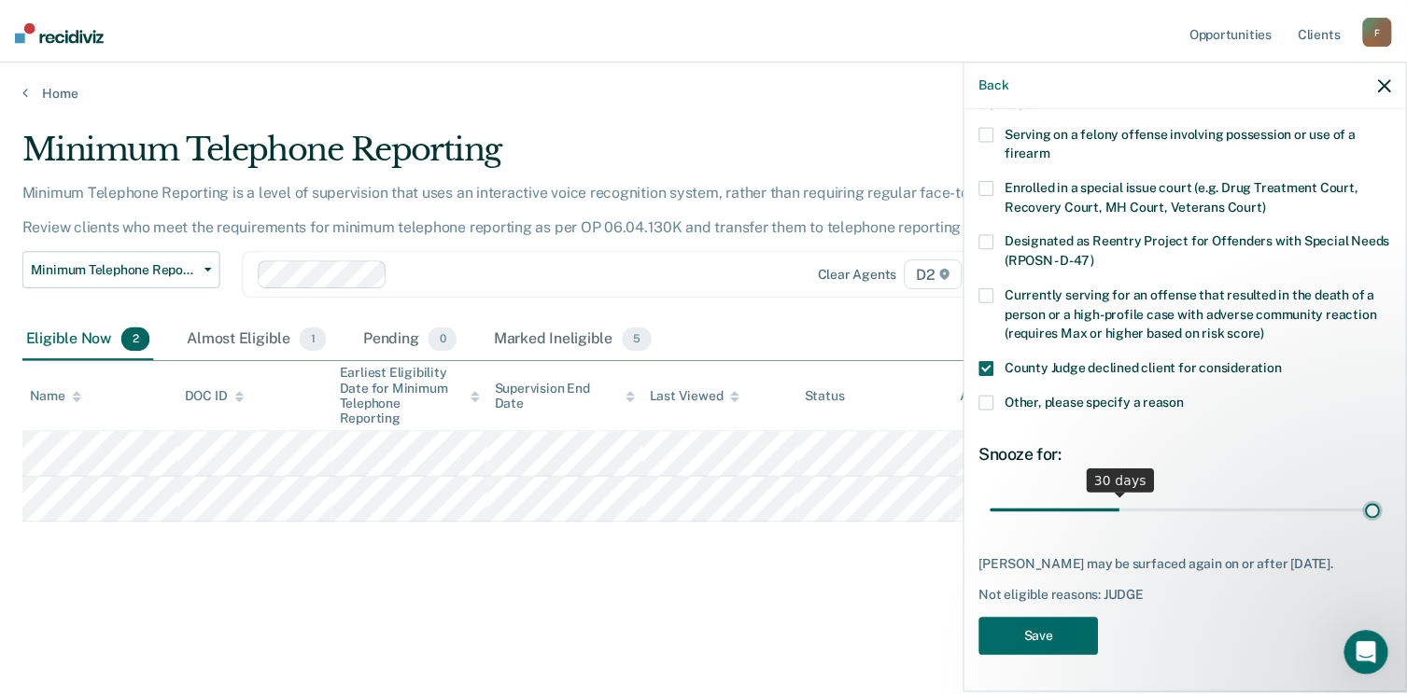
scroll to position [120, 0]
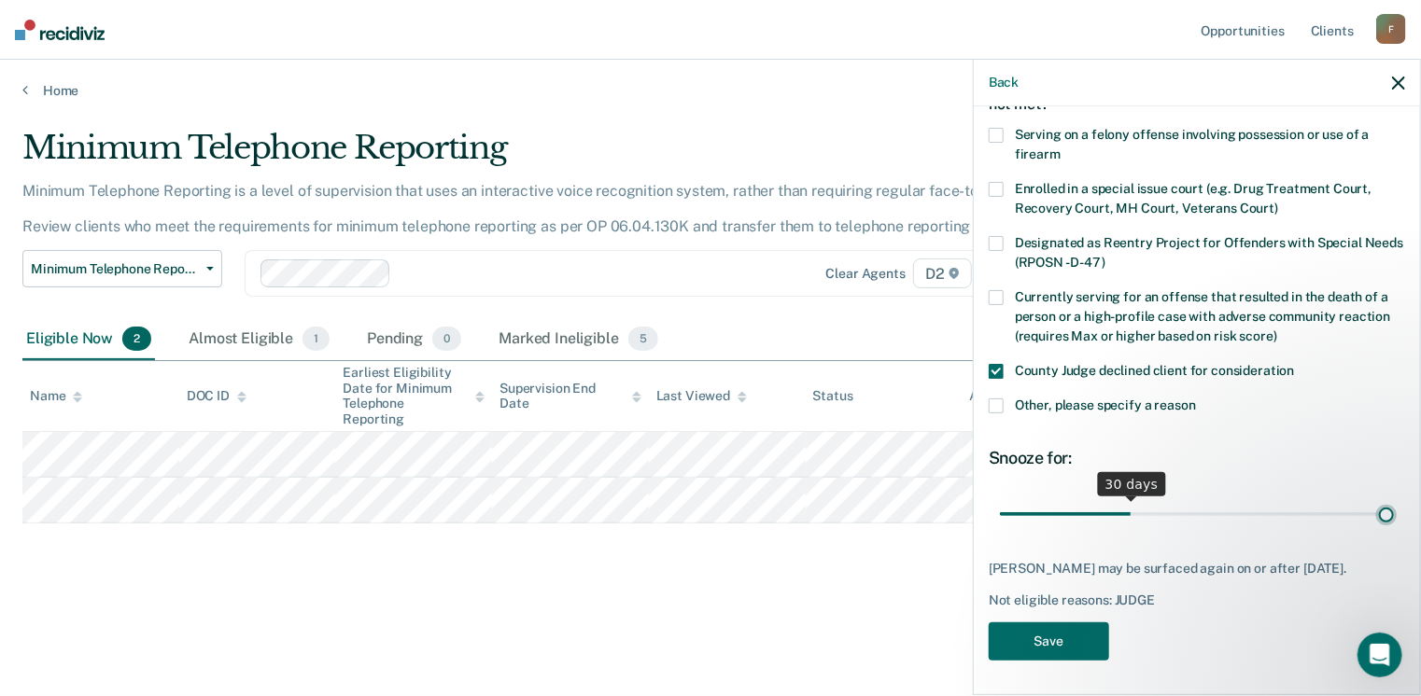
type input "90"
click at [1378, 498] on input "range" at bounding box center [1197, 514] width 394 height 33
click at [1075, 643] on button "Save" at bounding box center [1048, 642] width 120 height 38
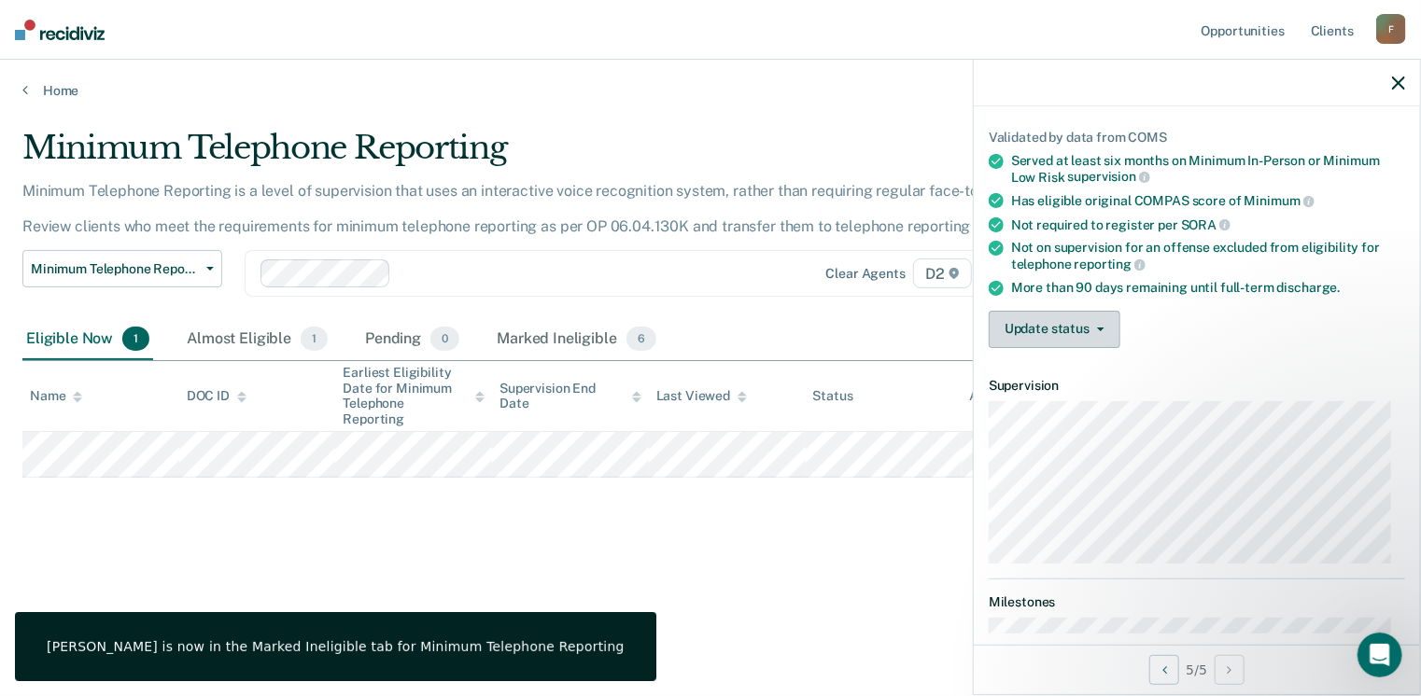
click at [1068, 328] on button "Update status" at bounding box center [1054, 329] width 132 height 37
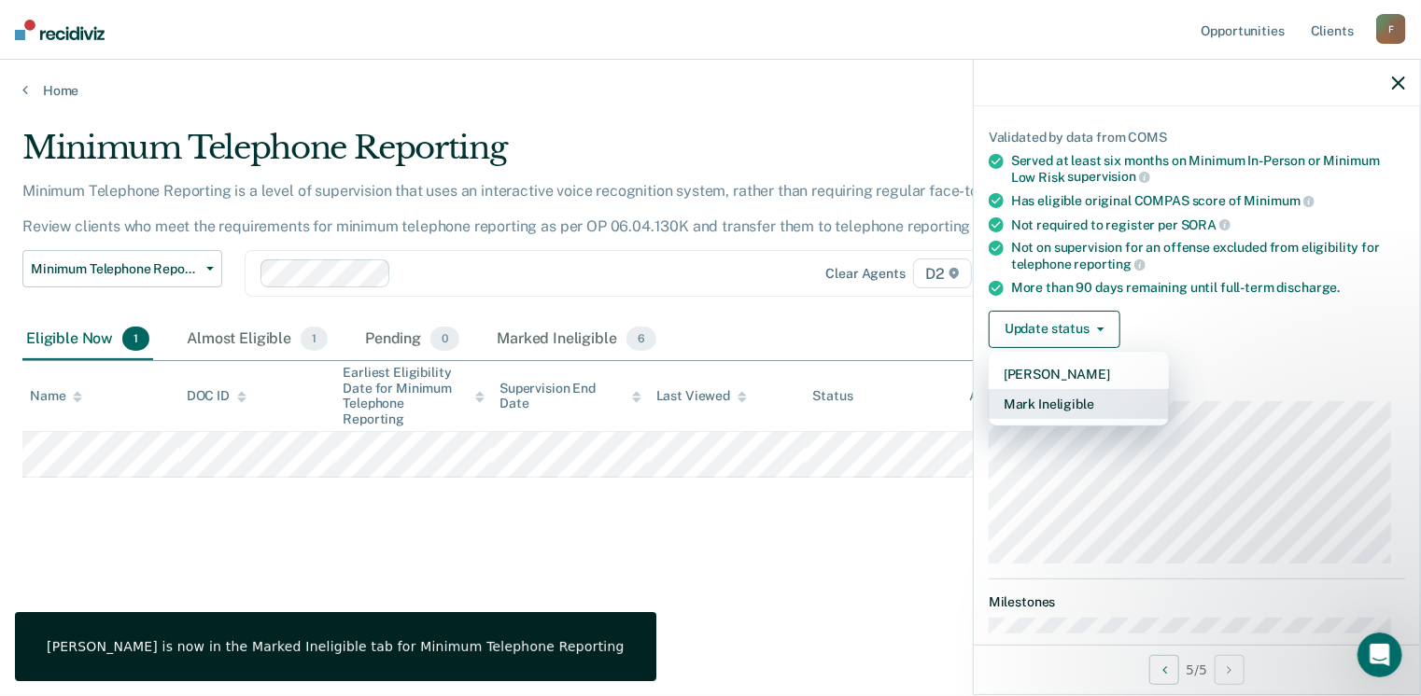
click at [1110, 400] on button "Mark Ineligible" at bounding box center [1078, 404] width 180 height 30
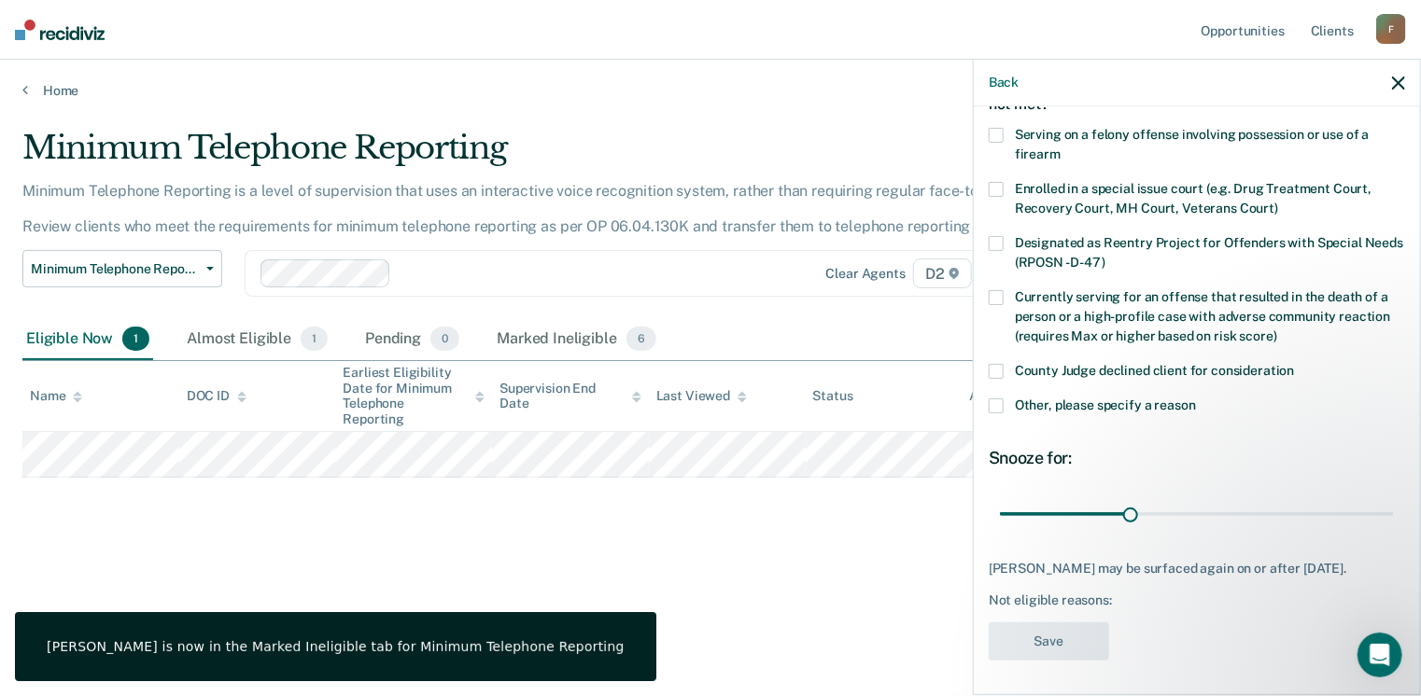
click at [1061, 366] on span "County Judge declined client for consideration" at bounding box center [1155, 370] width 280 height 15
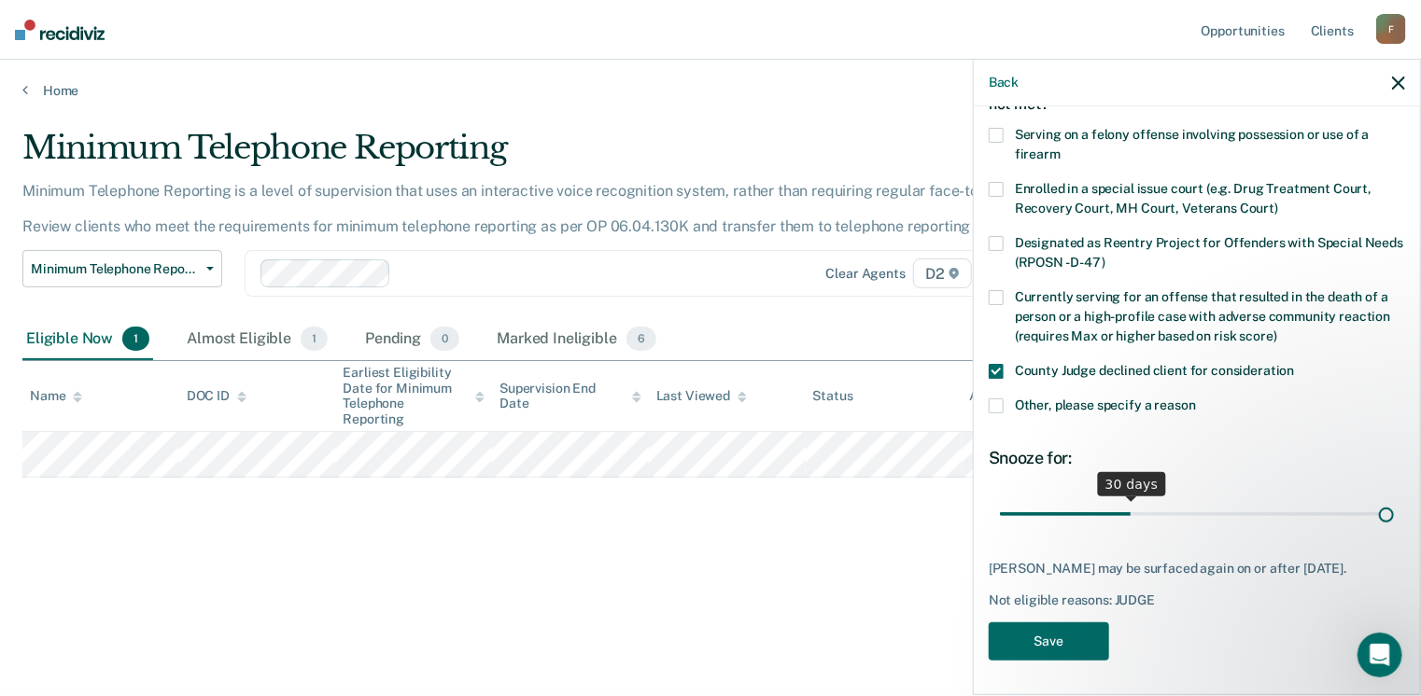
type input "90"
click at [1371, 514] on input "range" at bounding box center [1197, 514] width 394 height 33
click at [1036, 661] on button "Save" at bounding box center [1048, 642] width 120 height 38
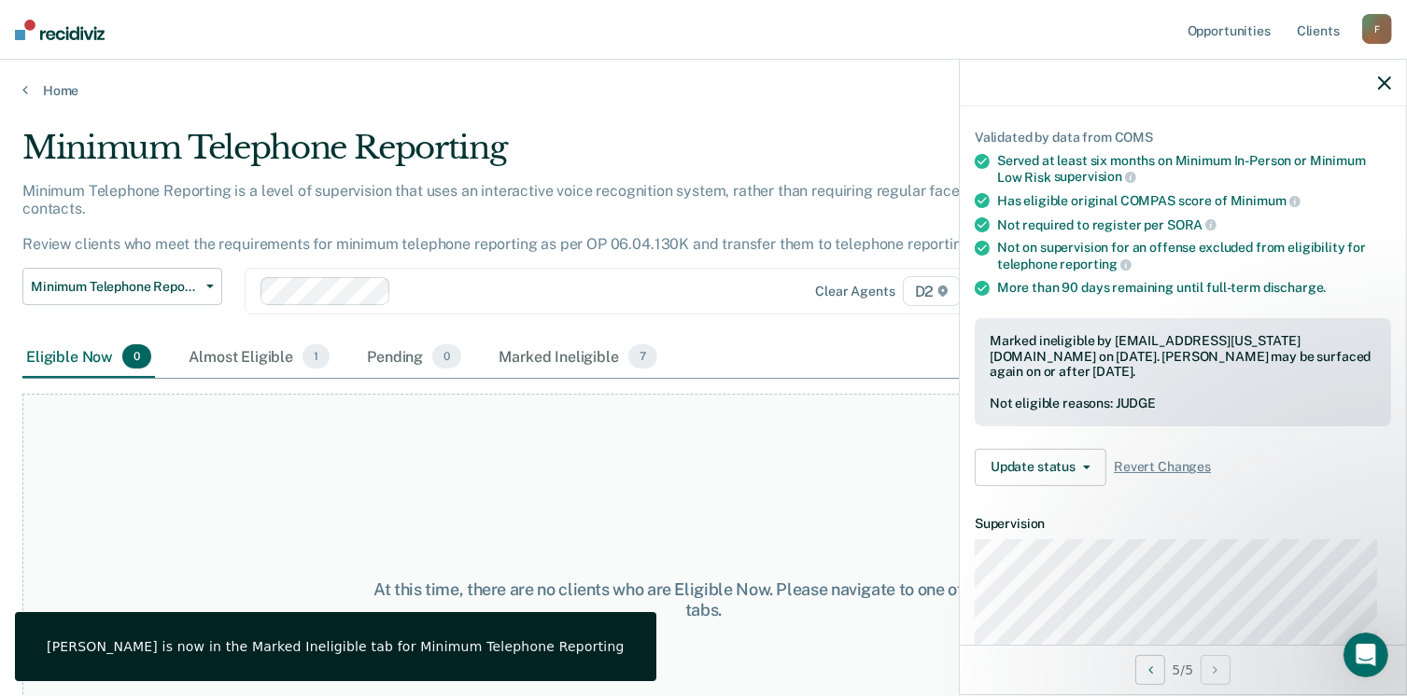
click at [1390, 79] on icon "button" at bounding box center [1384, 83] width 13 height 13
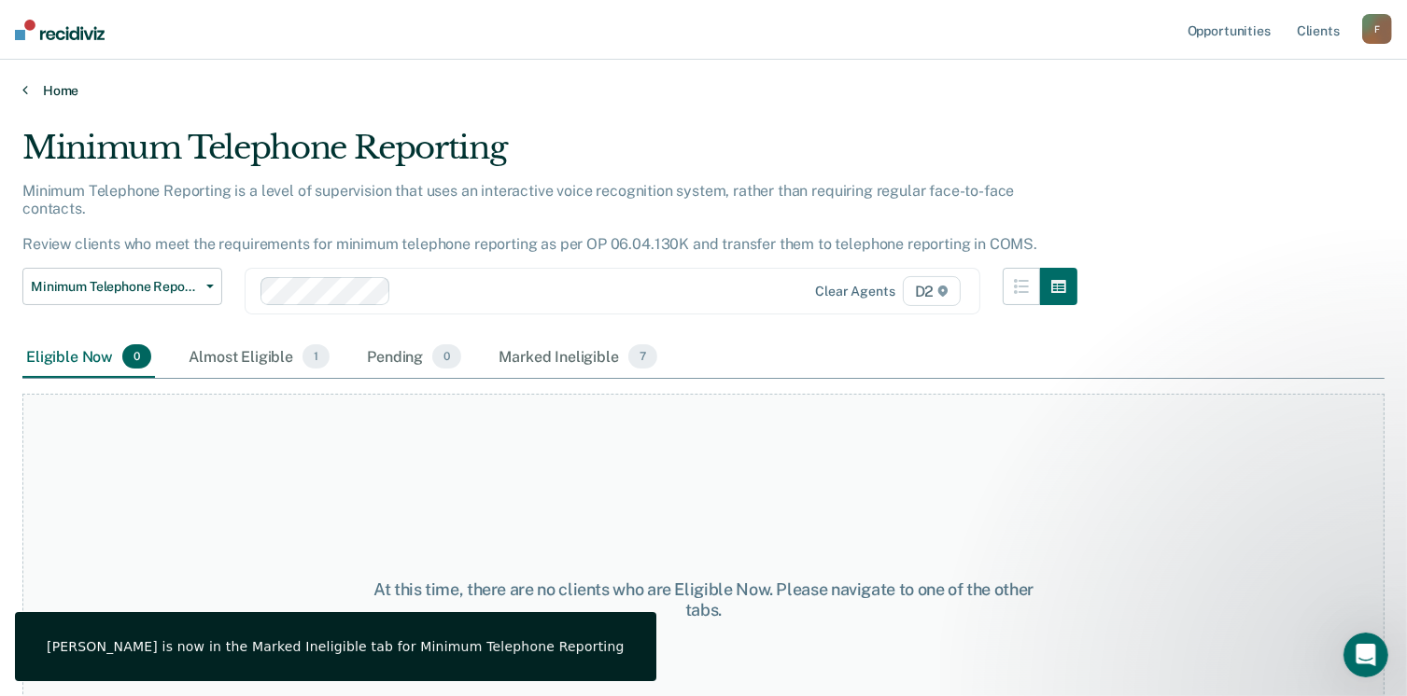
click at [76, 91] on link "Home" at bounding box center [703, 90] width 1362 height 17
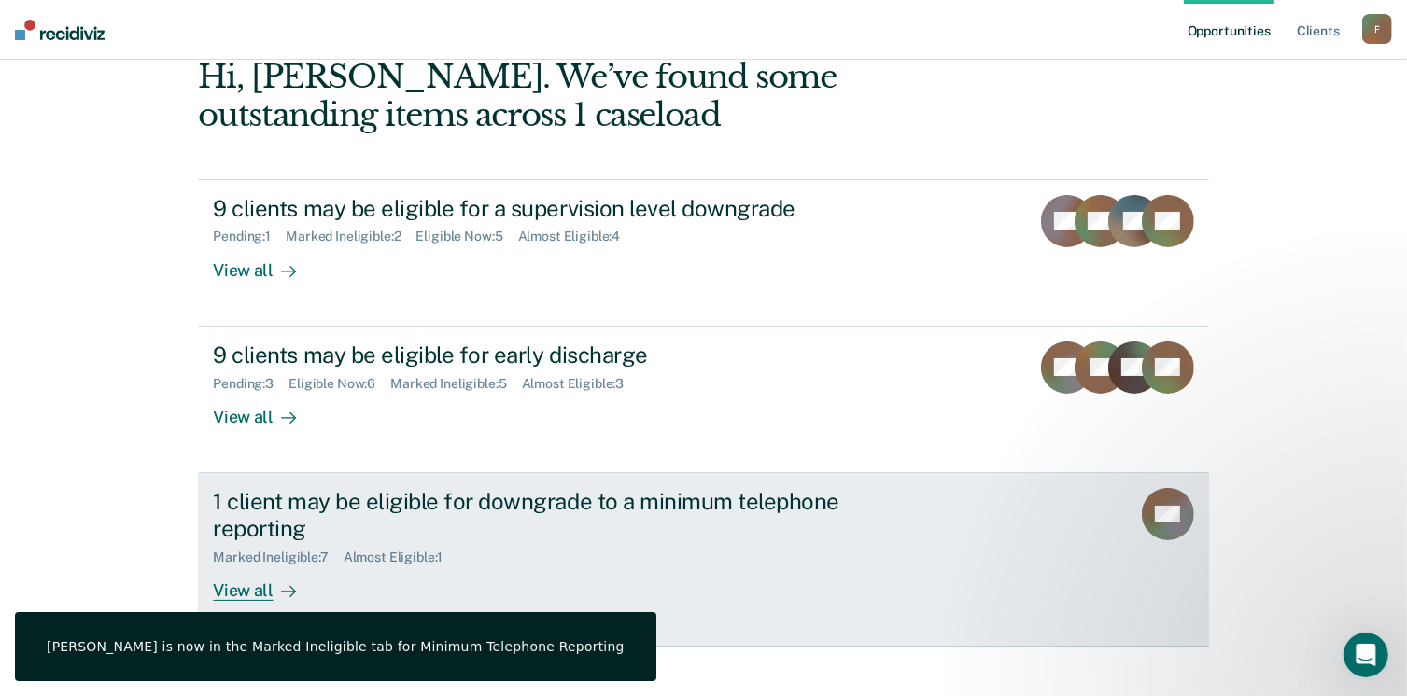
scroll to position [124, 0]
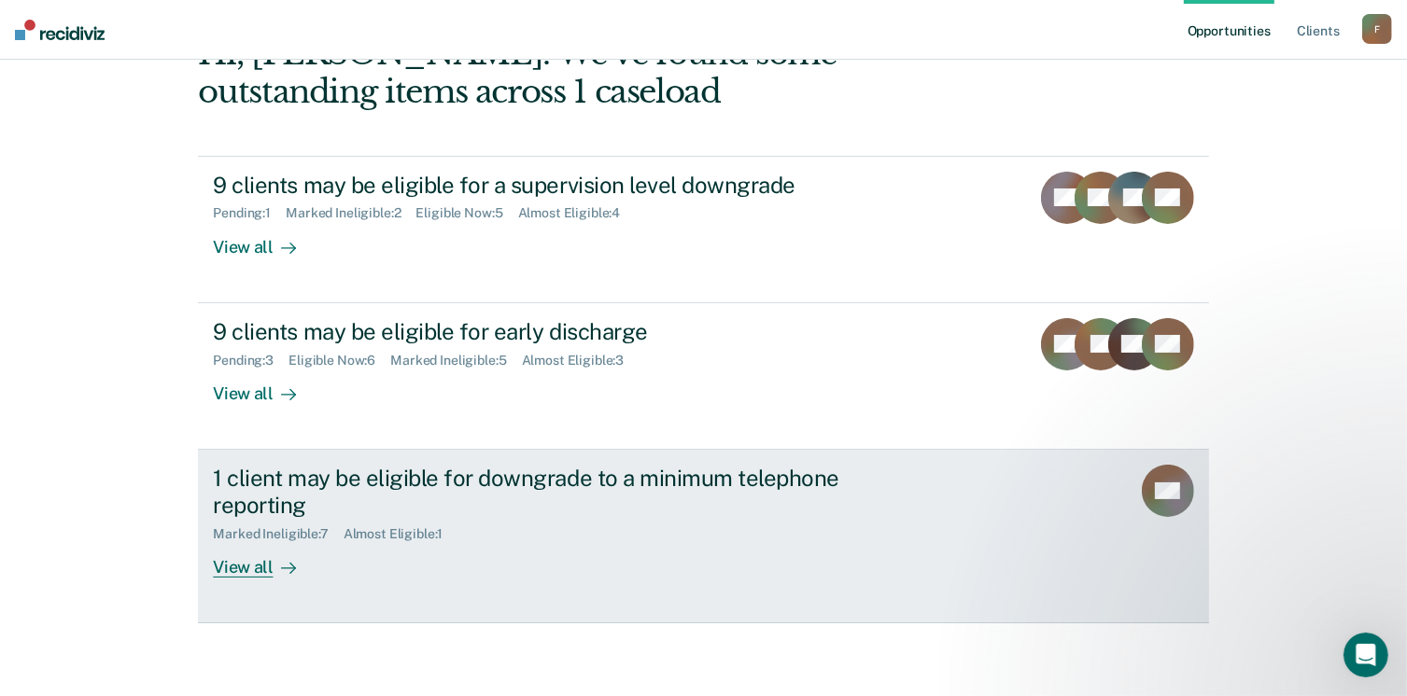
click at [243, 568] on div "View all" at bounding box center [265, 559] width 105 height 36
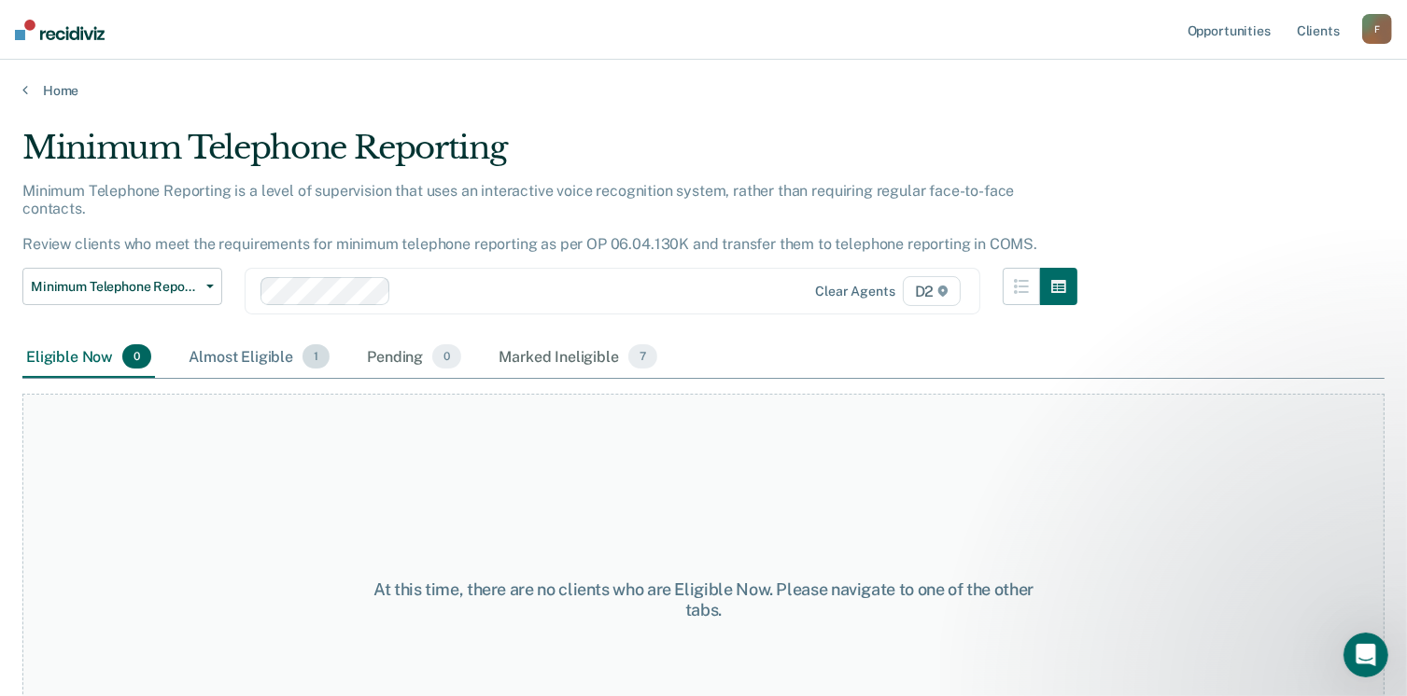
click at [285, 340] on div "Almost Eligible 1" at bounding box center [259, 357] width 148 height 41
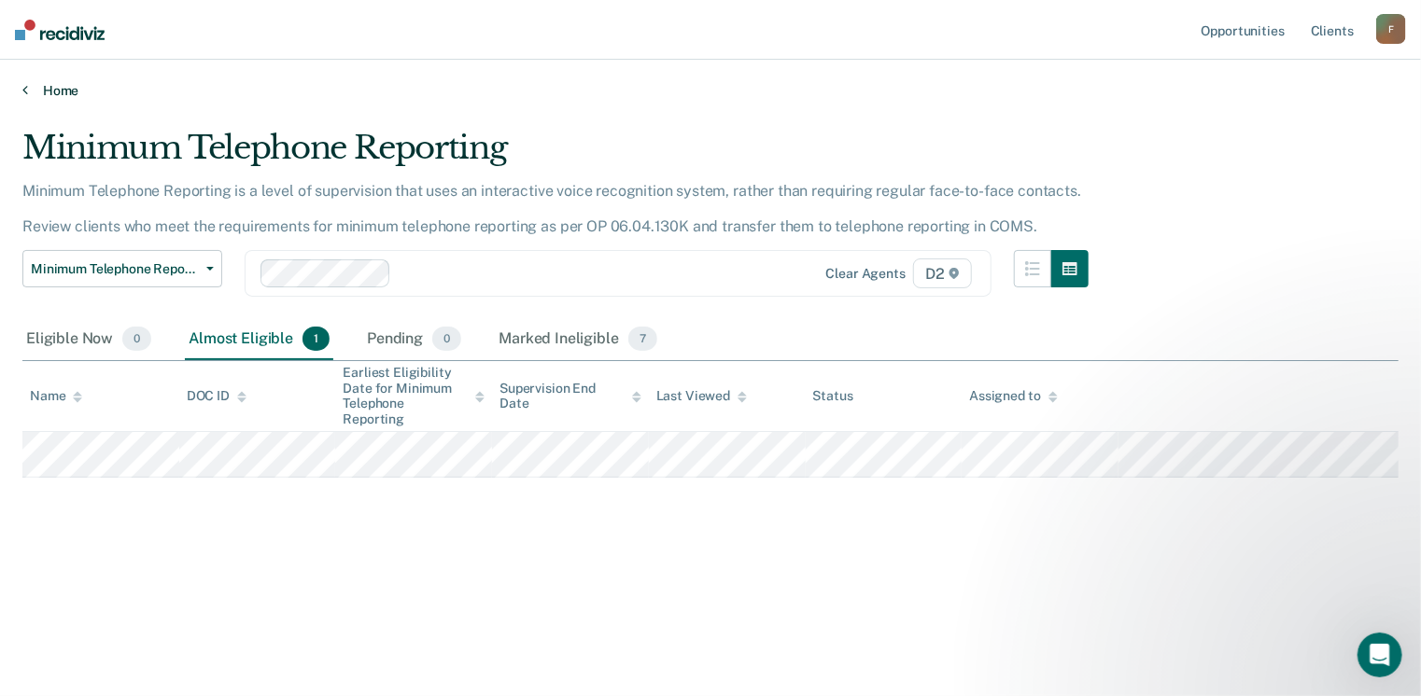
click at [56, 87] on link "Home" at bounding box center [710, 90] width 1376 height 17
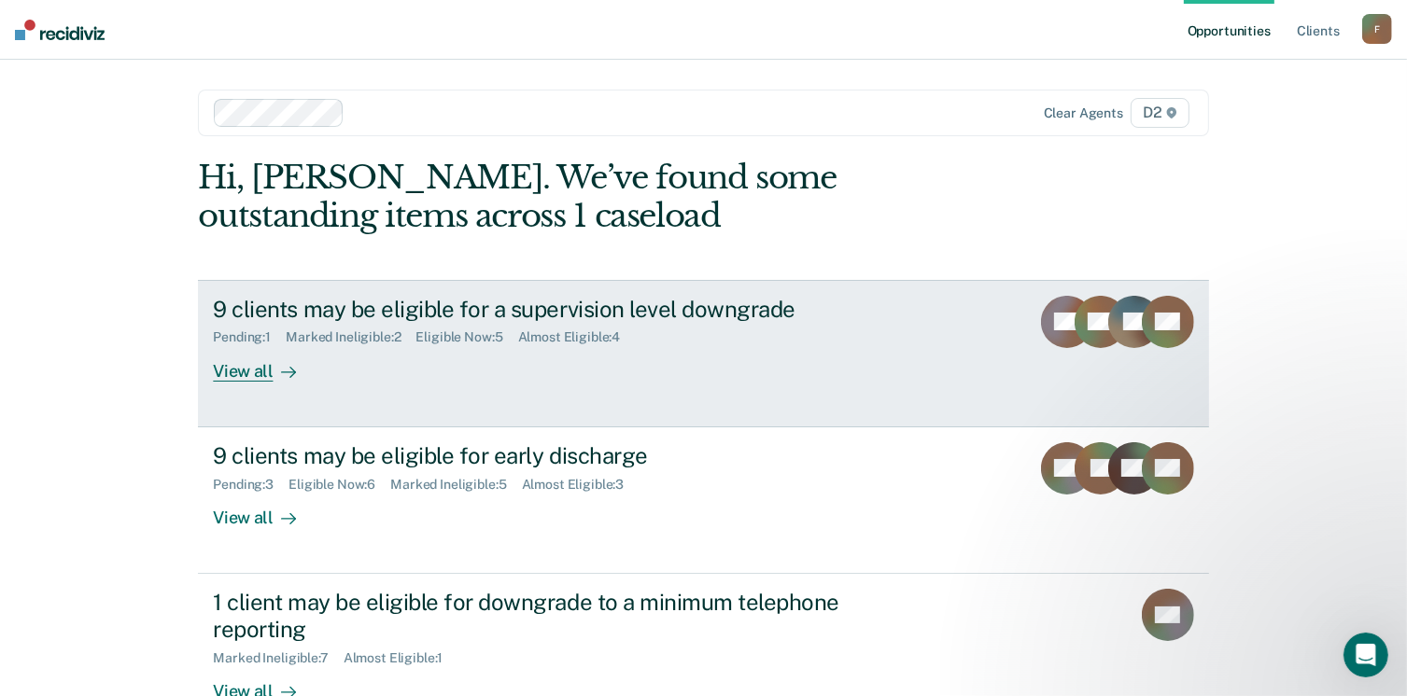
click at [248, 372] on div "View all" at bounding box center [265, 363] width 105 height 36
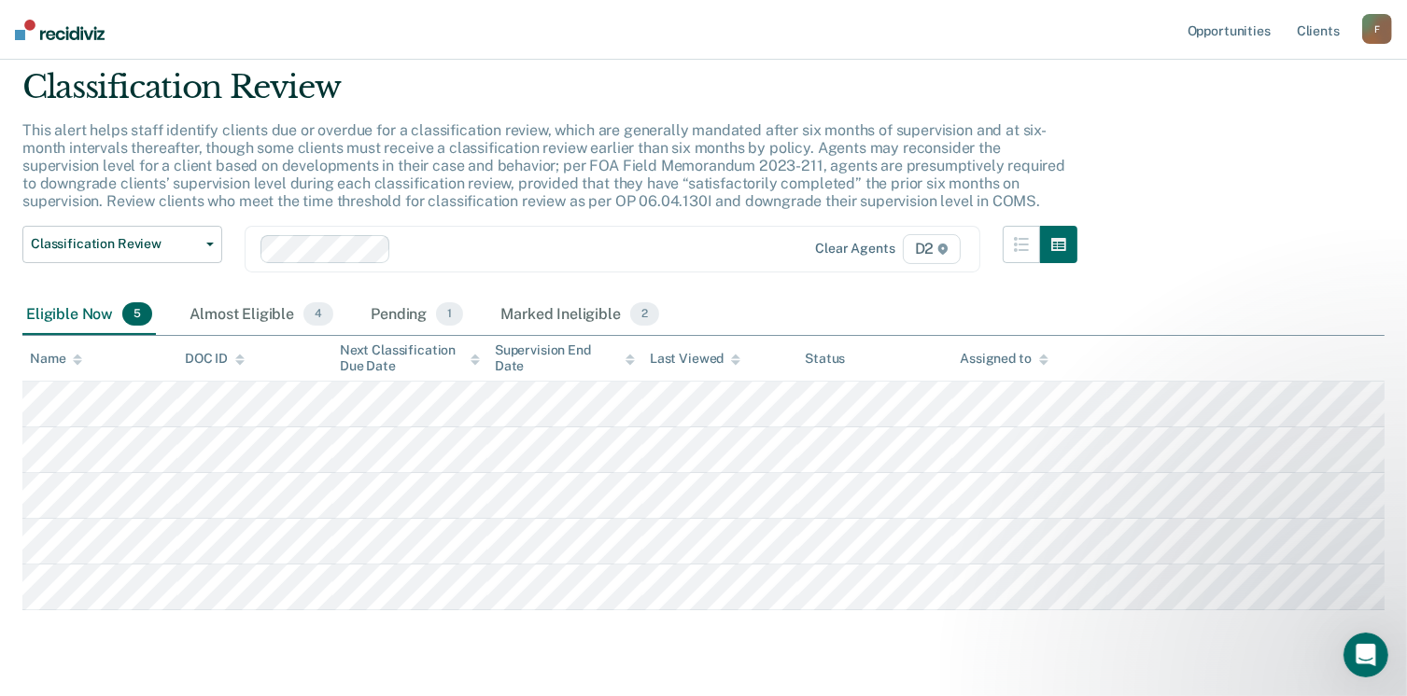
scroll to position [93, 0]
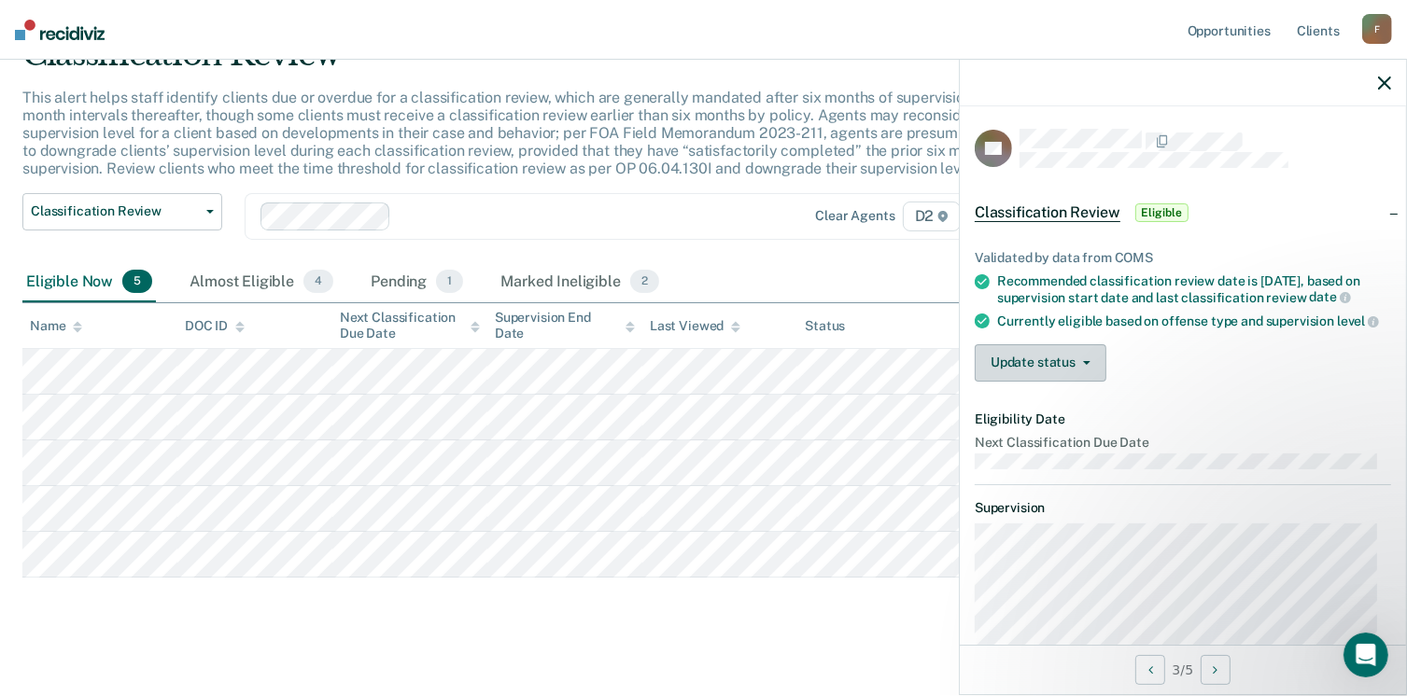
click at [1071, 378] on button "Update status" at bounding box center [1040, 362] width 132 height 37
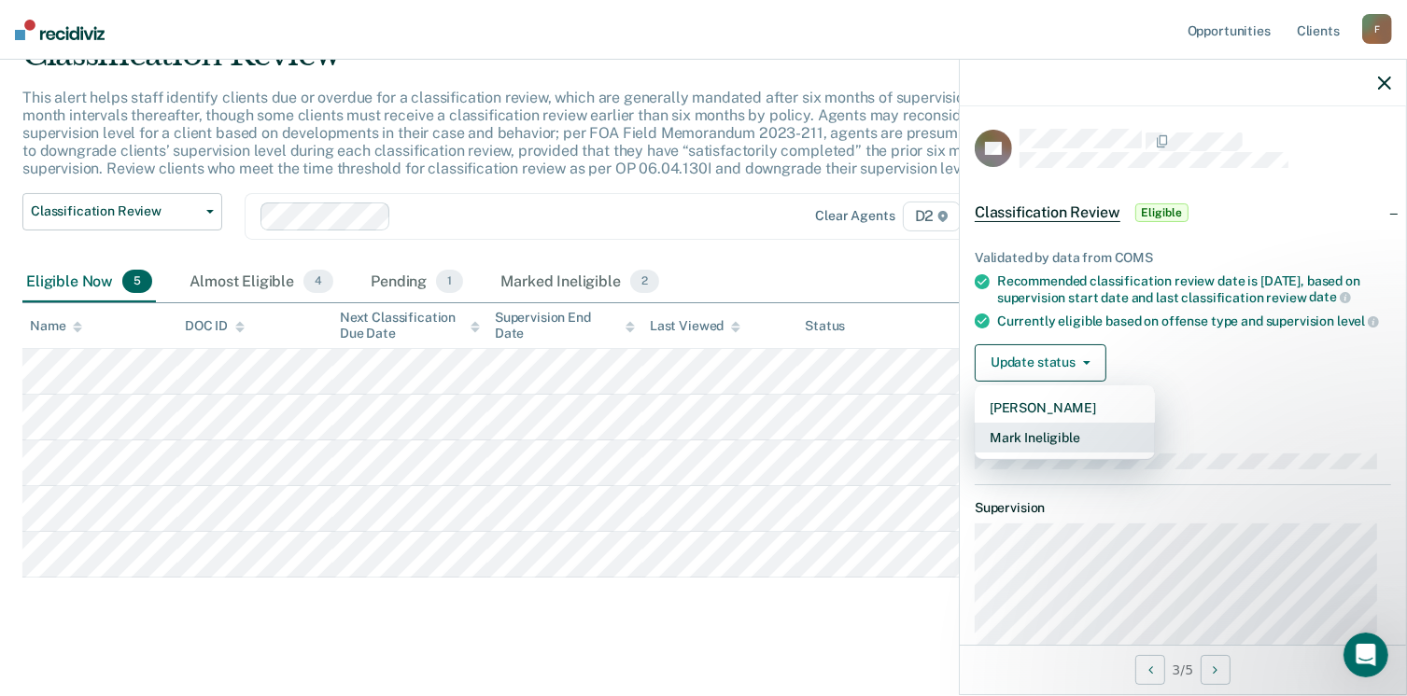
click at [1072, 446] on button "Mark Ineligible" at bounding box center [1064, 438] width 180 height 30
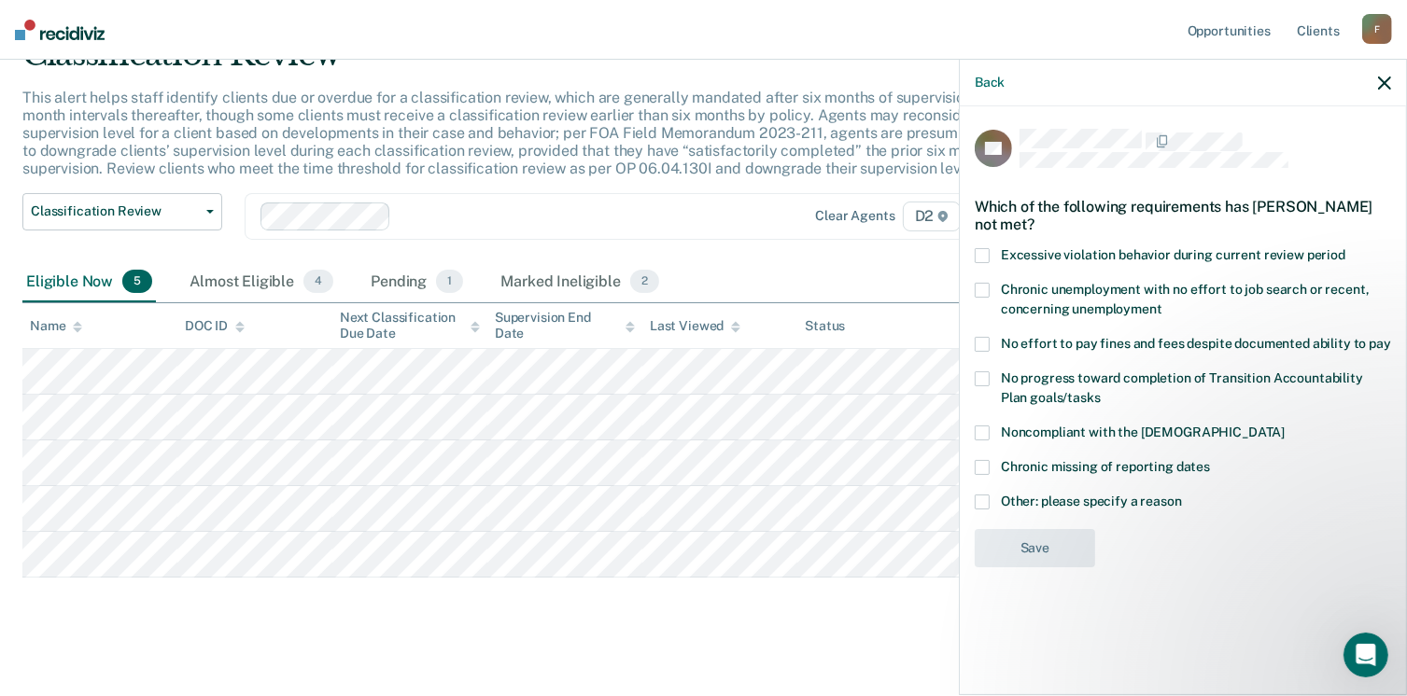
click at [982, 498] on span at bounding box center [981, 502] width 15 height 15
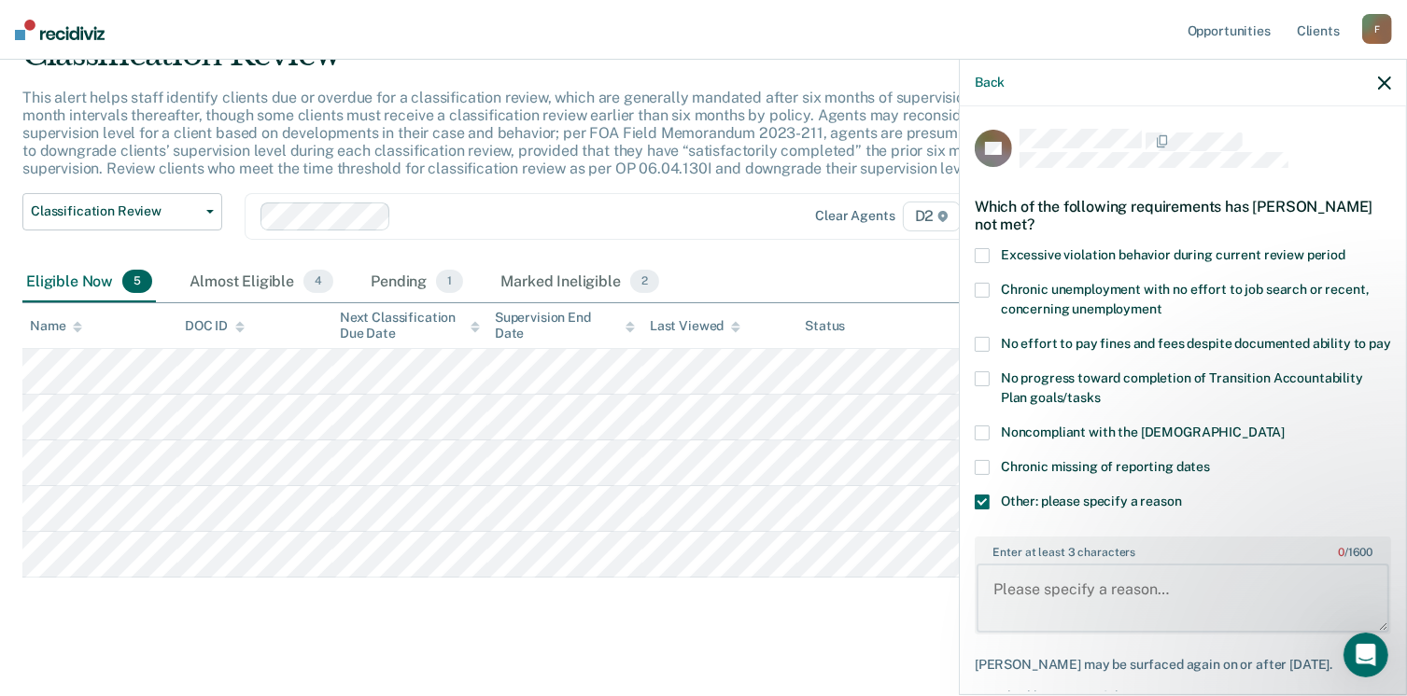
click at [1051, 594] on textarea "Enter at least 3 characters 0 / 1600" at bounding box center [1182, 598] width 413 height 69
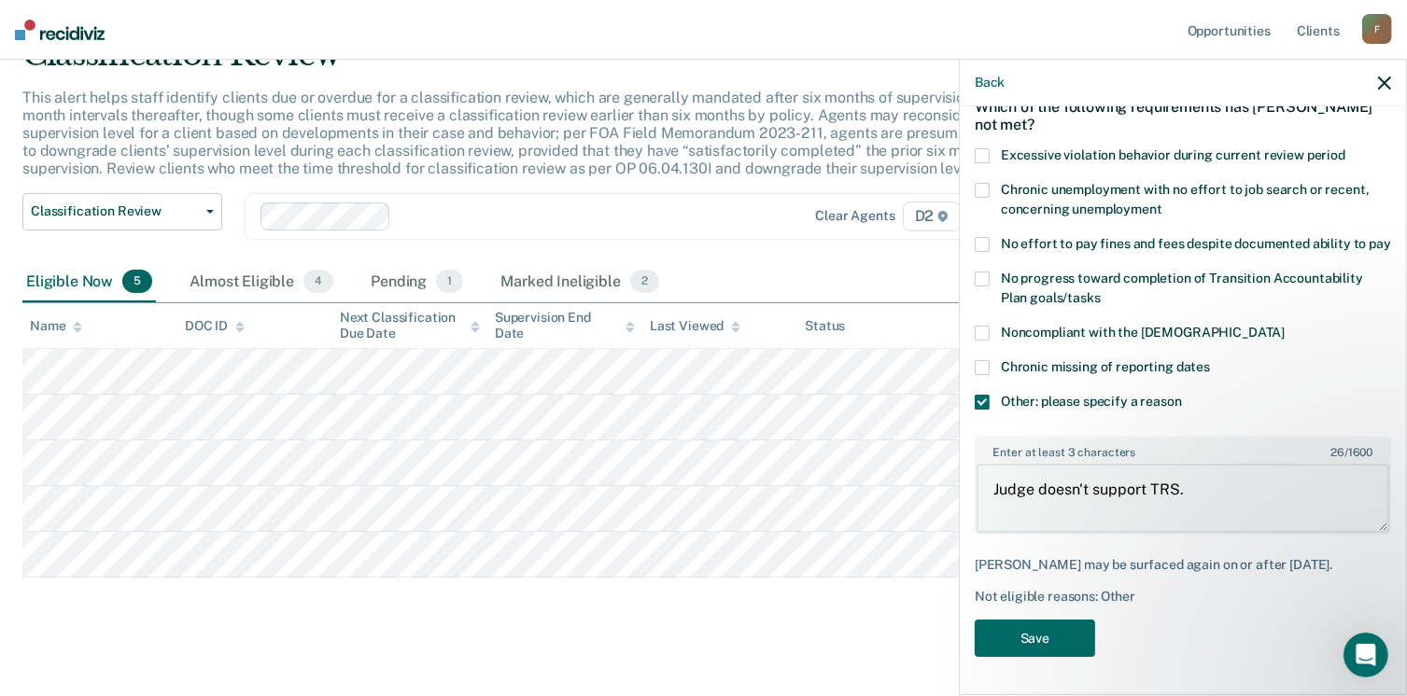
click at [594, 495] on body "Looks like you’re using Internet Explorer 11. For faster loading and a better e…" at bounding box center [703, 255] width 1407 height 696
type textarea "Judge doesn't support TRS."
click at [1049, 632] on button "Save" at bounding box center [1034, 639] width 120 height 38
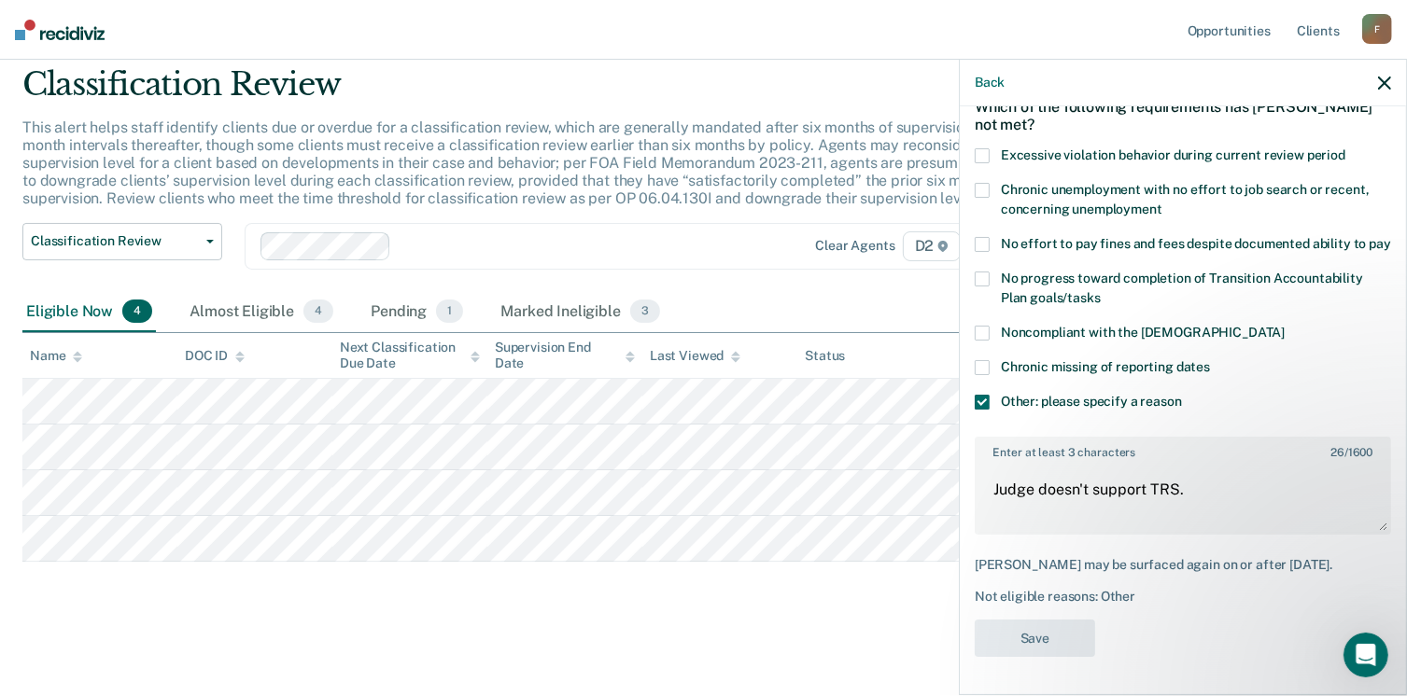
scroll to position [61, 0]
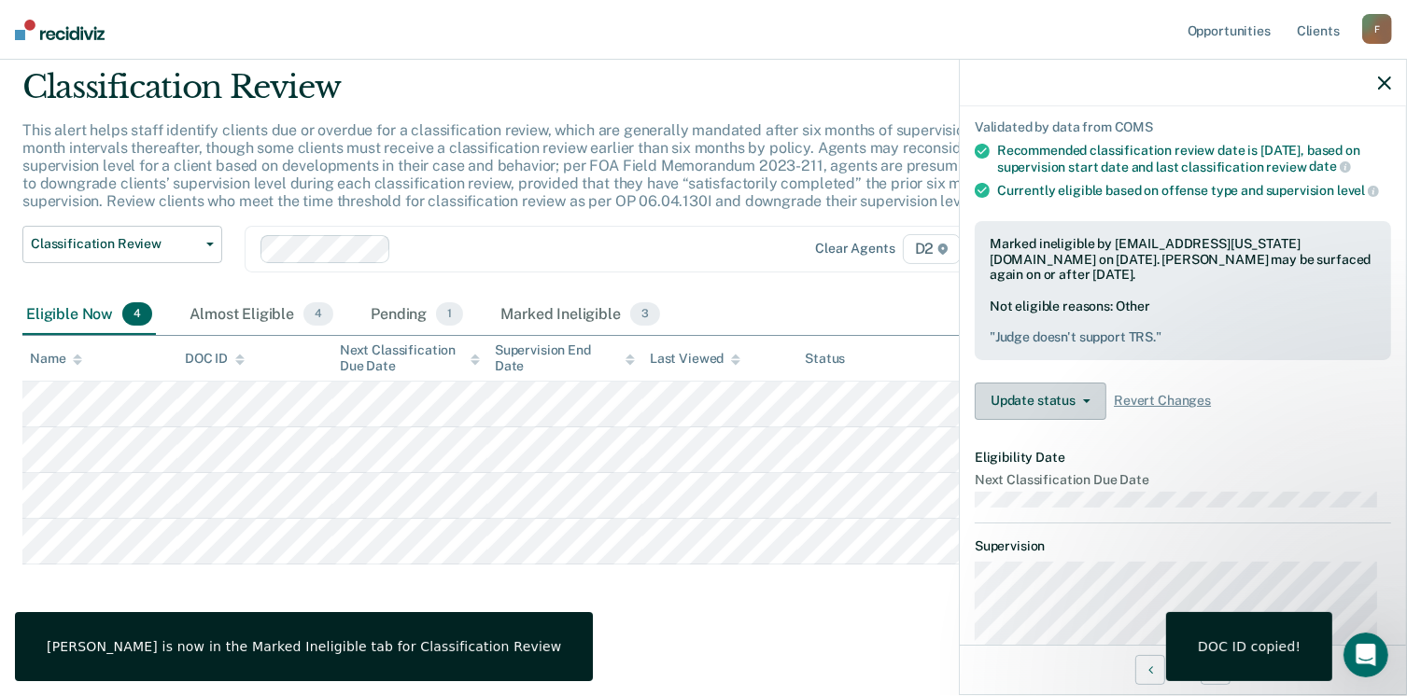
click at [1061, 413] on button "Update status" at bounding box center [1040, 401] width 132 height 37
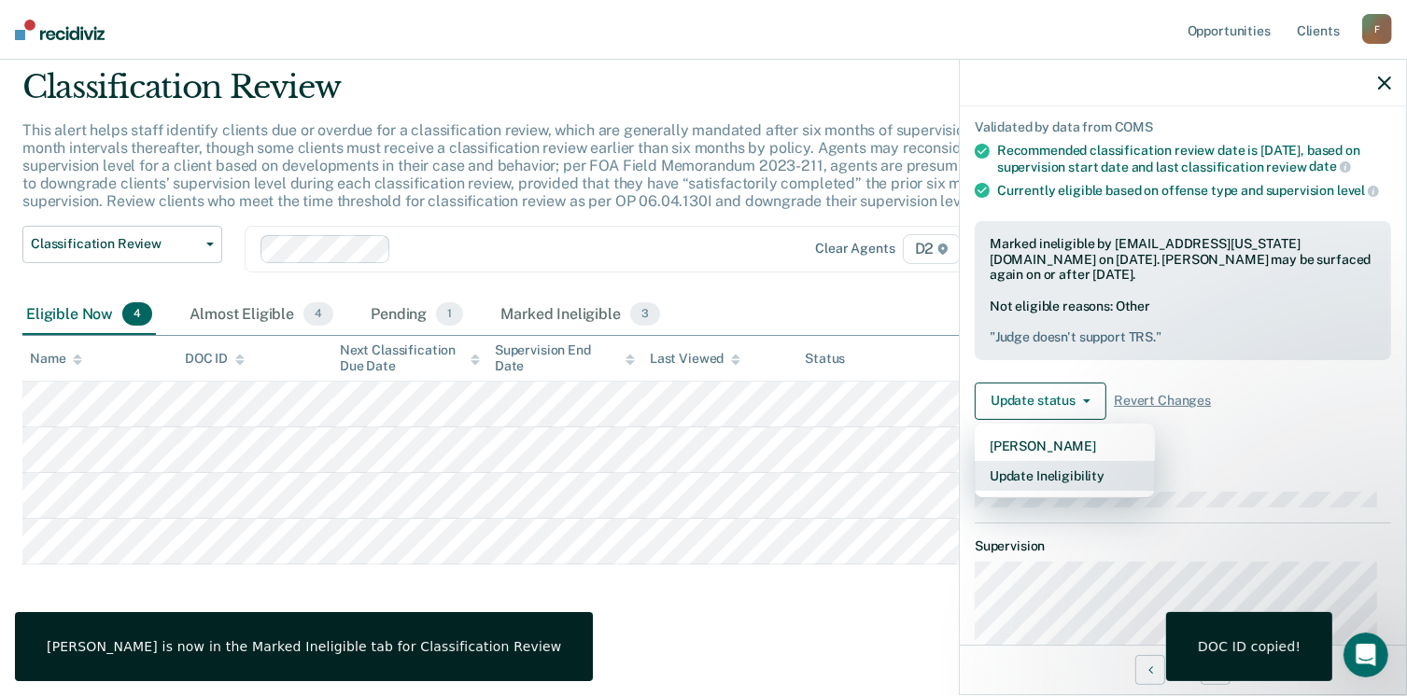
click at [1080, 486] on button "Update Ineligibility" at bounding box center [1064, 476] width 180 height 30
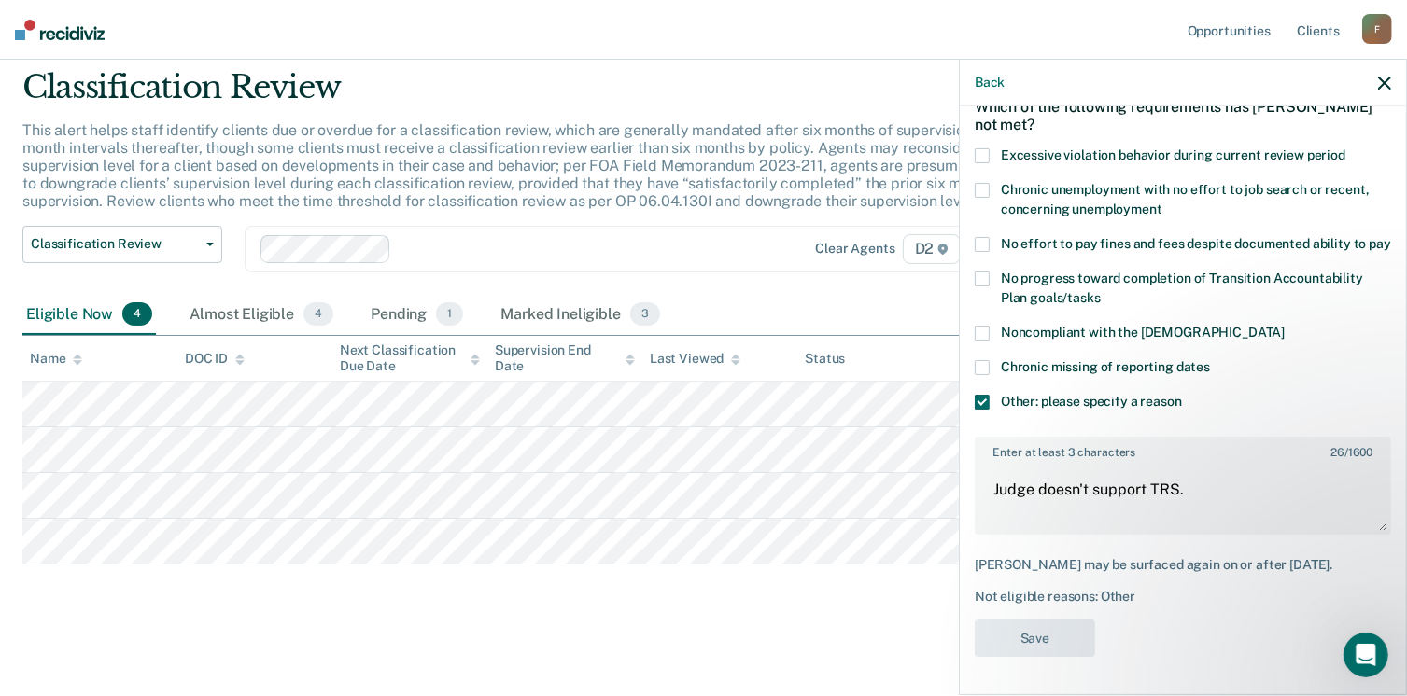
click at [271, 595] on div "Classification Review This alert helps staff identify clients due or overdue fo…" at bounding box center [703, 343] width 1362 height 551
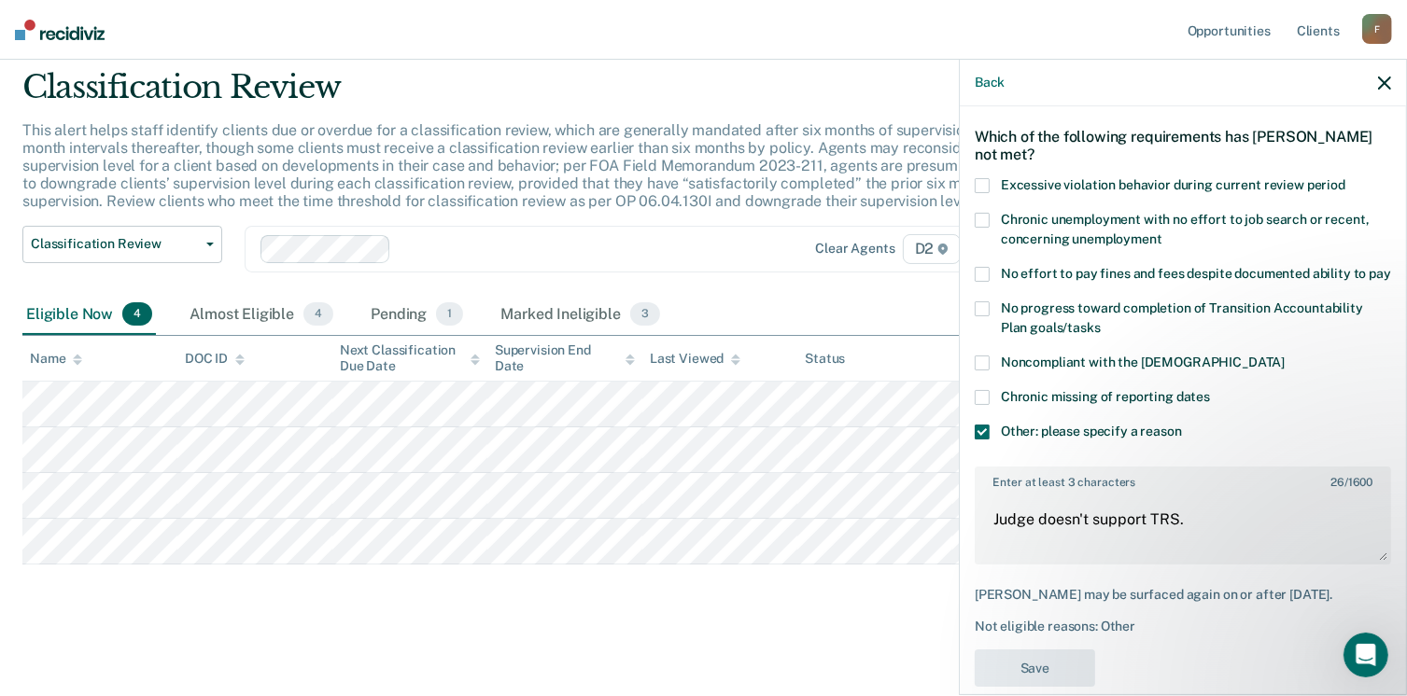
scroll to position [131, 0]
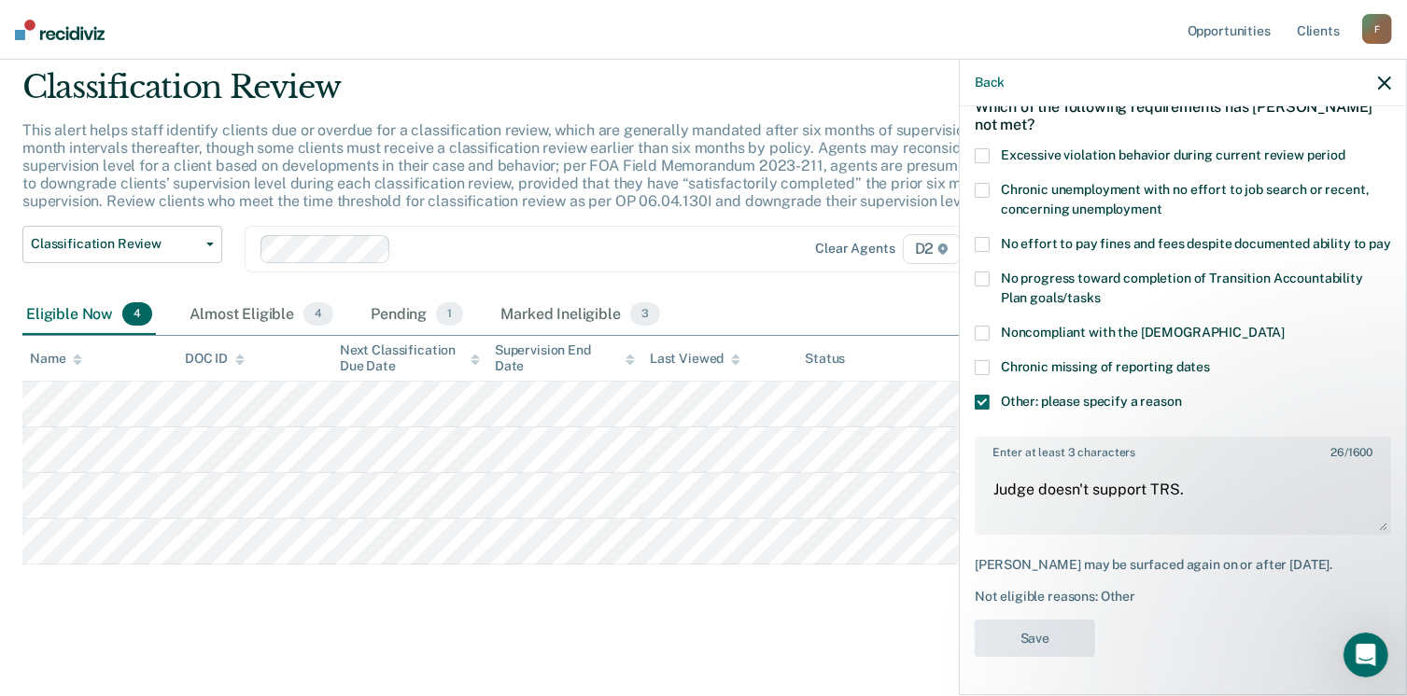
click at [1386, 82] on icon "button" at bounding box center [1384, 83] width 13 height 13
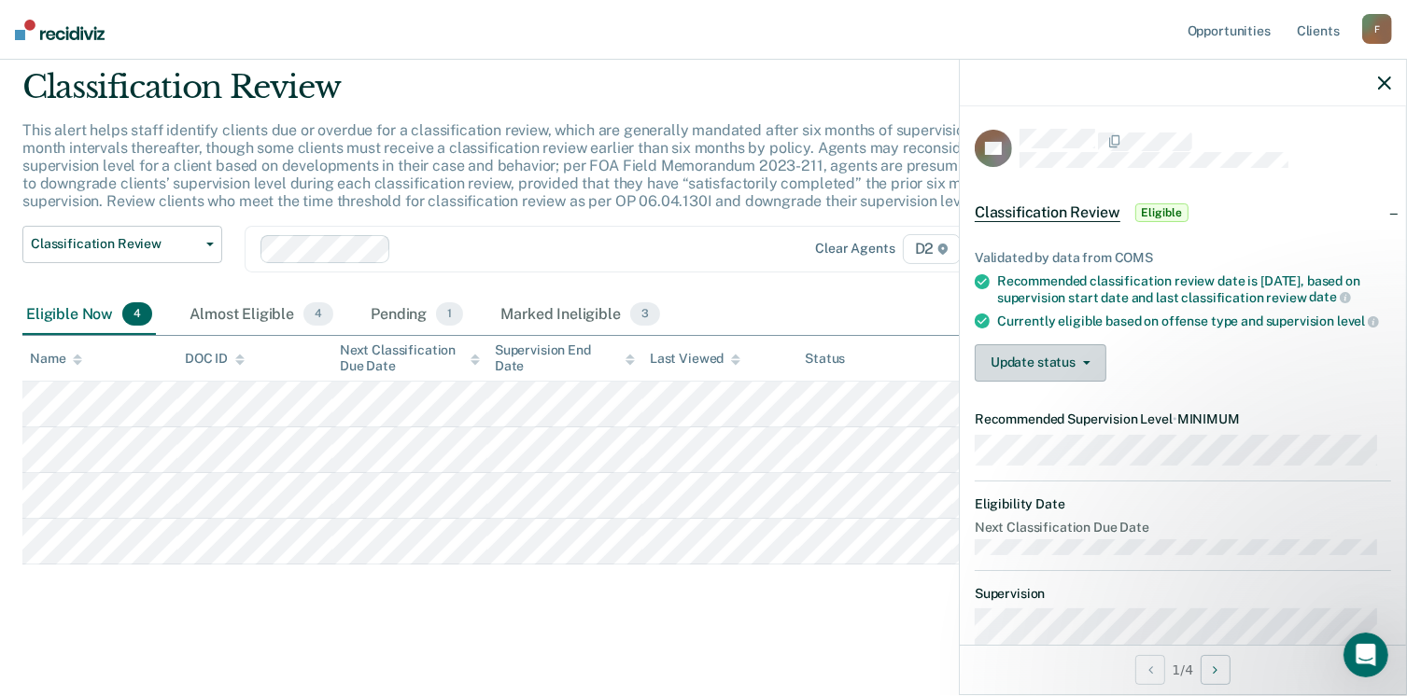
click at [1064, 378] on button "Update status" at bounding box center [1040, 362] width 132 height 37
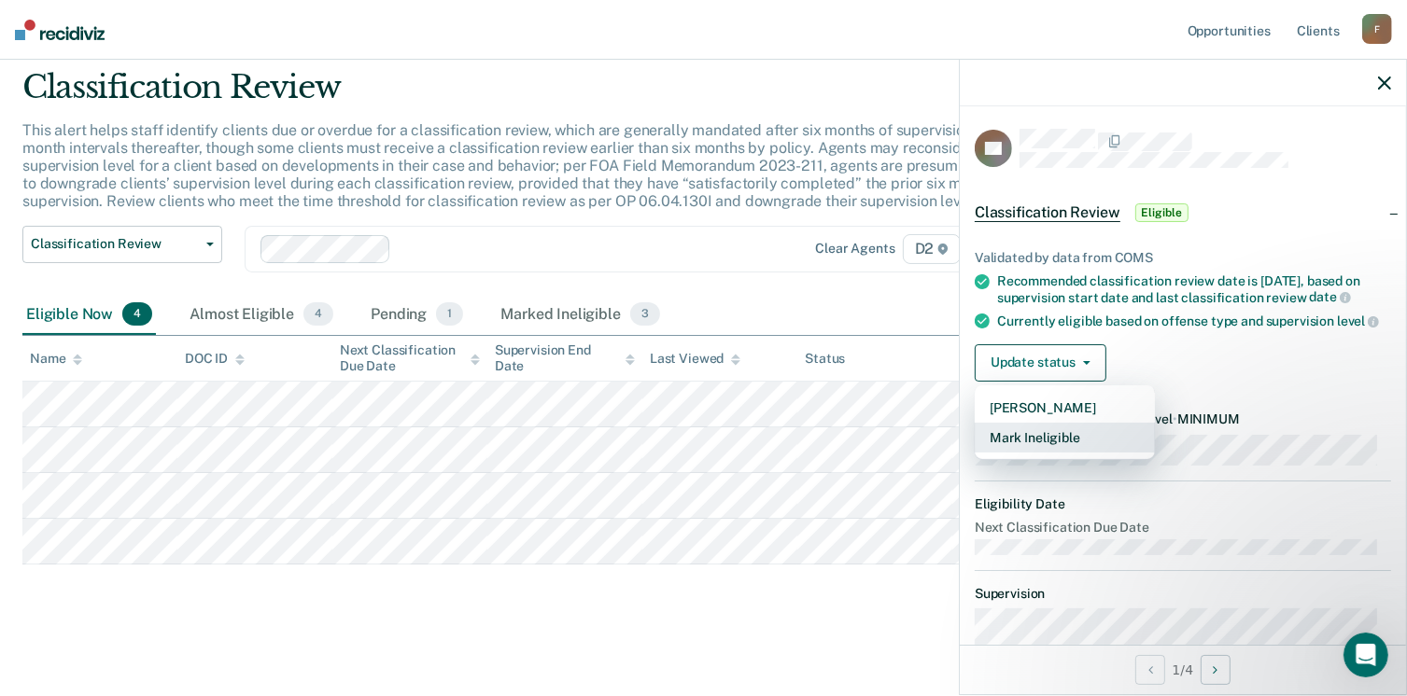
click at [1063, 448] on button "Mark Ineligible" at bounding box center [1064, 438] width 180 height 30
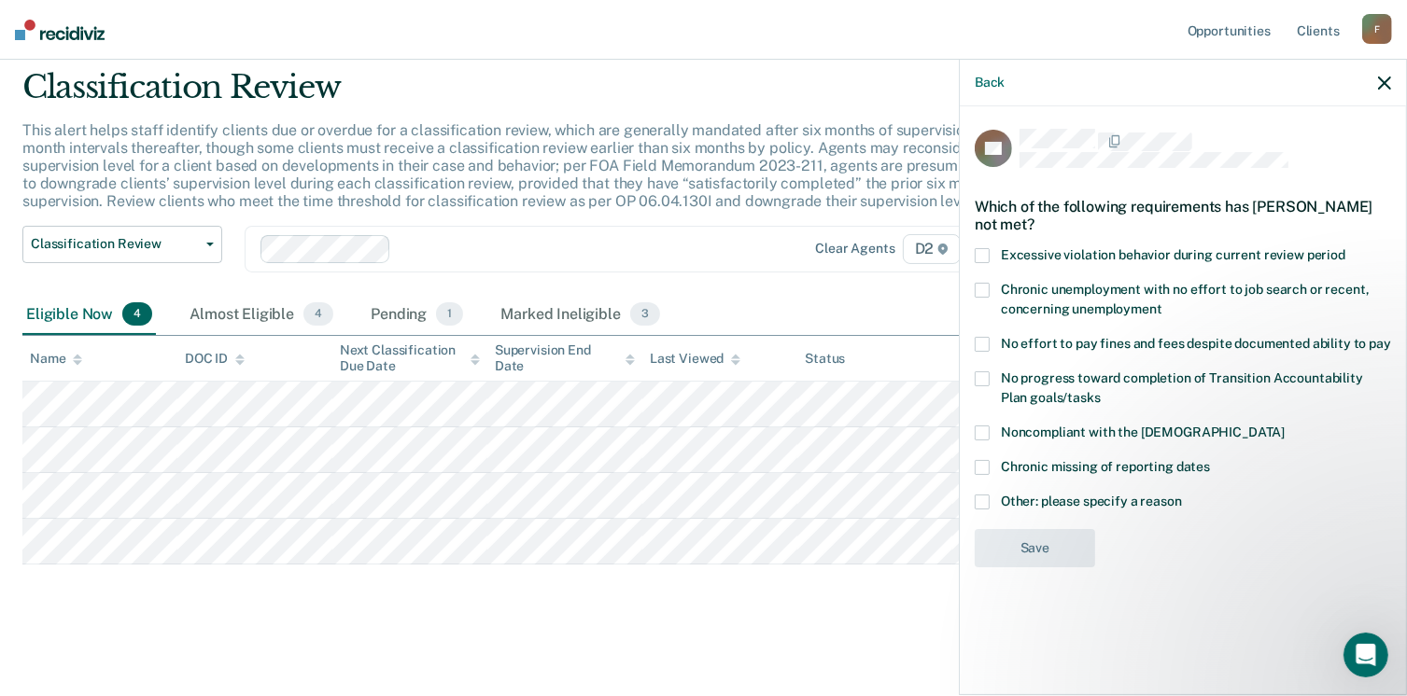
click at [986, 495] on span at bounding box center [981, 502] width 15 height 15
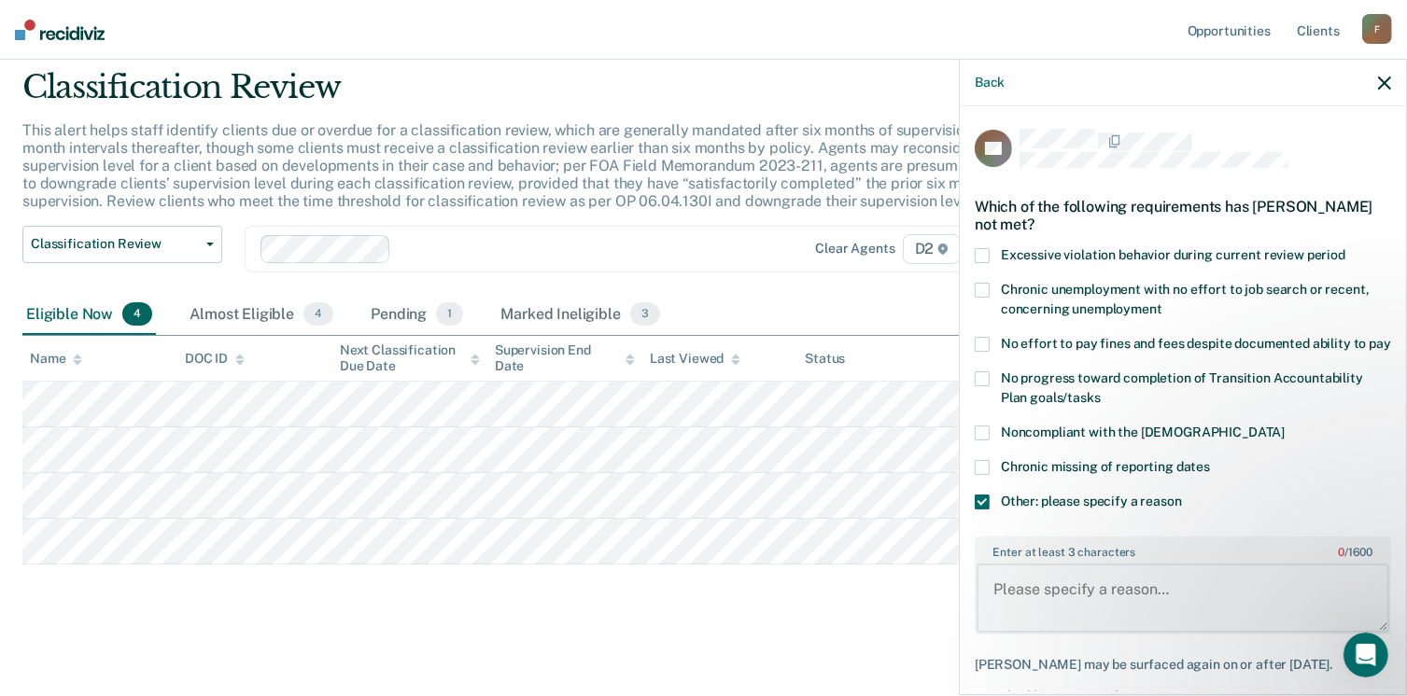
click at [1054, 598] on textarea "Enter at least 3 characters 0 / 1600" at bounding box center [1182, 598] width 413 height 69
paste textarea "0523042"
drag, startPoint x: 1066, startPoint y: 589, endPoint x: 1114, endPoint y: 535, distance: 72.1
click at [1114, 541] on div "KK Which of the following requirements has [PERSON_NAME] not met? Excessive vio…" at bounding box center [1182, 449] width 416 height 640
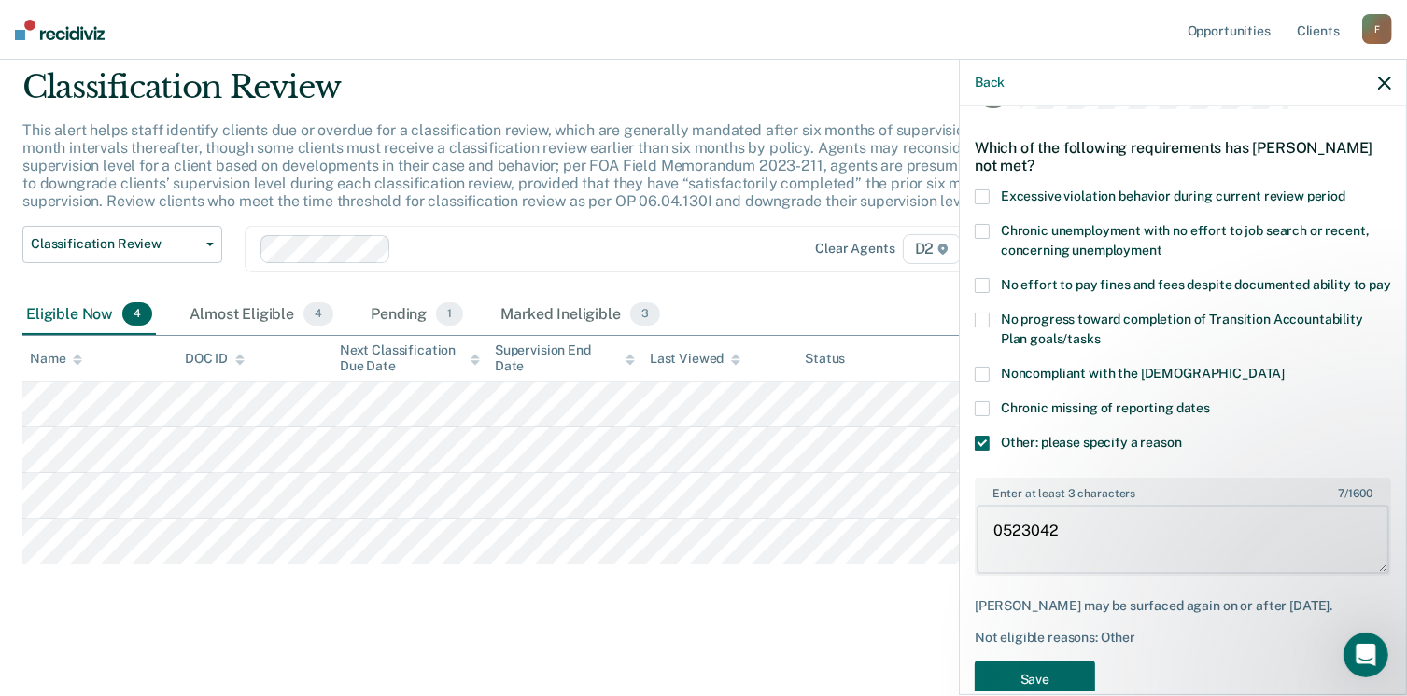
scroll to position [115, 0]
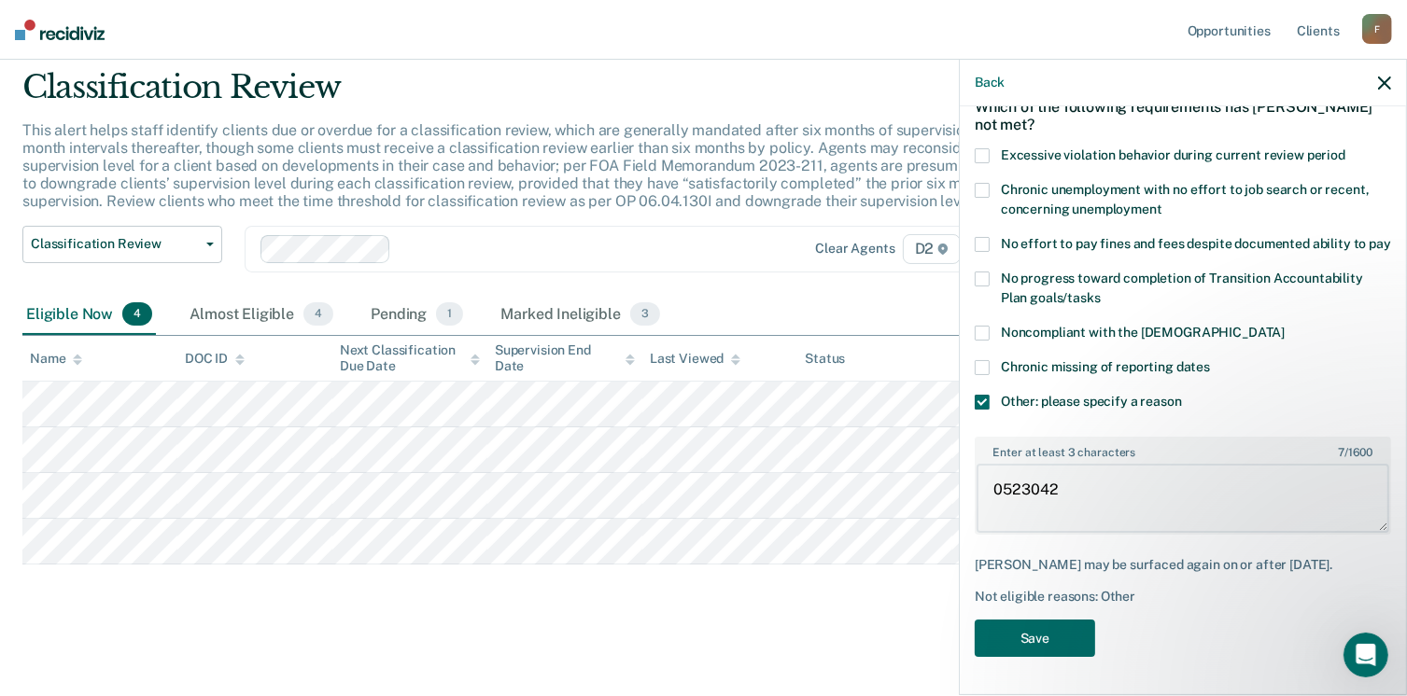
click at [741, 485] on body "Looks like you’re using Internet Explorer 11. For faster loading and a better e…" at bounding box center [703, 287] width 1407 height 696
type textarea "Judge doesn't support TRS."
click at [1031, 628] on button "Save" at bounding box center [1034, 639] width 120 height 38
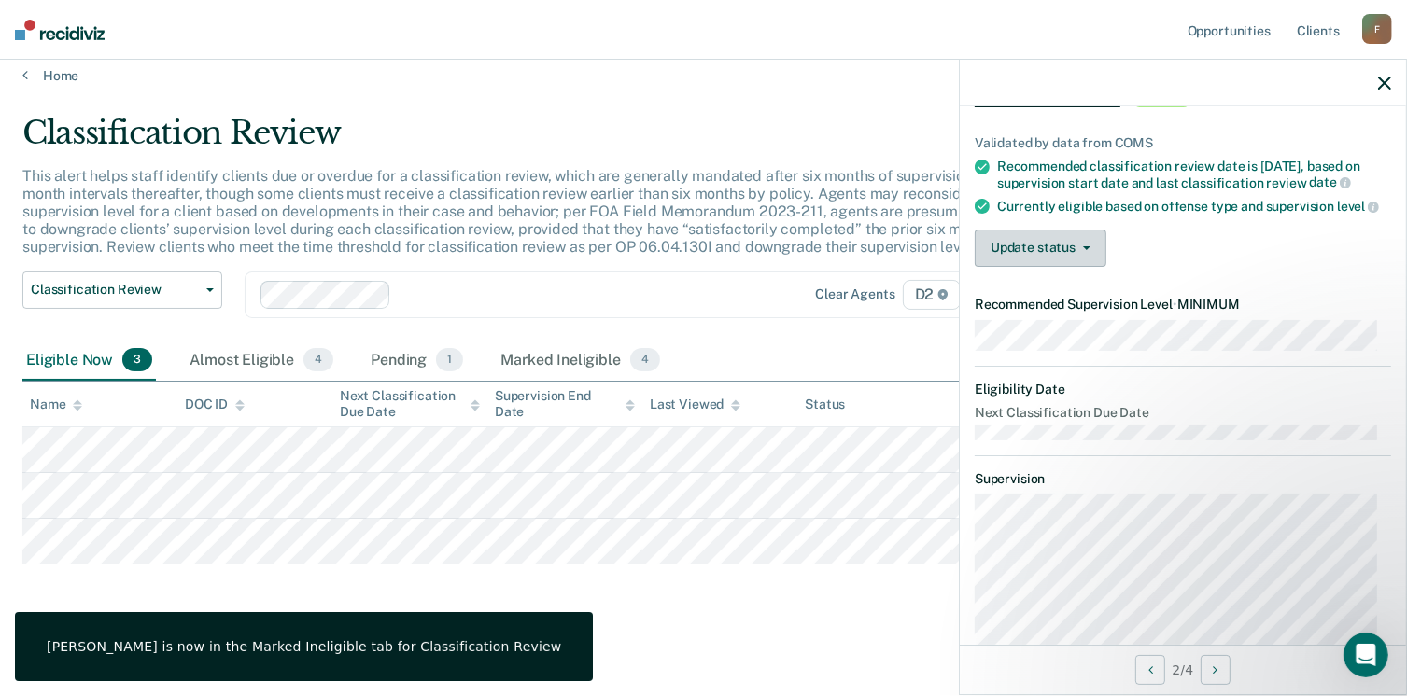
click at [1078, 250] on span "button" at bounding box center [1082, 248] width 15 height 4
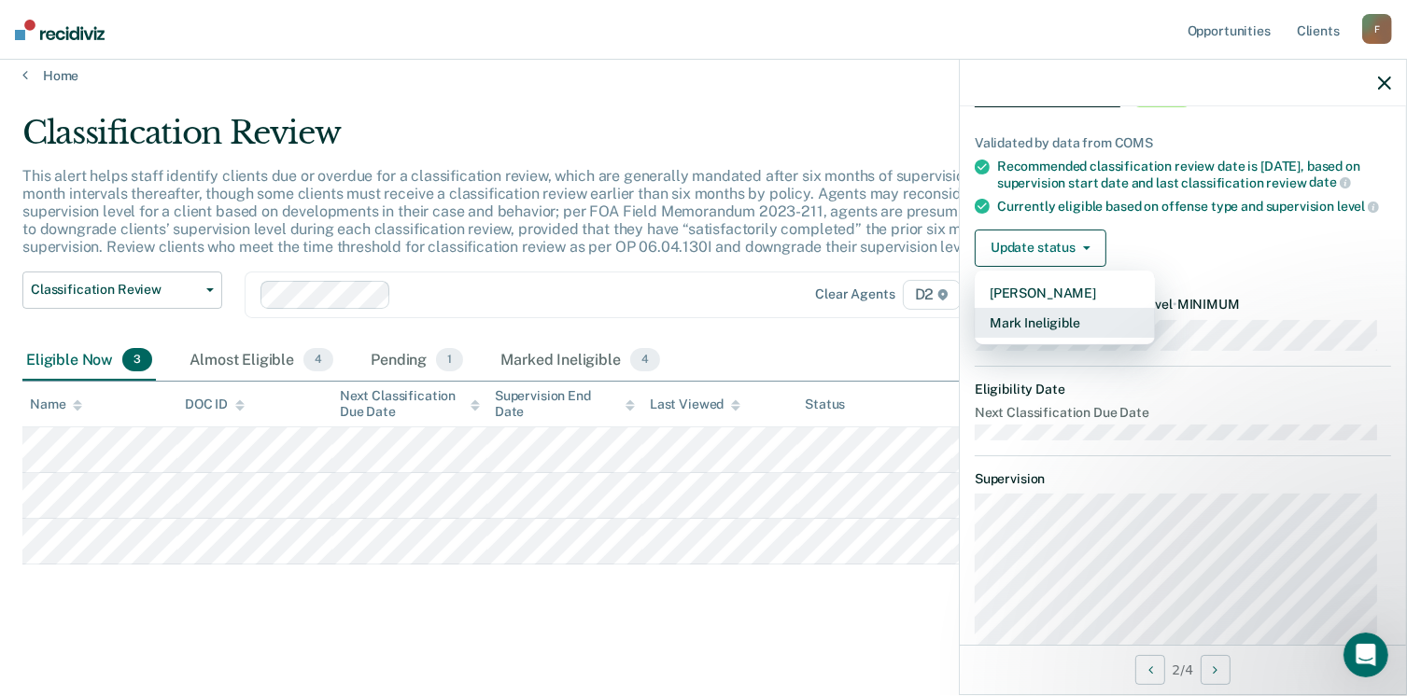
click at [1069, 337] on button "Mark Ineligible" at bounding box center [1064, 323] width 180 height 30
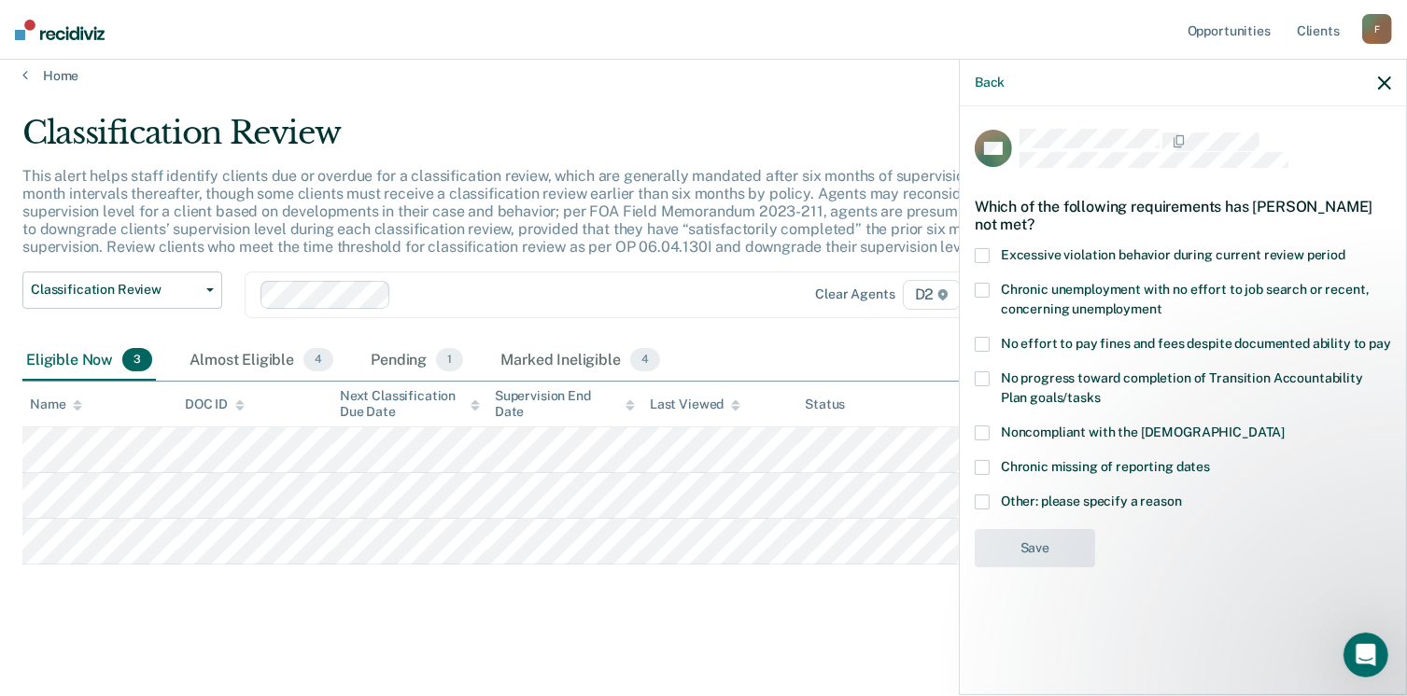
click at [981, 498] on span at bounding box center [981, 502] width 15 height 15
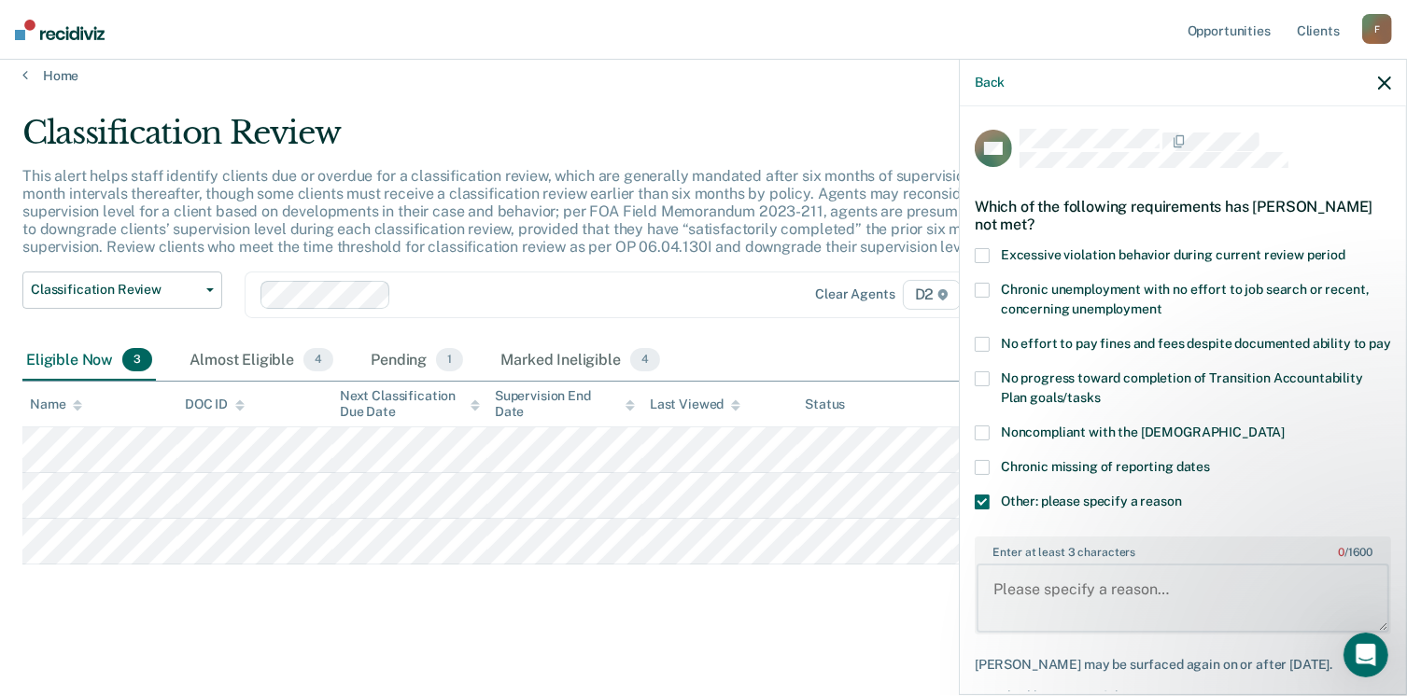
click at [1087, 610] on textarea "Enter at least 3 characters 0 / 1600" at bounding box center [1182, 598] width 413 height 69
paste textarea "0523042"
drag, startPoint x: 1143, startPoint y: 605, endPoint x: 538, endPoint y: 607, distance: 605.8
click at [540, 607] on body "Looks like you’re using Internet Explorer 11. For faster loading and a better e…" at bounding box center [703, 333] width 1407 height 696
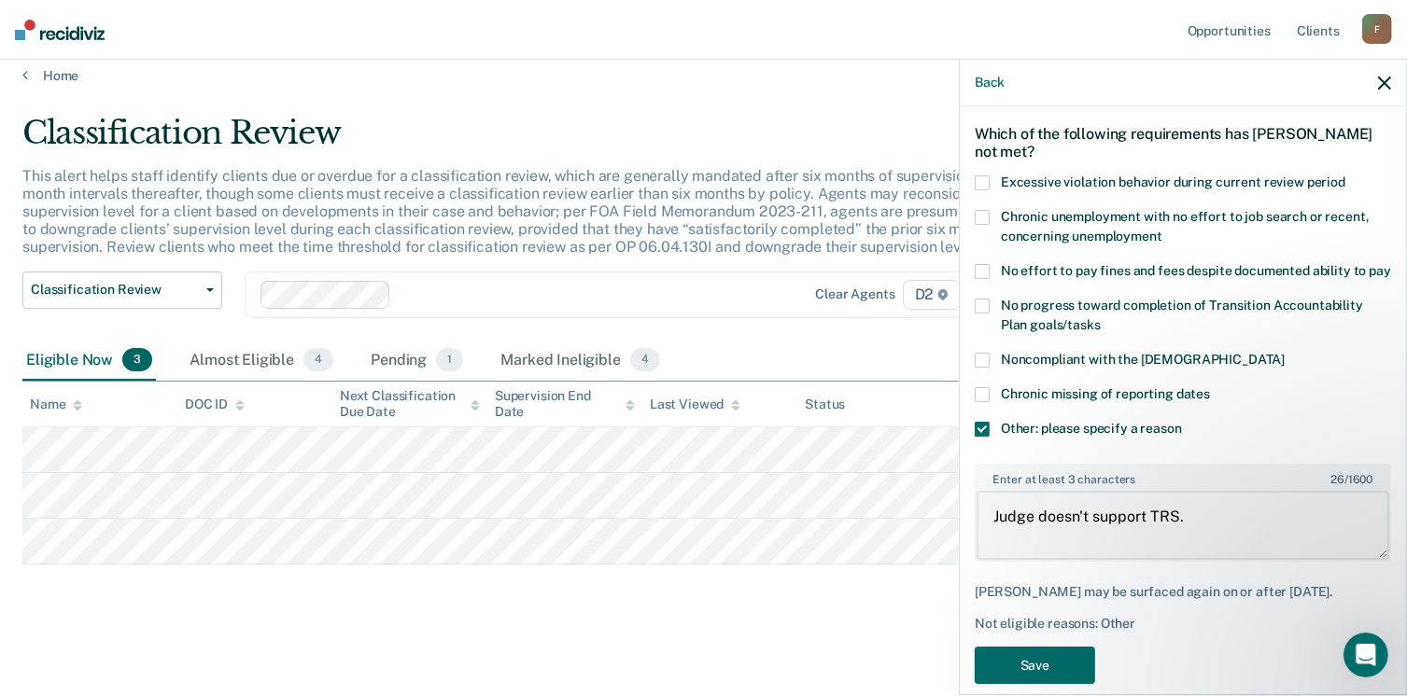
scroll to position [131, 0]
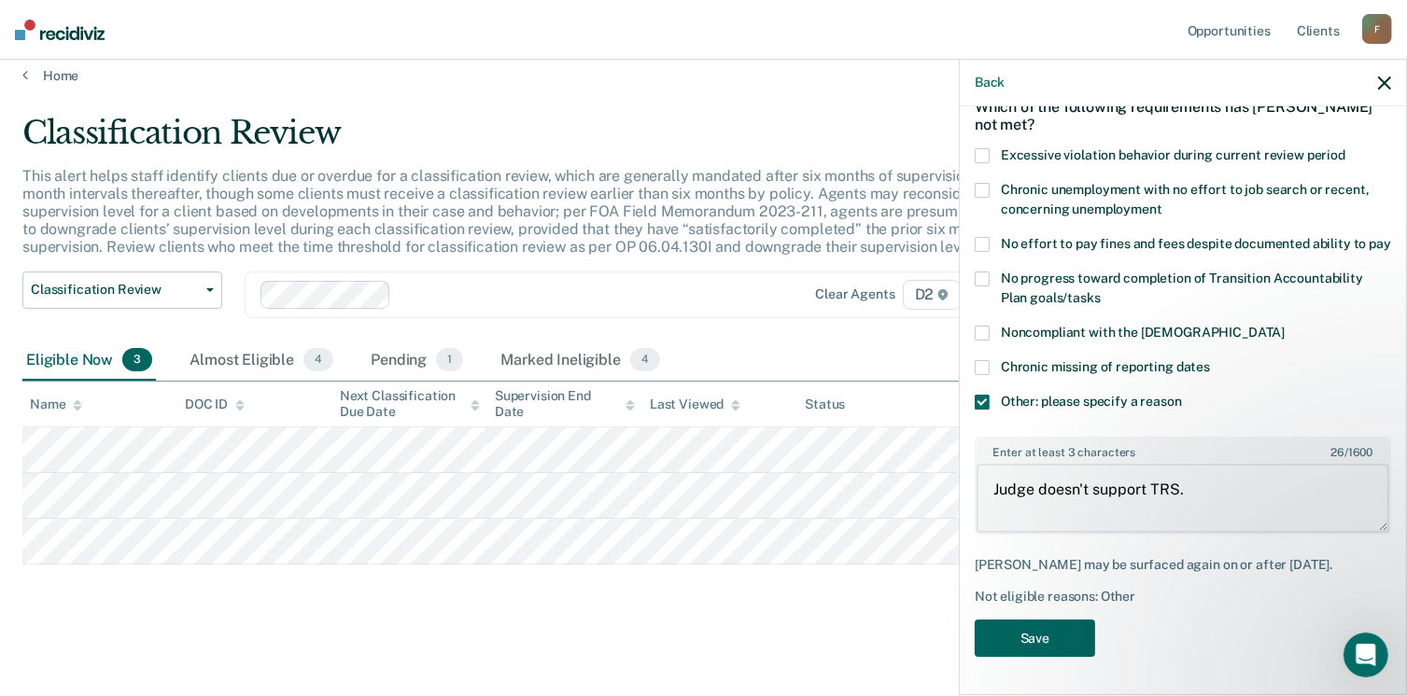
type textarea "Judge doesn't support TRS."
click at [1038, 643] on button "Save" at bounding box center [1034, 639] width 120 height 38
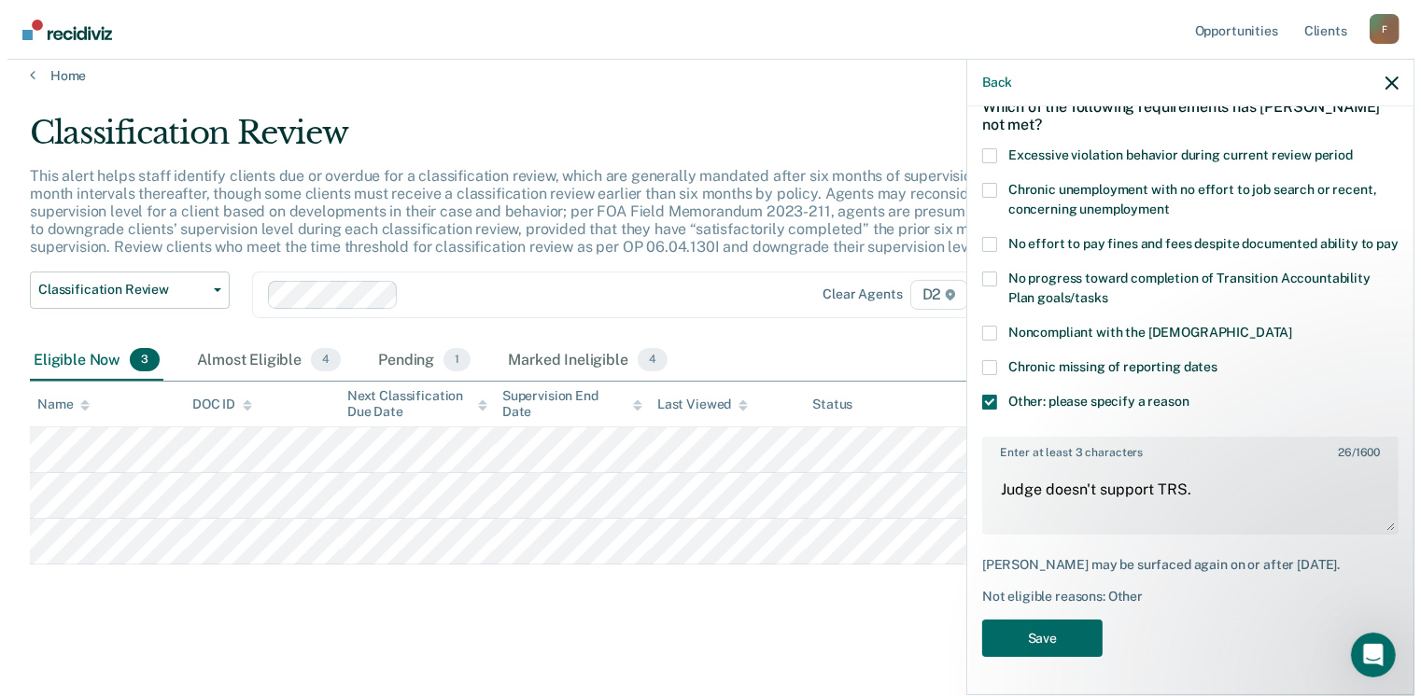
scroll to position [0, 0]
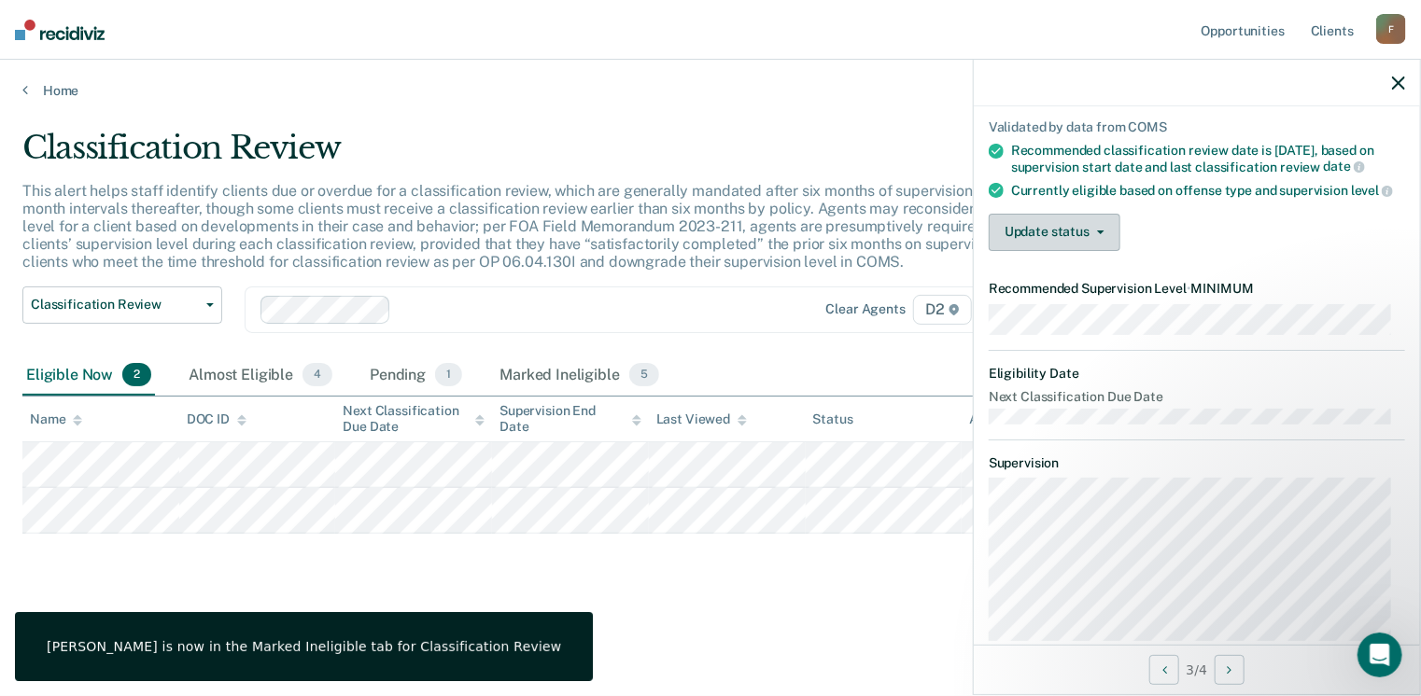
click at [1044, 251] on button "Update status" at bounding box center [1054, 232] width 132 height 37
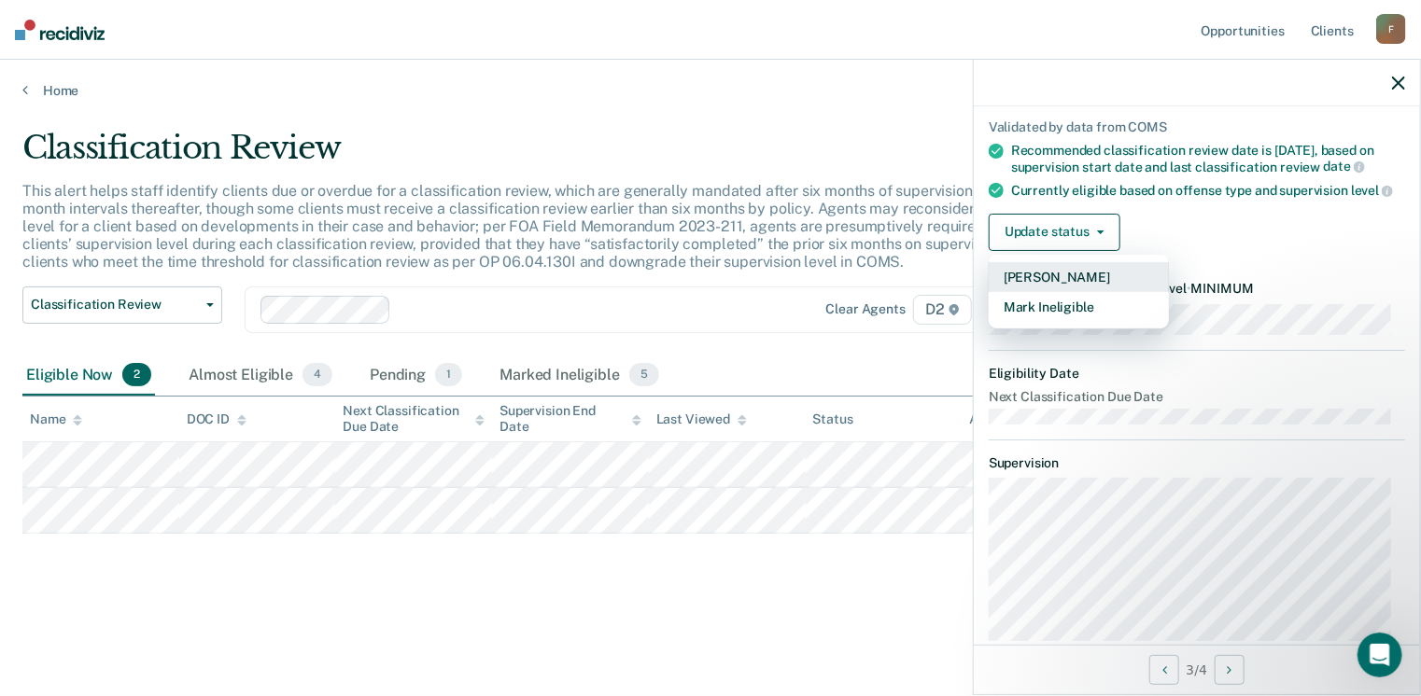
click at [1064, 287] on button "[PERSON_NAME]" at bounding box center [1078, 277] width 180 height 30
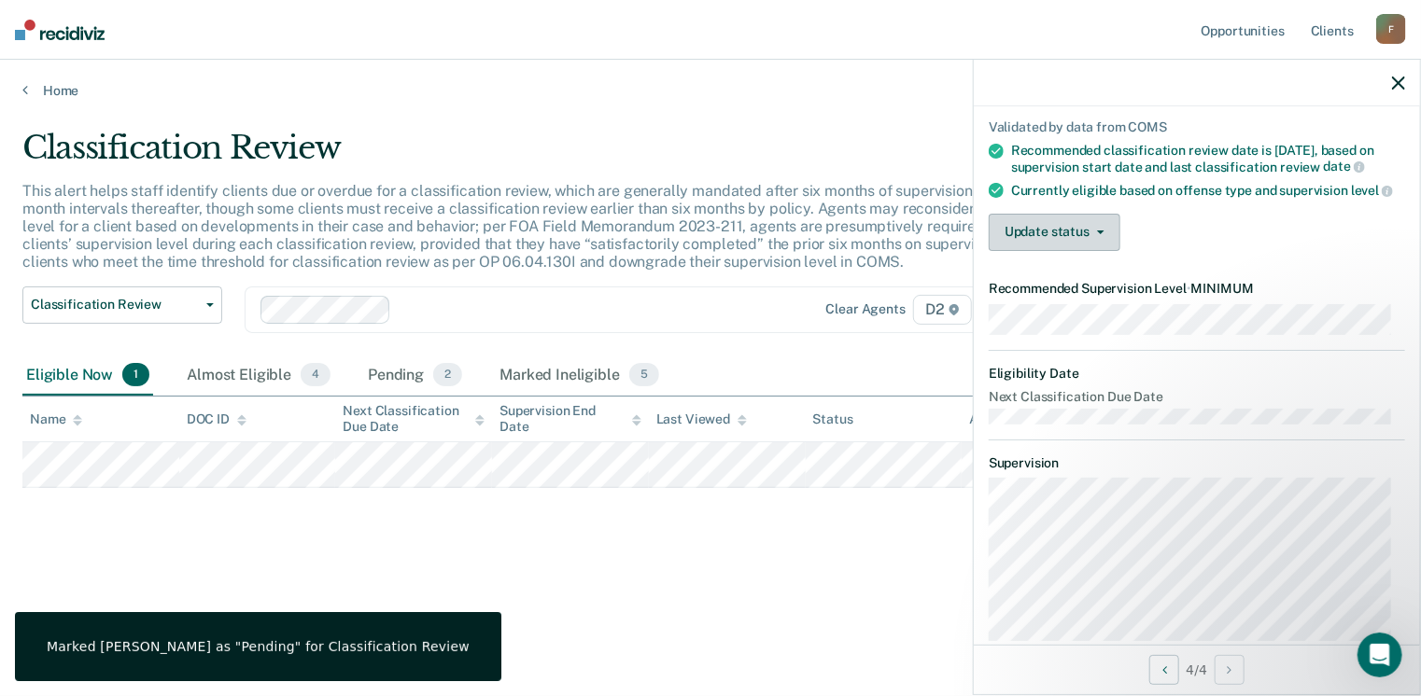
click at [1068, 247] on button "Update status" at bounding box center [1054, 232] width 132 height 37
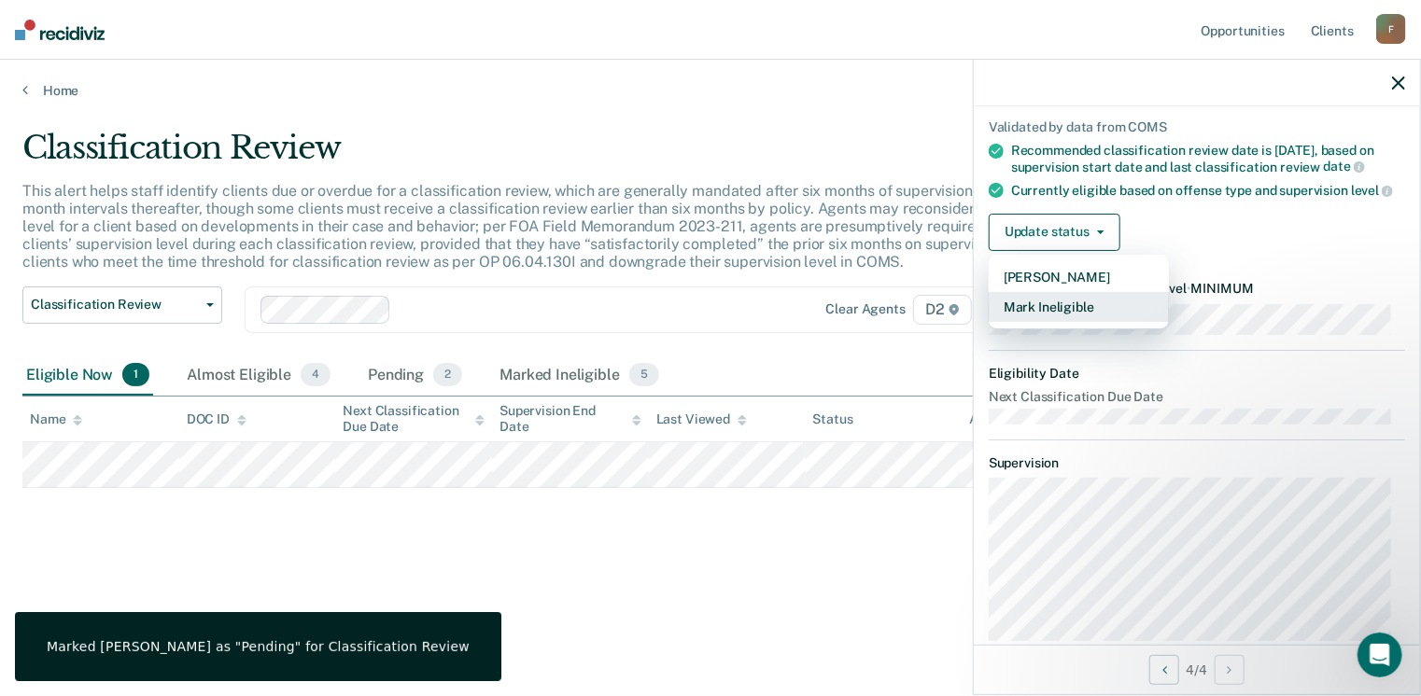
click at [1068, 317] on button "Mark Ineligible" at bounding box center [1078, 307] width 180 height 30
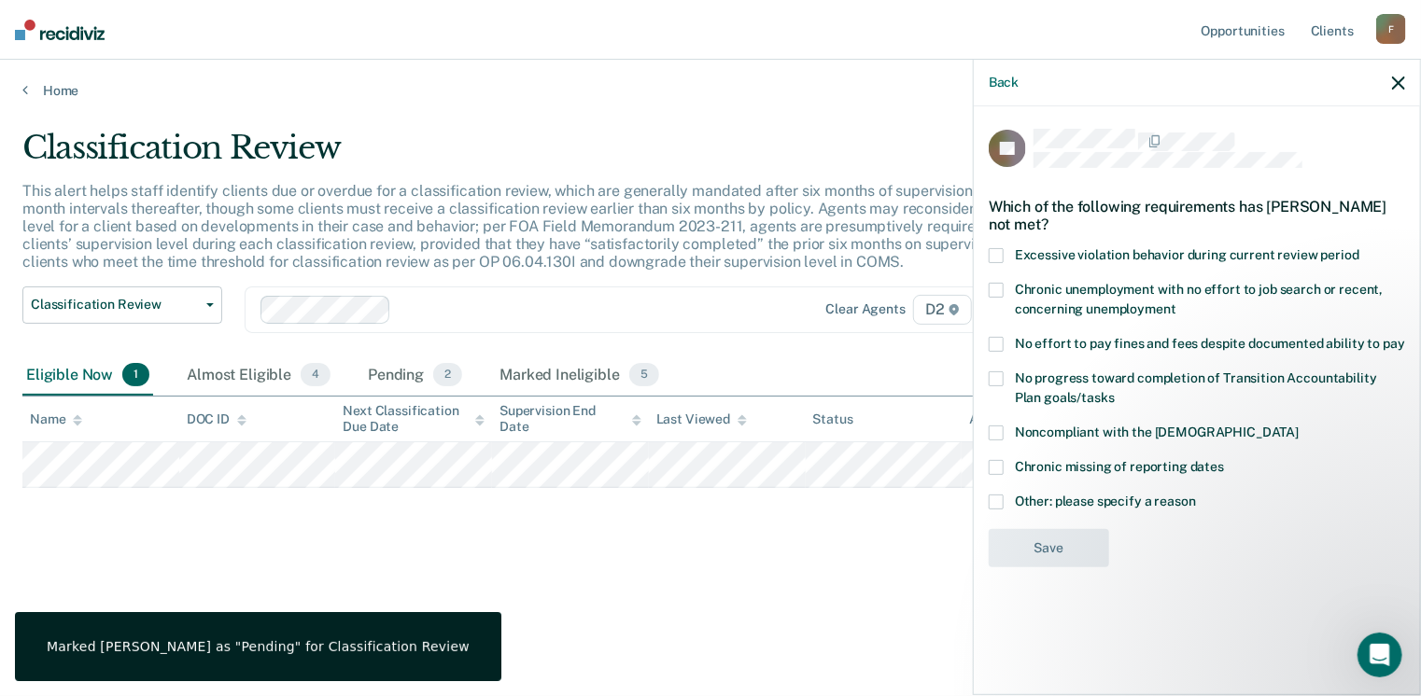
click at [997, 504] on span at bounding box center [995, 502] width 15 height 15
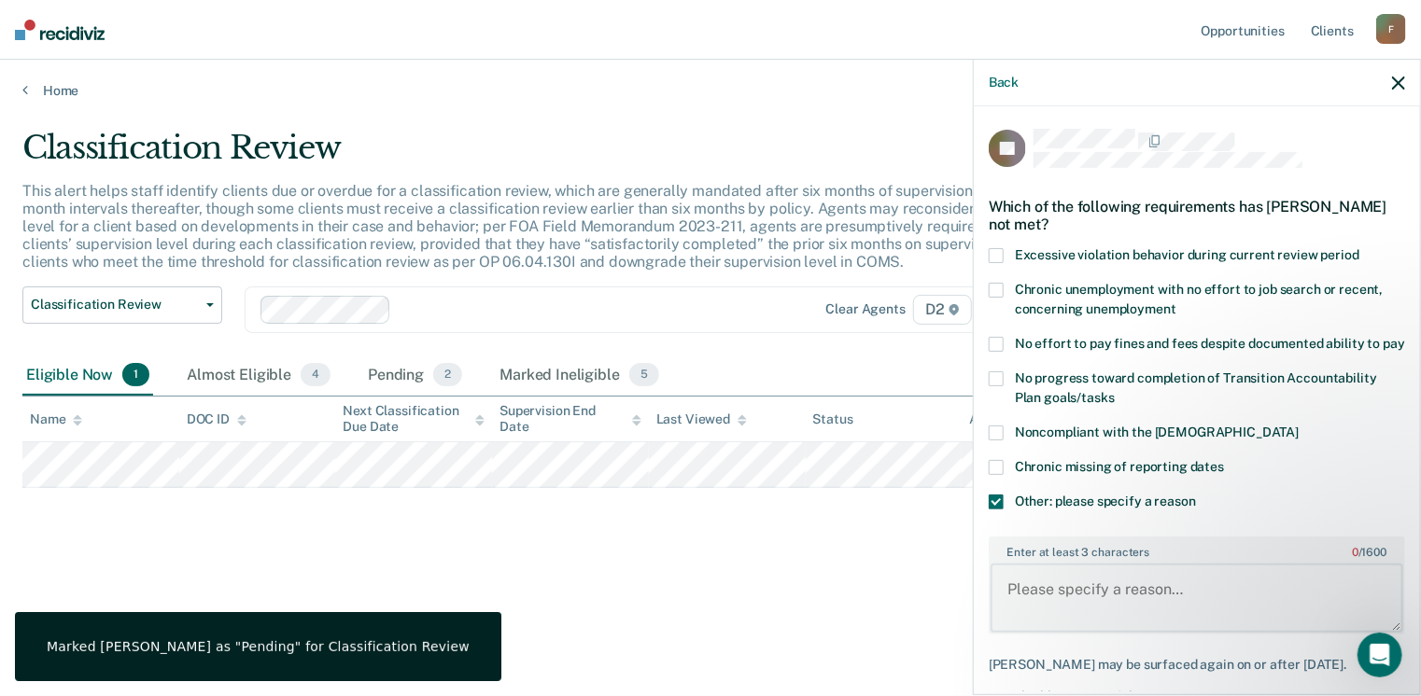
click at [1035, 610] on textarea "Enter at least 3 characters 0 / 1600" at bounding box center [1196, 598] width 413 height 69
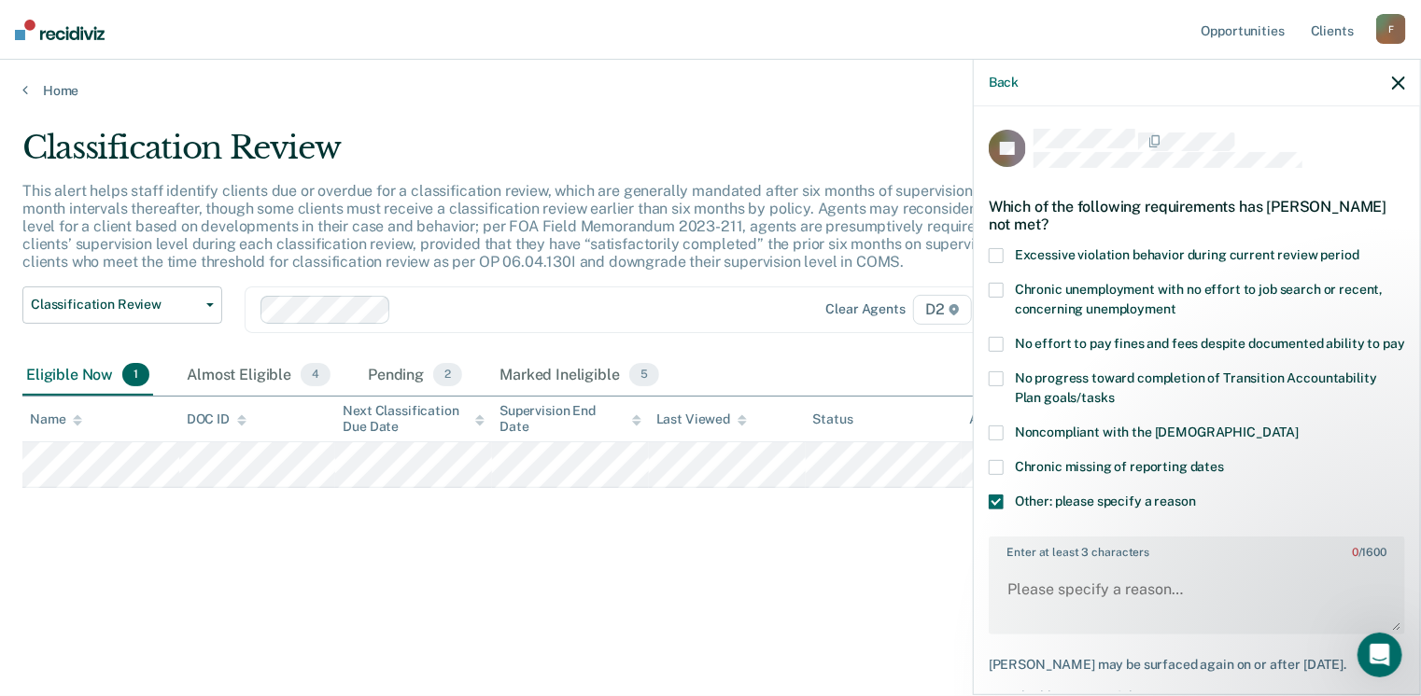
click at [991, 441] on span at bounding box center [995, 433] width 15 height 15
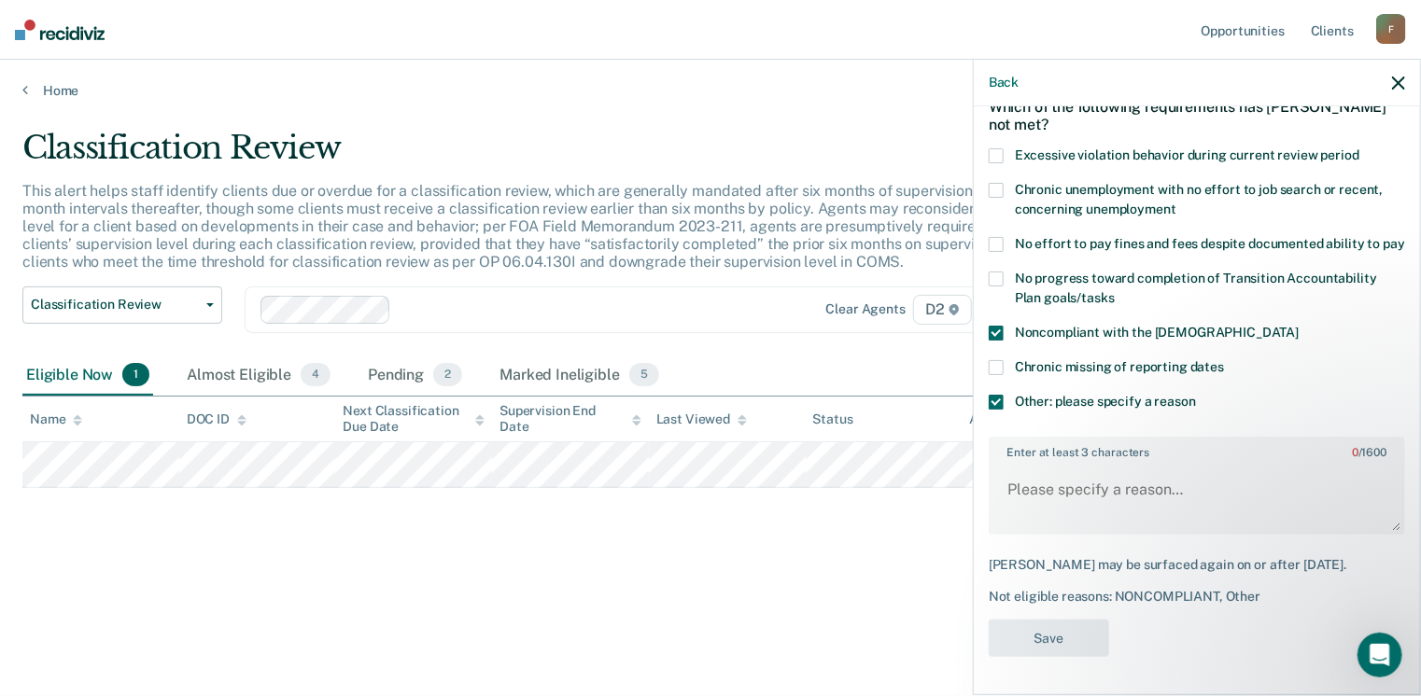
drag, startPoint x: 1000, startPoint y: 404, endPoint x: 999, endPoint y: 413, distance: 9.4
click at [1001, 404] on span at bounding box center [995, 402] width 15 height 15
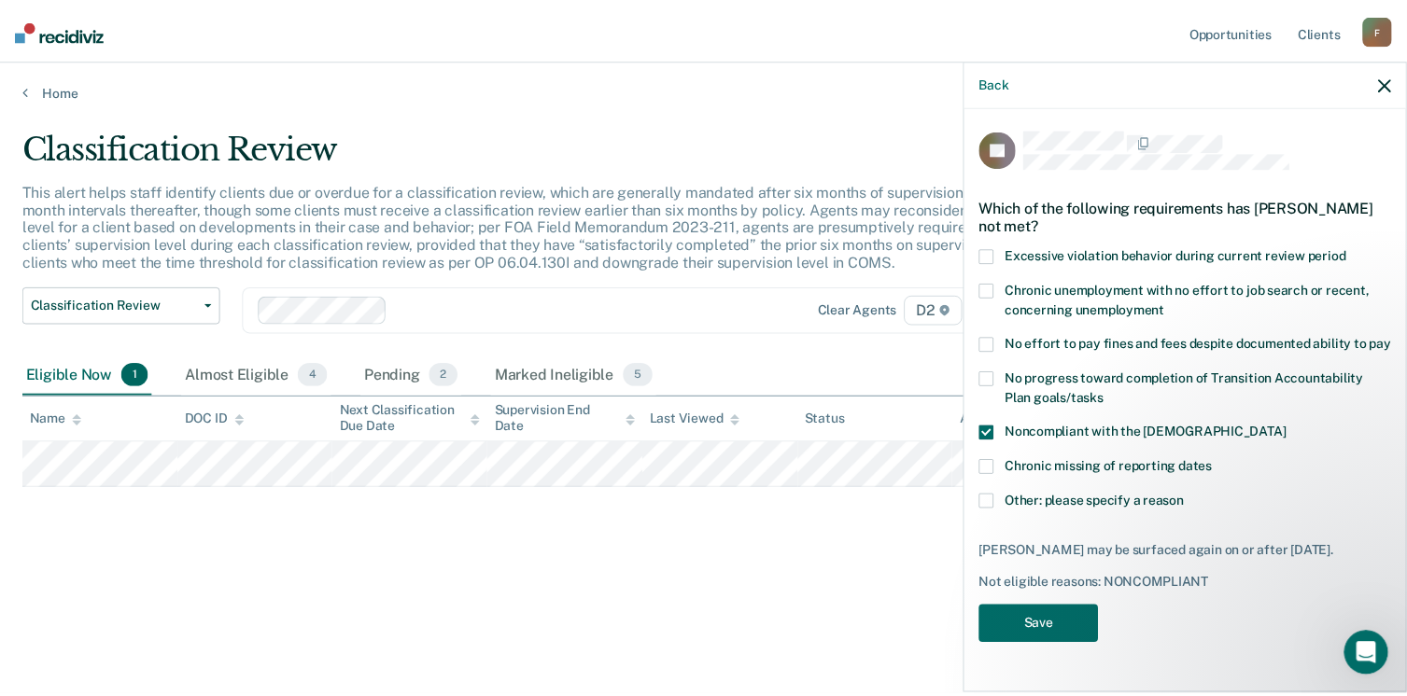
scroll to position [4, 0]
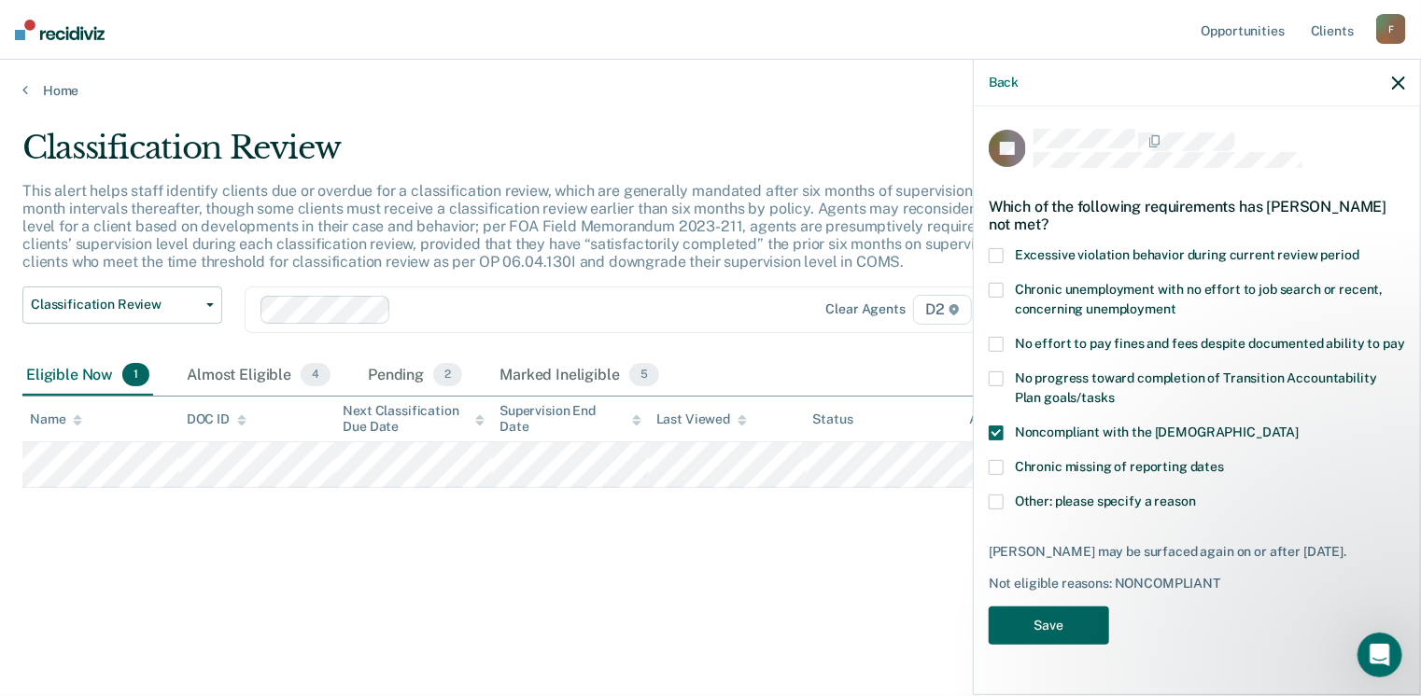
click at [1062, 638] on button "Save" at bounding box center [1048, 626] width 120 height 38
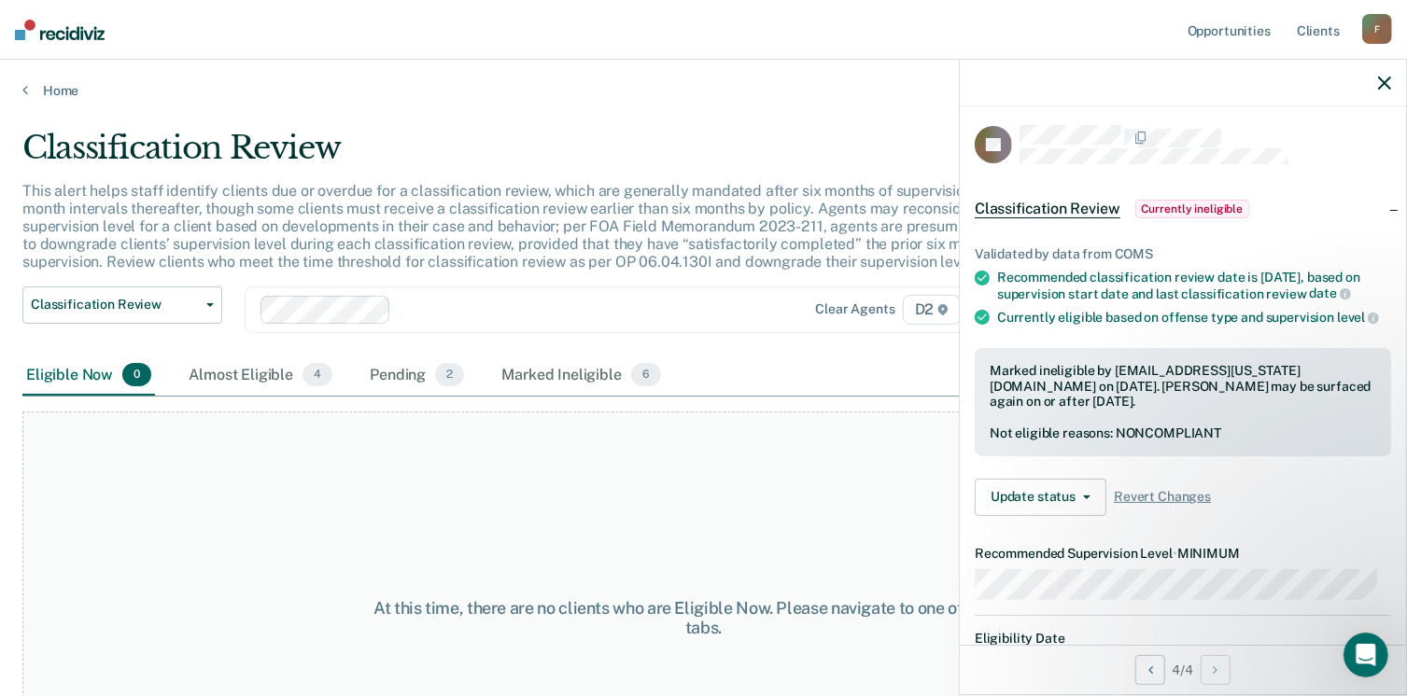
click at [1376, 82] on div at bounding box center [1183, 83] width 446 height 47
click at [1387, 80] on icon "button" at bounding box center [1384, 83] width 13 height 13
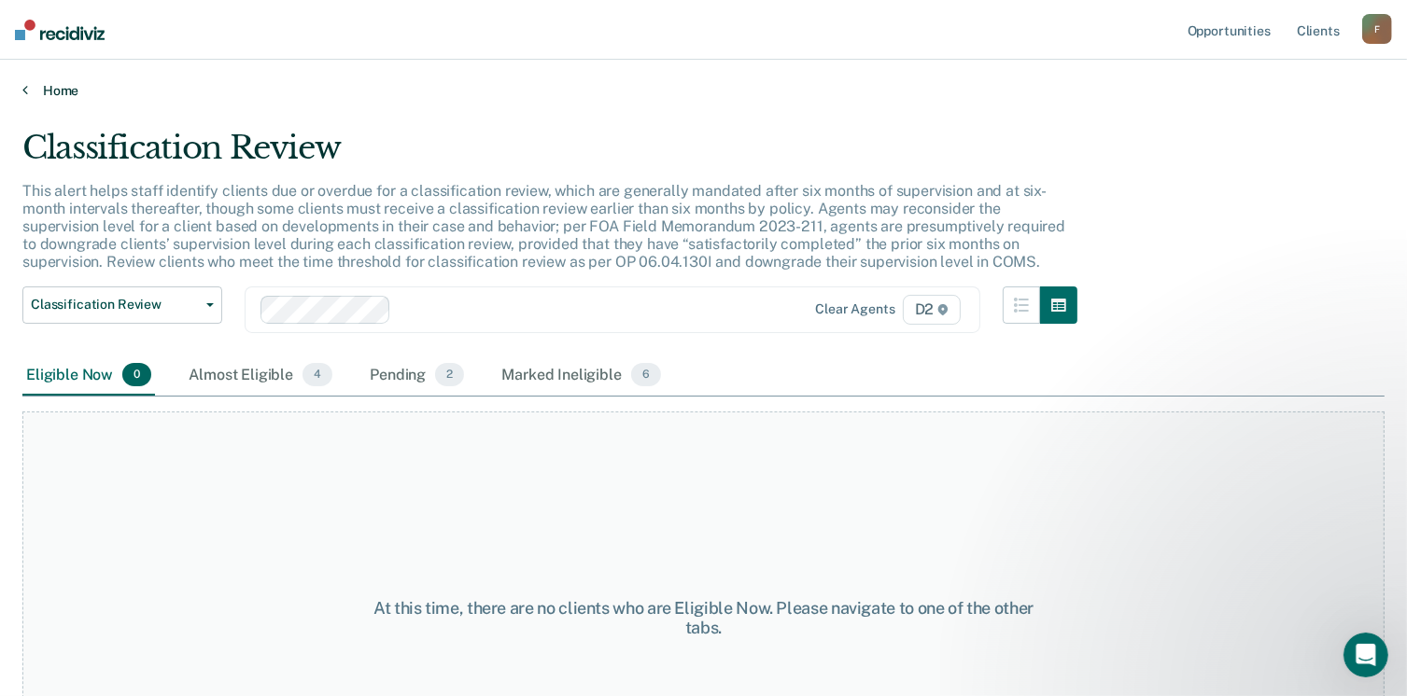
click at [49, 89] on link "Home" at bounding box center [703, 90] width 1362 height 17
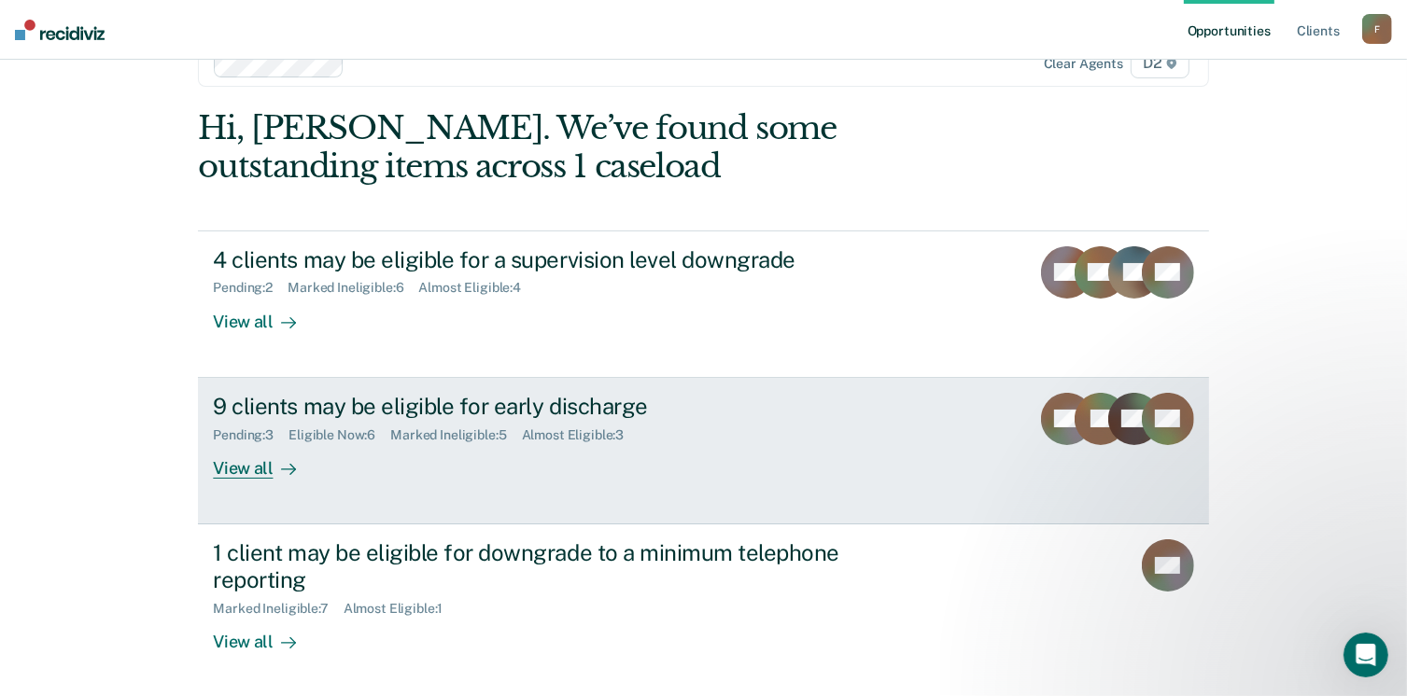
scroll to position [93, 0]
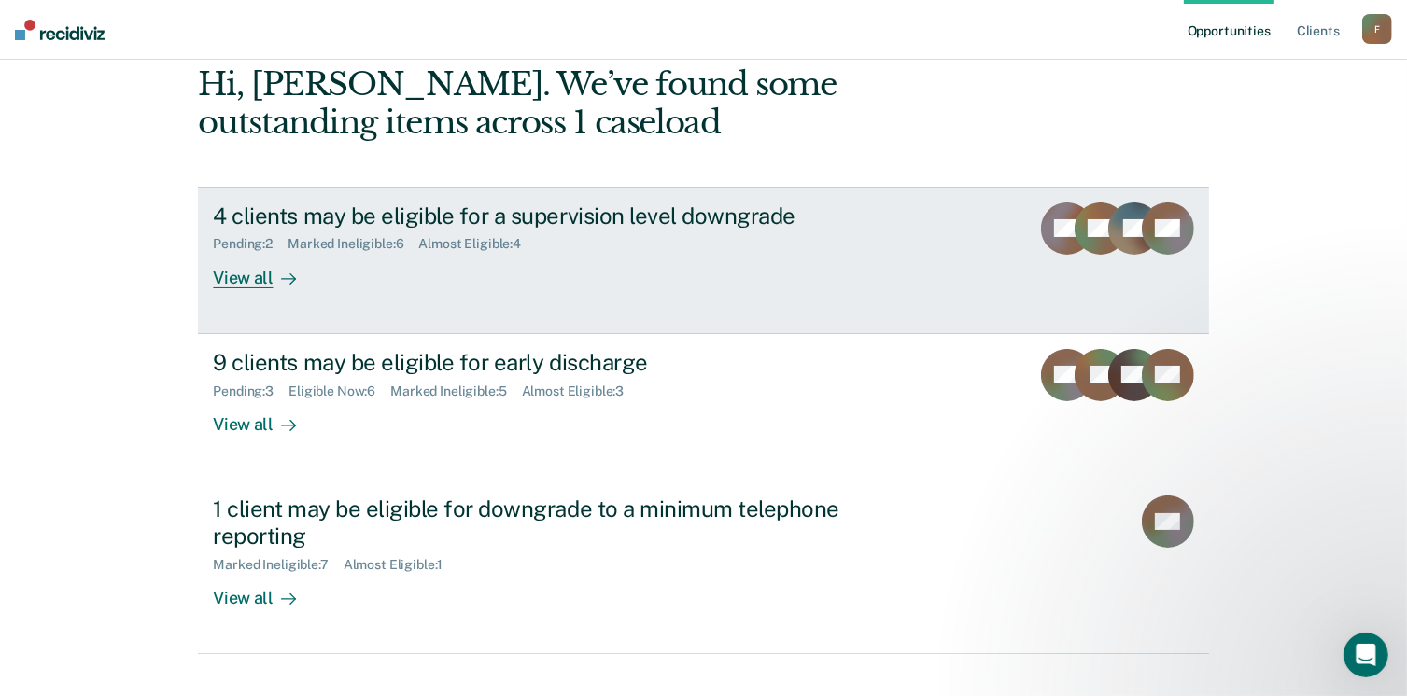
click at [252, 281] on div "View all" at bounding box center [265, 270] width 105 height 36
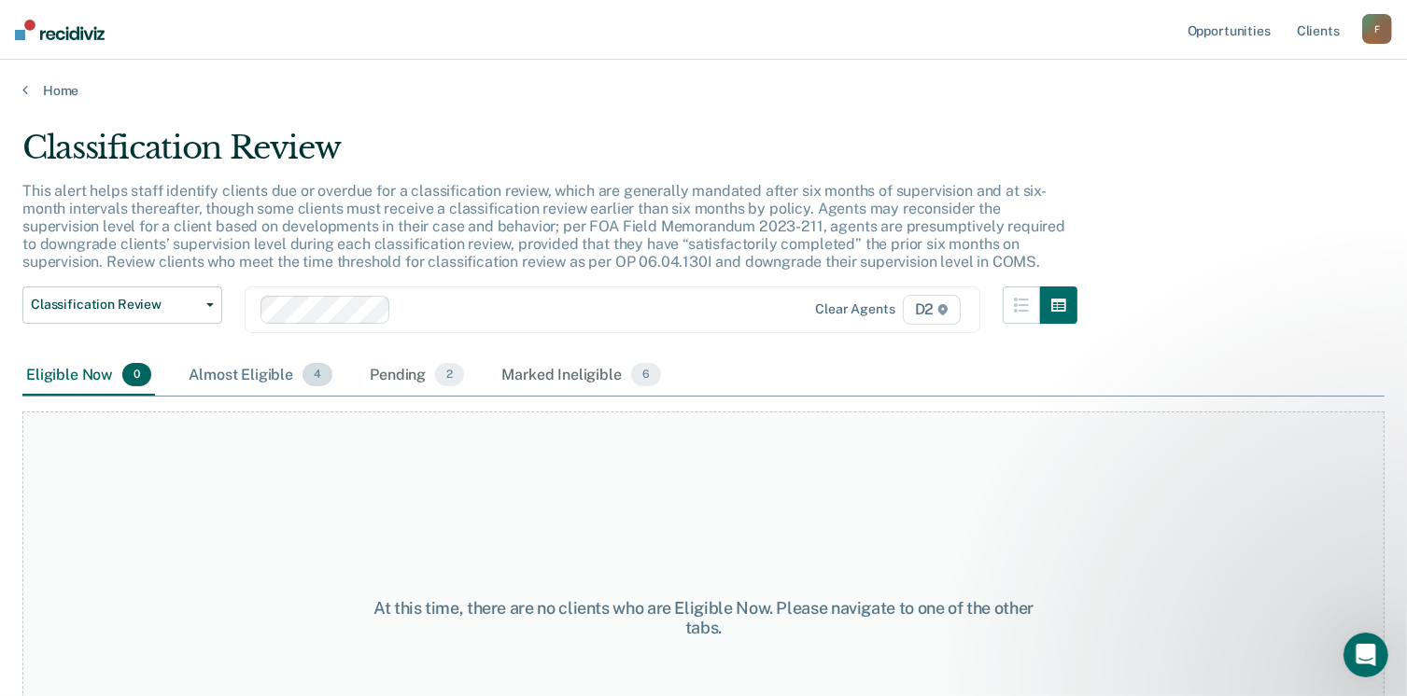
click at [283, 366] on div "Almost Eligible 4" at bounding box center [260, 376] width 151 height 41
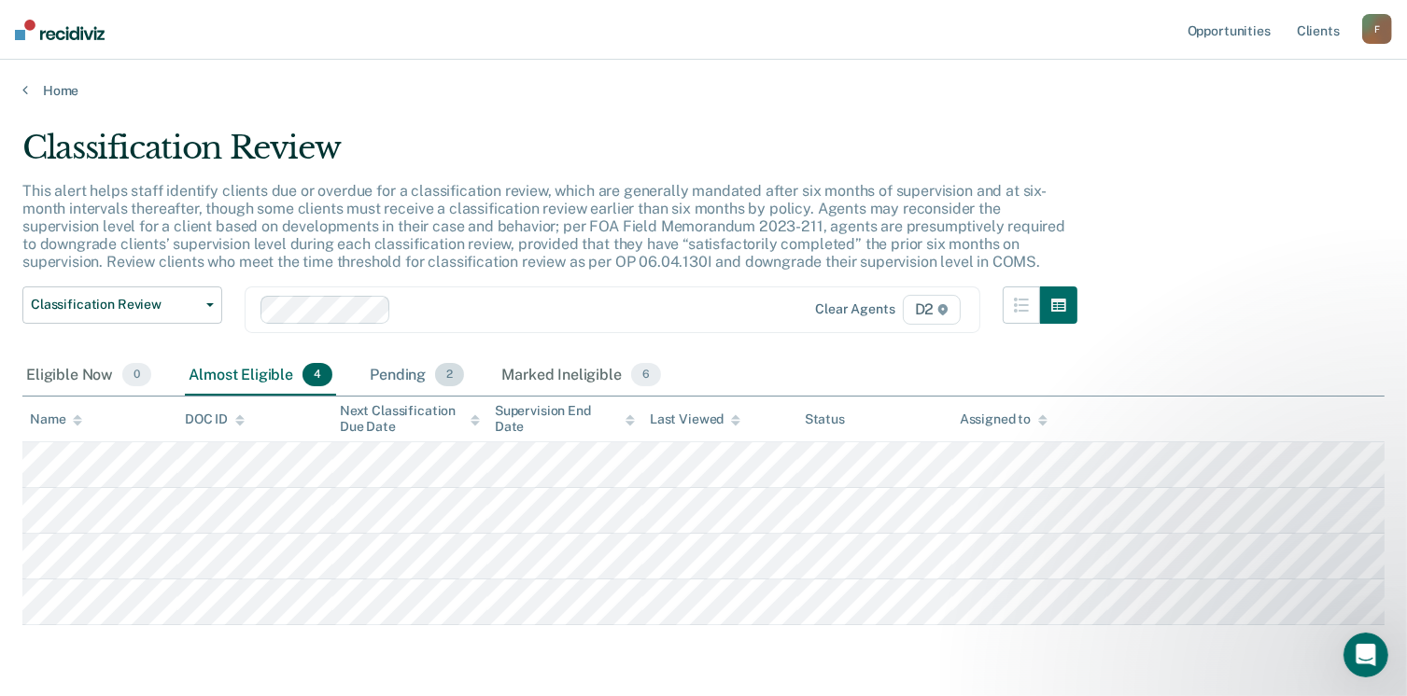
click at [421, 369] on div "Pending 2" at bounding box center [417, 376] width 102 height 41
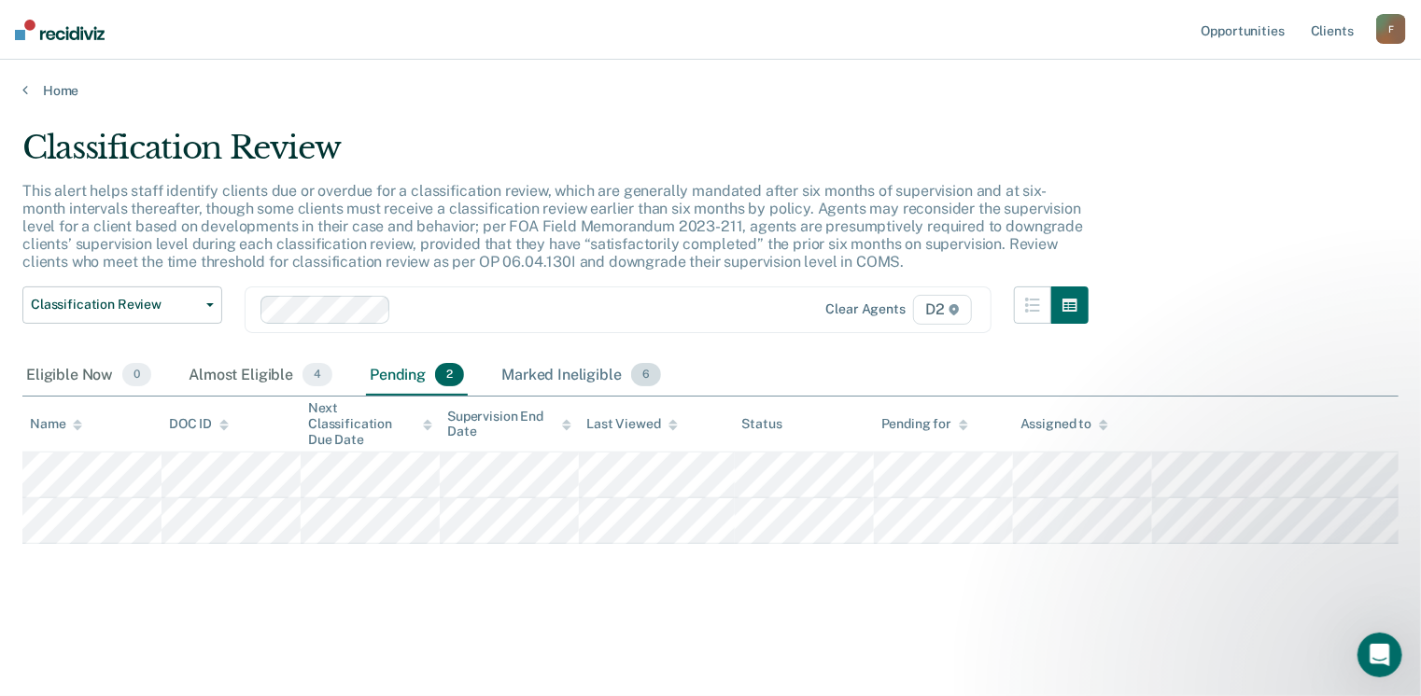
click at [561, 371] on div "Marked Ineligible 6" at bounding box center [581, 376] width 167 height 41
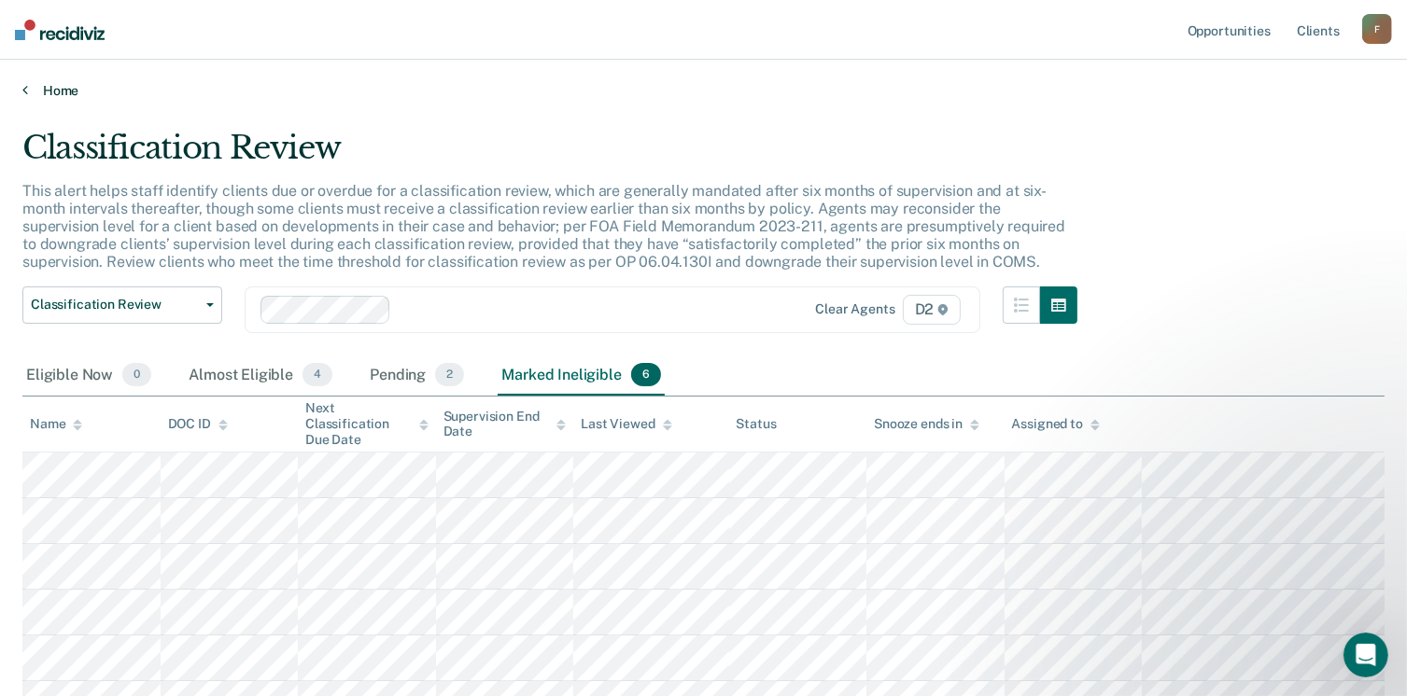
click at [65, 91] on link "Home" at bounding box center [703, 90] width 1362 height 17
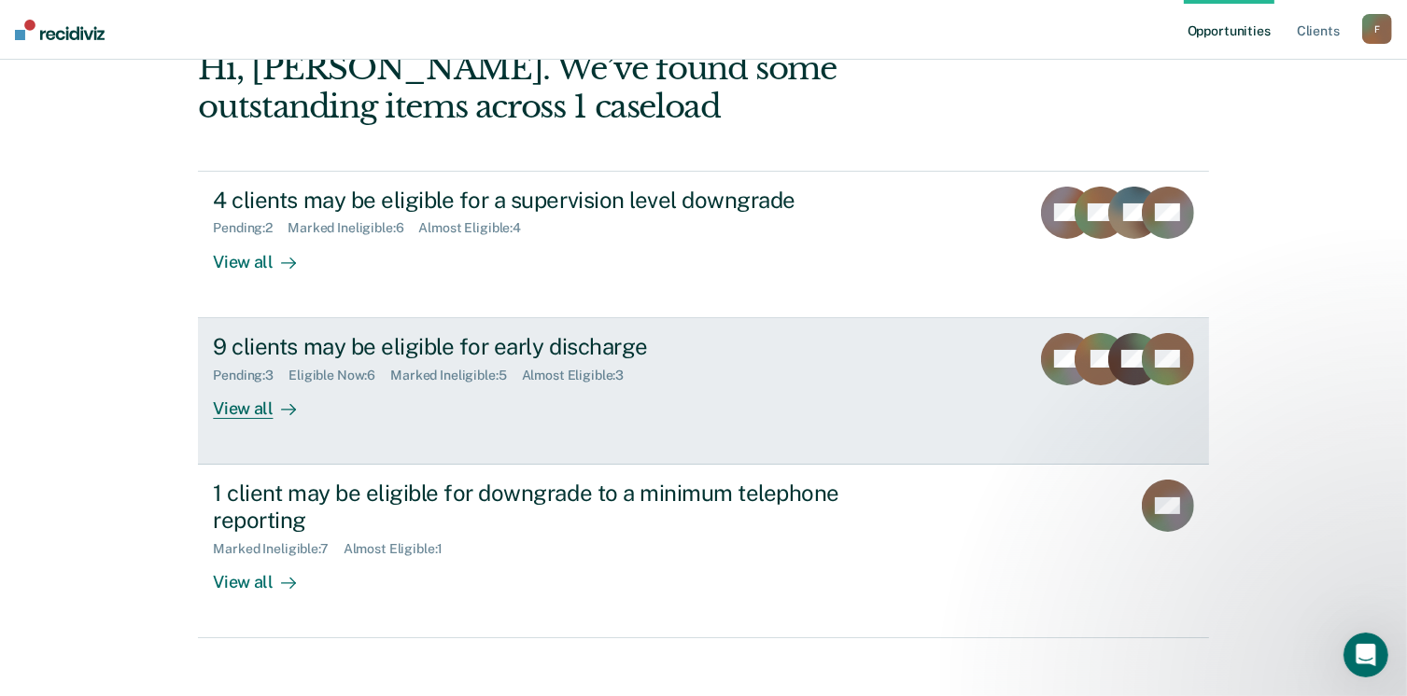
scroll to position [124, 0]
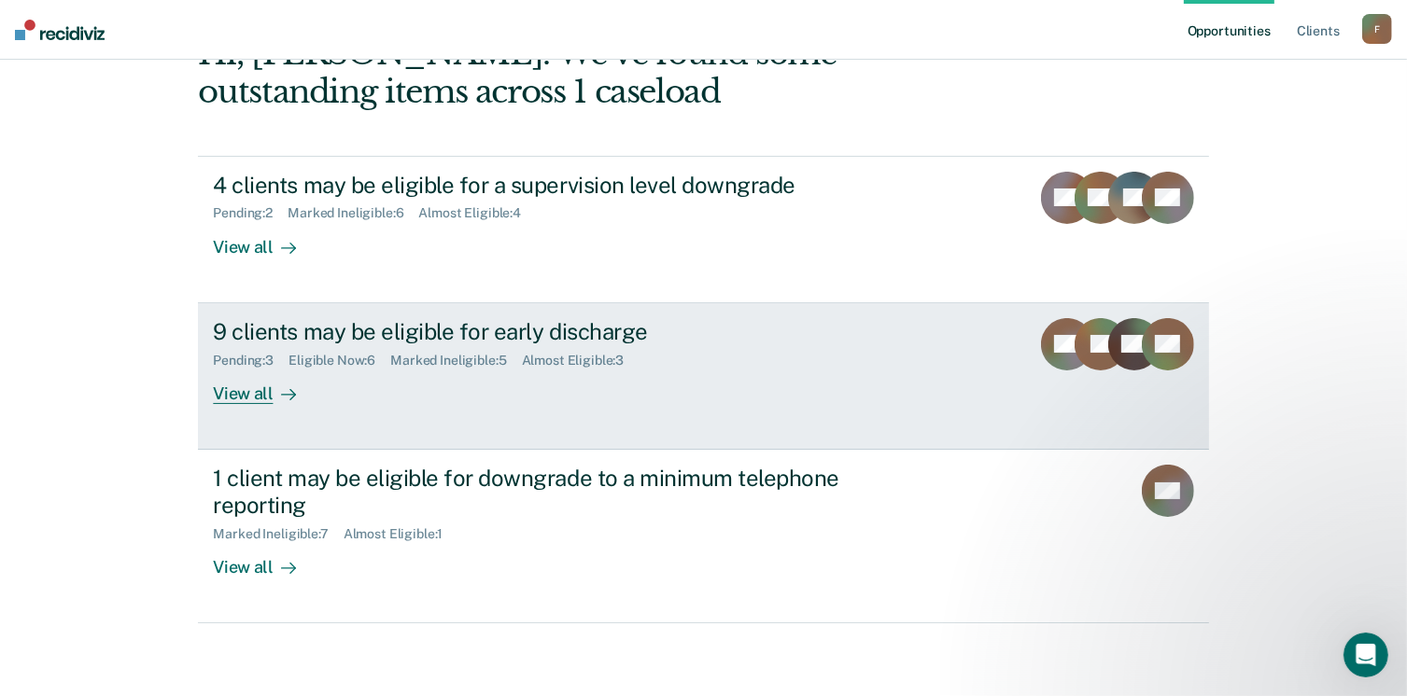
click at [261, 406] on link "9 clients may be eligible for early discharge Pending : 3 Eligible Now : 6 Mark…" at bounding box center [703, 376] width 1010 height 147
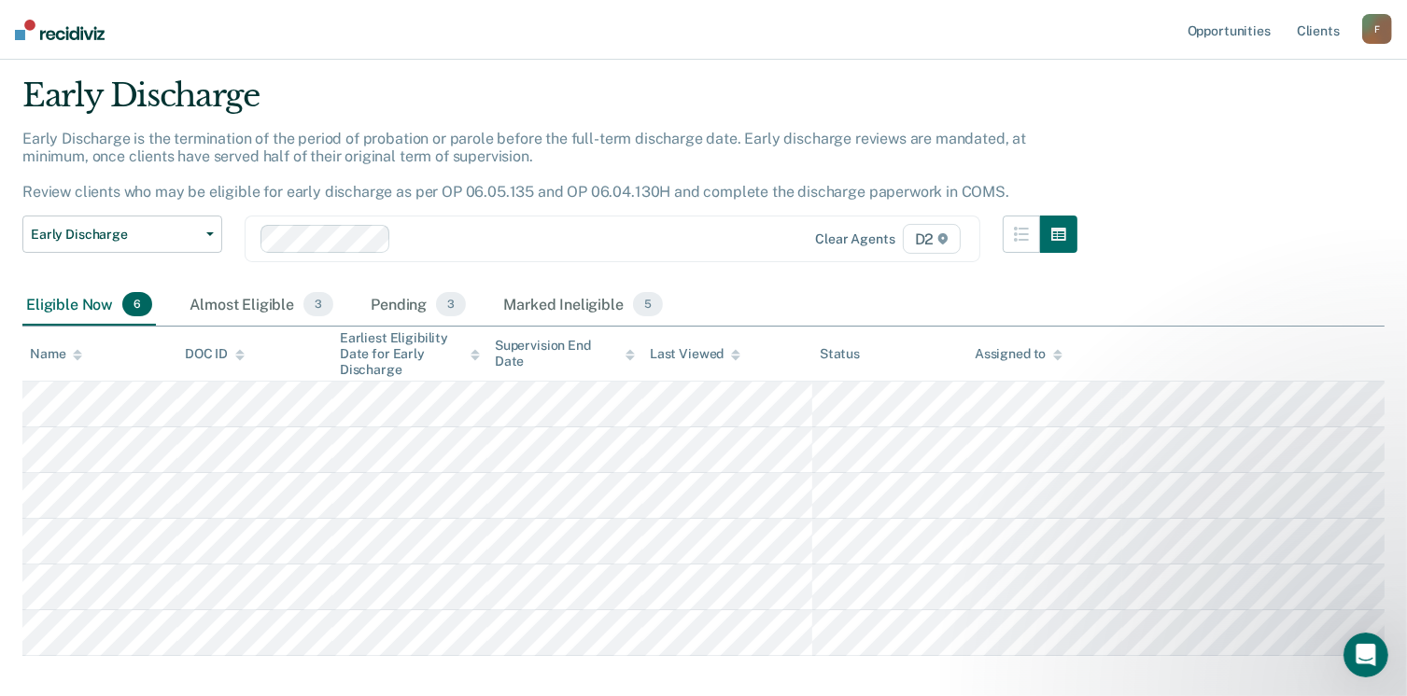
scroll to position [93, 0]
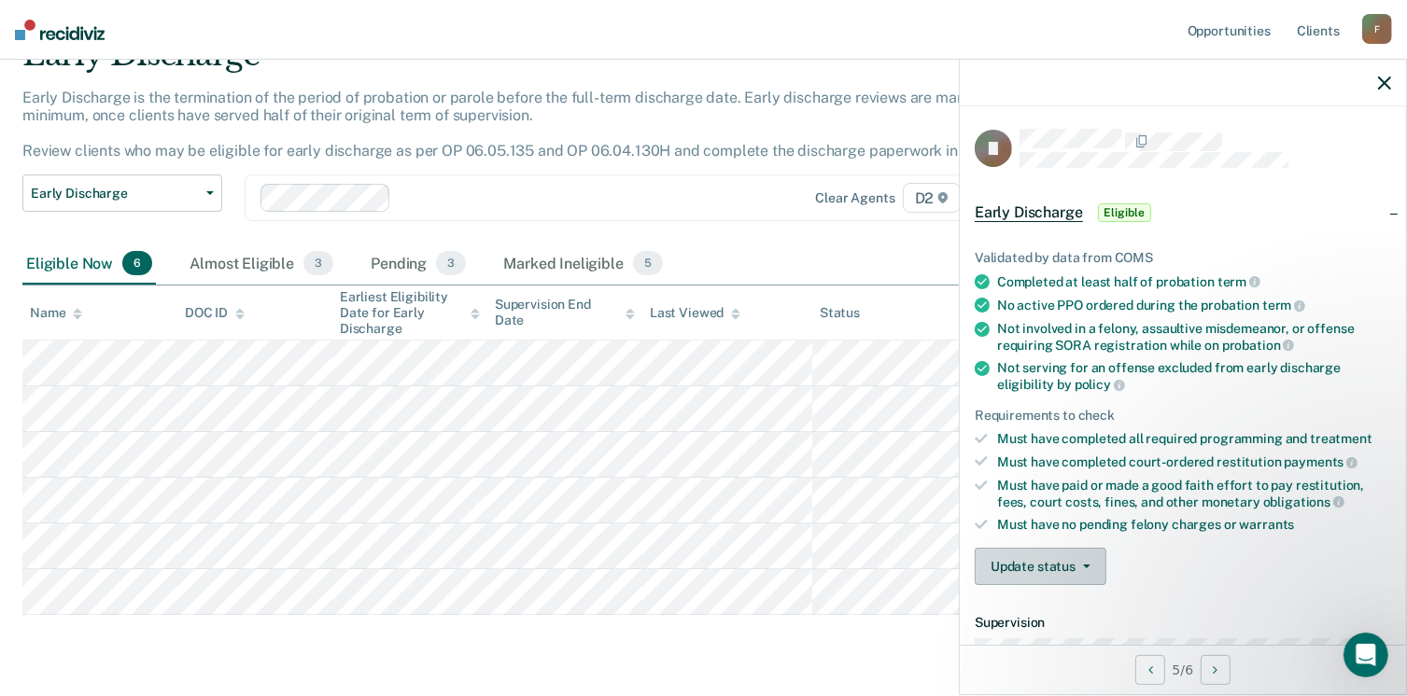
click at [1016, 577] on button "Update status" at bounding box center [1040, 566] width 132 height 37
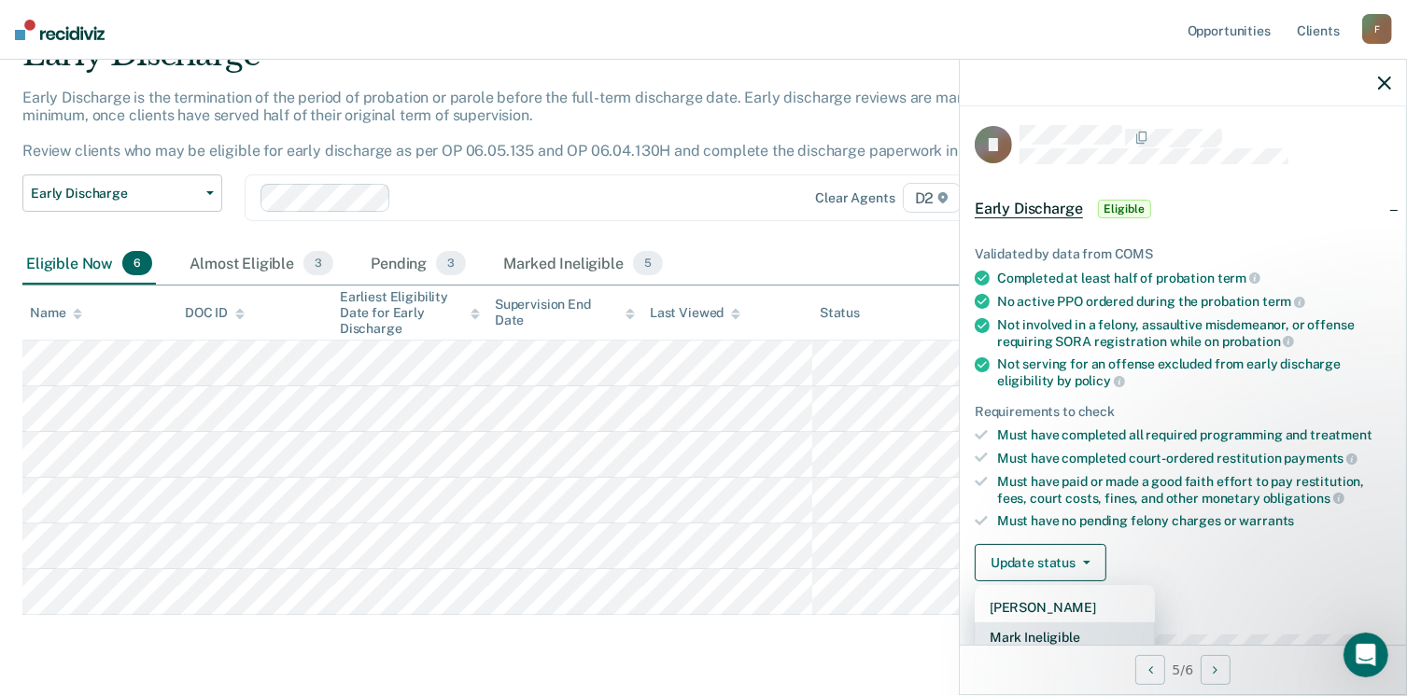
click at [1041, 632] on button "Mark Ineligible" at bounding box center [1064, 638] width 180 height 30
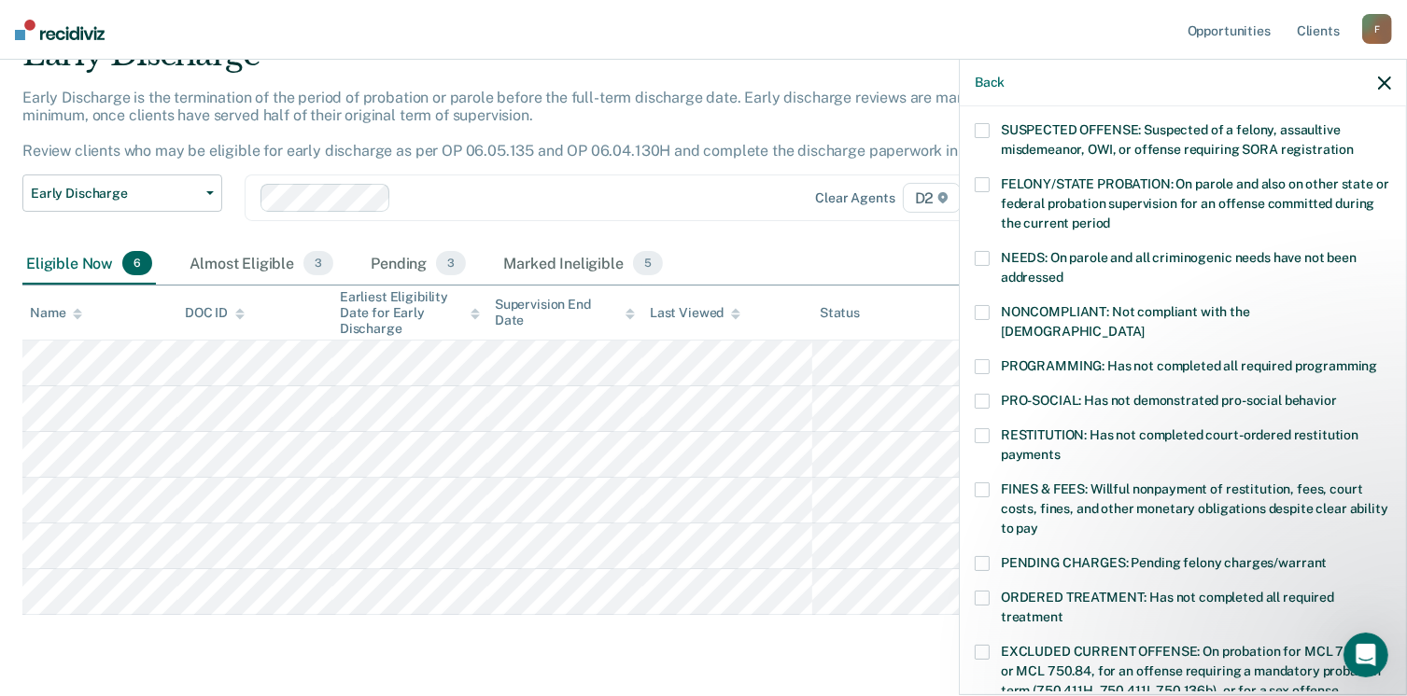
scroll to position [190, 0]
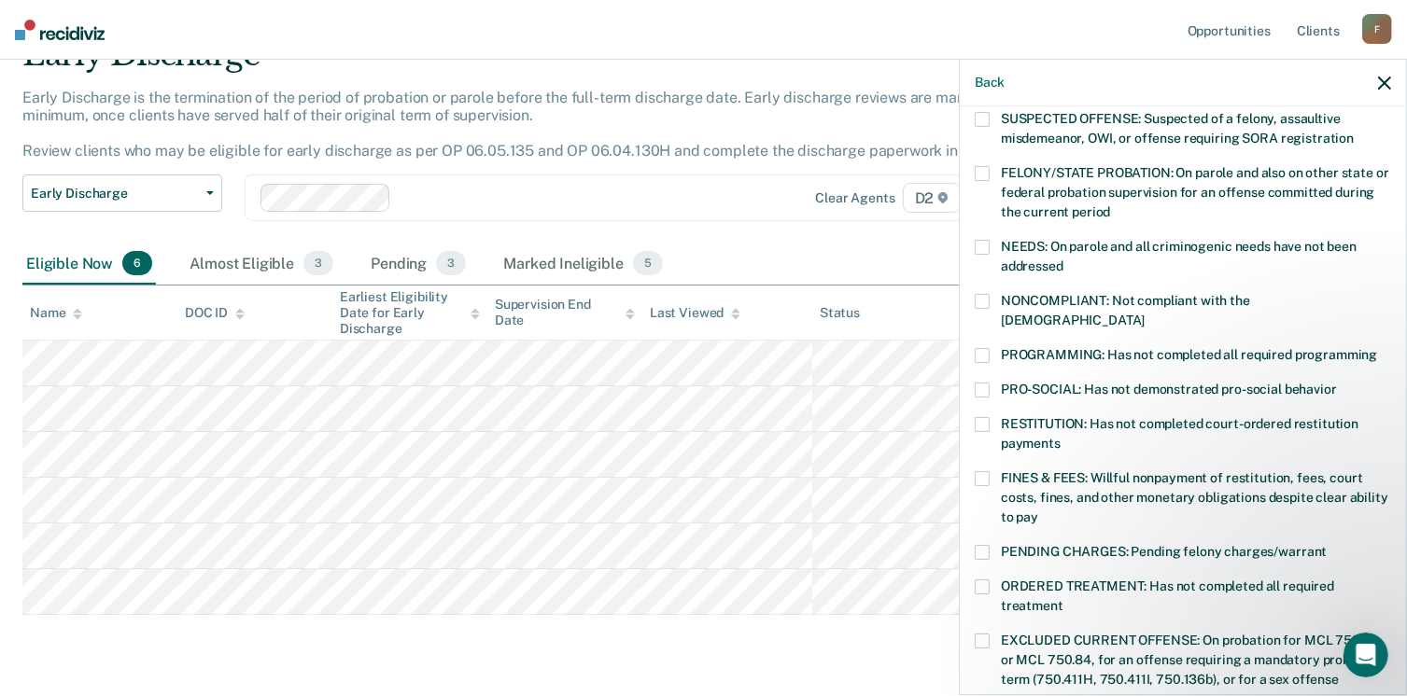
click at [977, 471] on label "FINES & FEES: Willful nonpayment of restitution, fees, court costs, fines, and …" at bounding box center [1182, 500] width 416 height 59
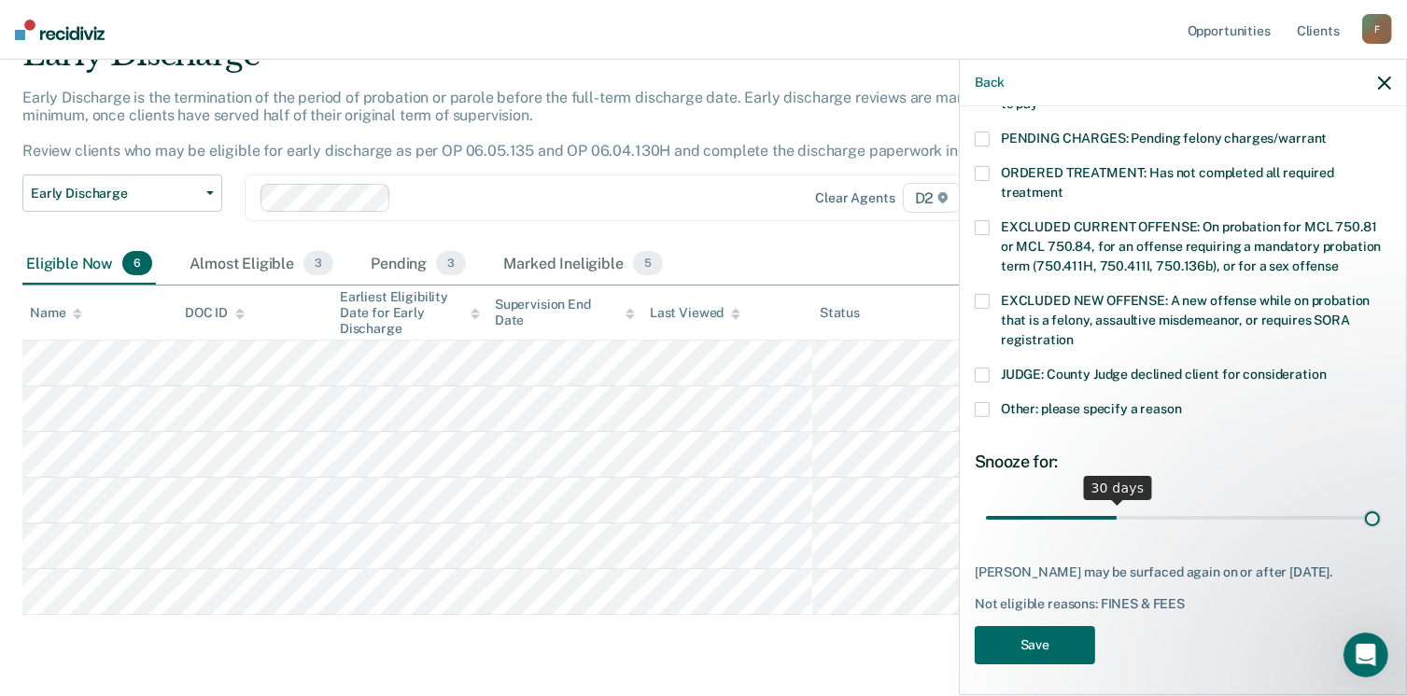
type input "90"
click at [1362, 502] on input "range" at bounding box center [1183, 518] width 394 height 33
click at [1060, 636] on button "Save" at bounding box center [1034, 645] width 120 height 38
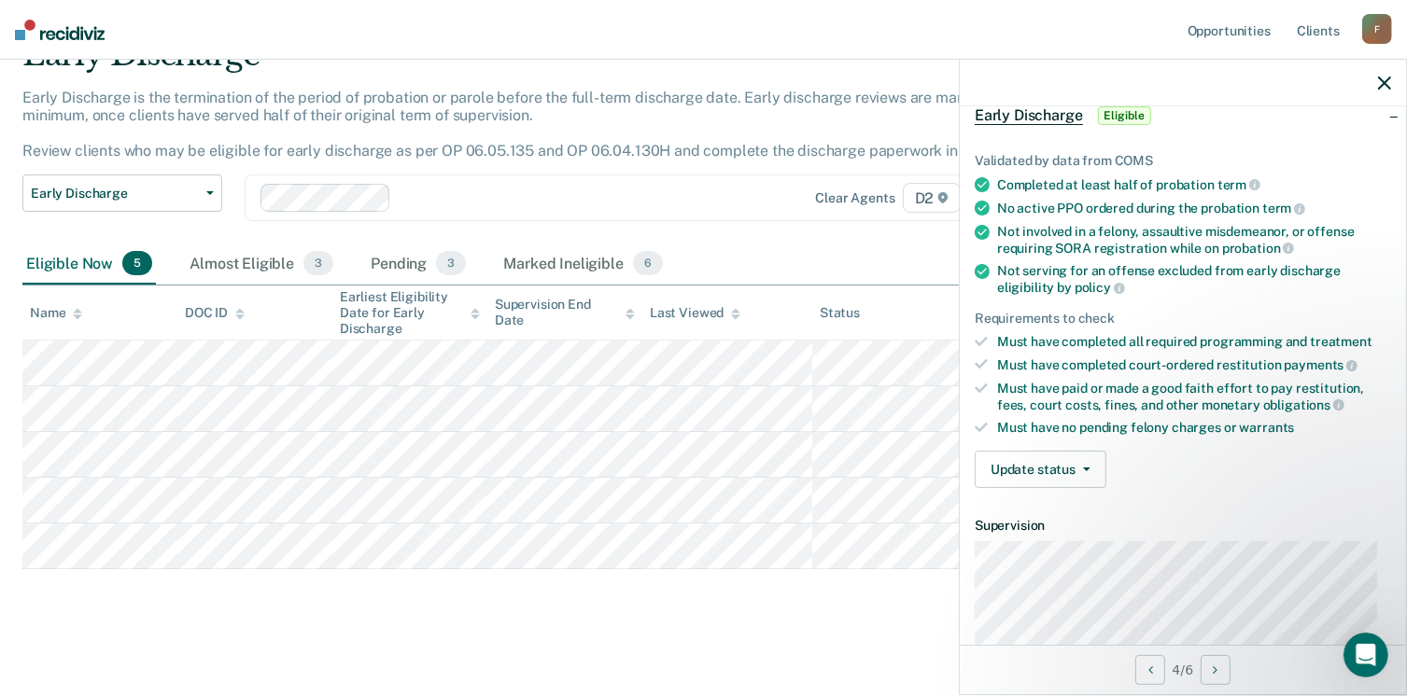
scroll to position [64, 0]
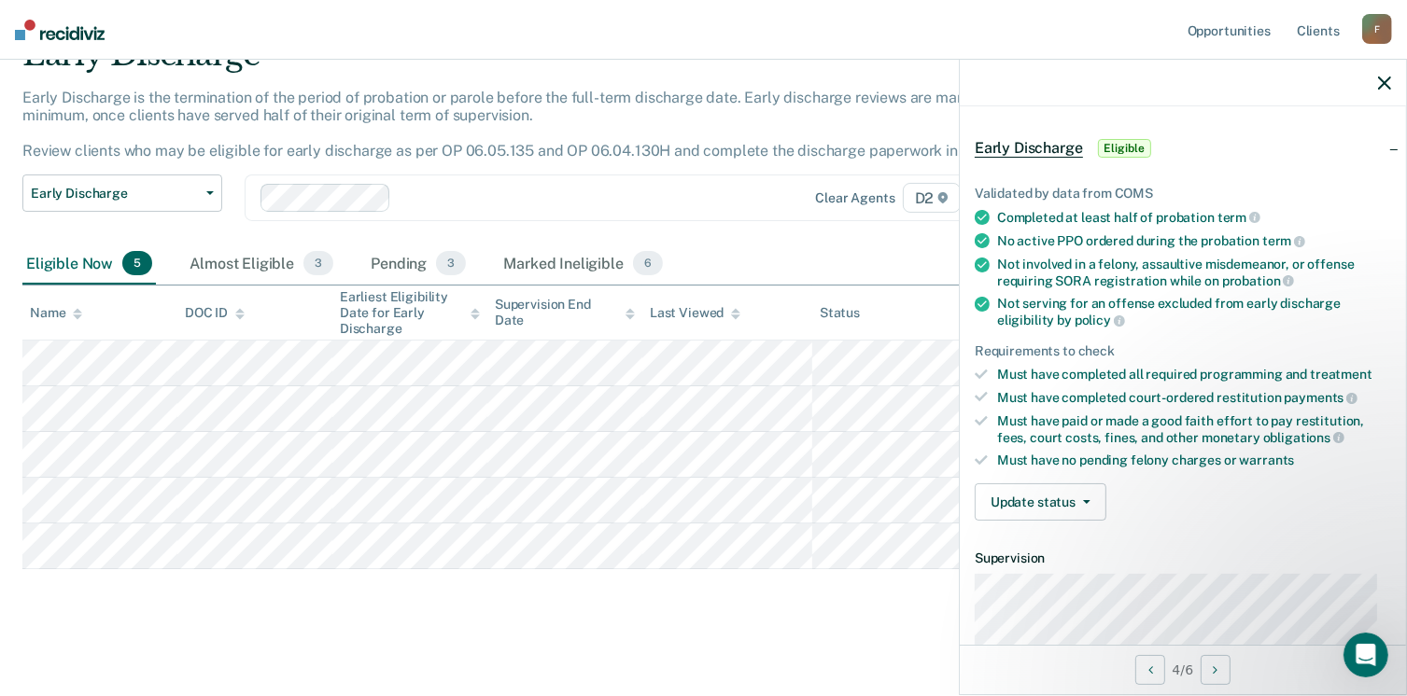
drag, startPoint x: 233, startPoint y: 659, endPoint x: 273, endPoint y: 610, distance: 63.1
click at [234, 659] on main "Early Discharge Early Discharge is the termination of the period of probation o…" at bounding box center [703, 352] width 1407 height 693
